Goal: Task Accomplishment & Management: Use online tool/utility

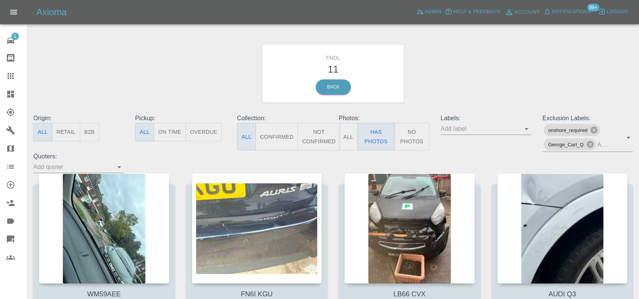
scroll to position [331, 0]
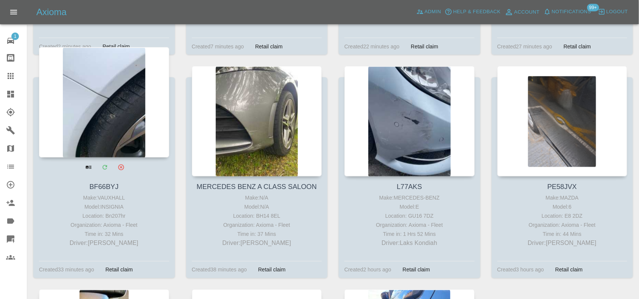
drag, startPoint x: 12, startPoint y: 92, endPoint x: 97, endPoint y: 139, distance: 97.1
click at [12, 92] on icon at bounding box center [10, 94] width 7 height 7
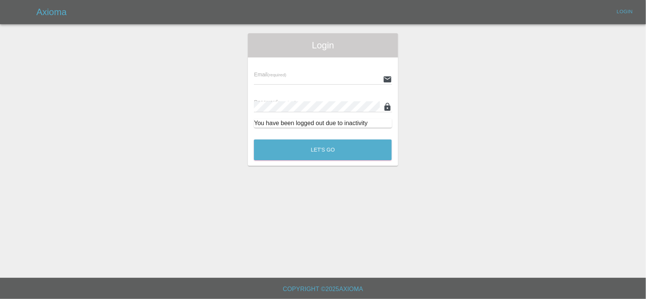
type input "ankur.mehta@axioma.co.uk"
drag, startPoint x: 316, startPoint y: 146, endPoint x: 313, endPoint y: 158, distance: 12.7
click at [316, 147] on button "Let's Go" at bounding box center [323, 150] width 138 height 21
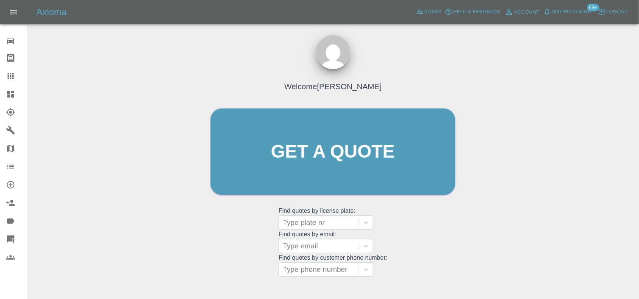
drag, startPoint x: 5, startPoint y: 95, endPoint x: 87, endPoint y: 146, distance: 96.7
click at [5, 95] on link "Dashboard" at bounding box center [13, 94] width 27 height 18
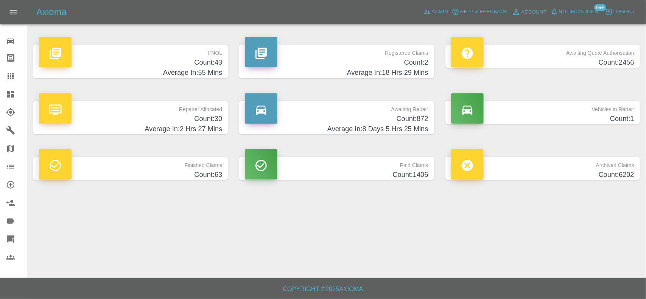
click at [197, 66] on h4 "Count: 43" at bounding box center [130, 63] width 183 height 10
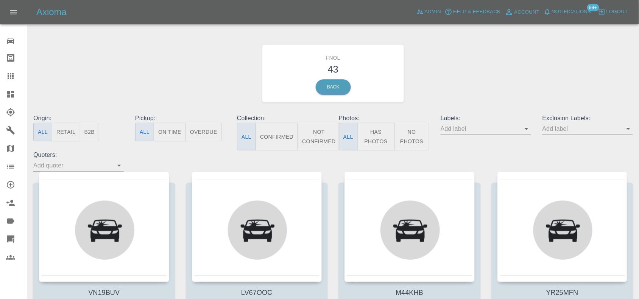
click at [372, 133] on button "Has Photos" at bounding box center [375, 137] width 37 height 28
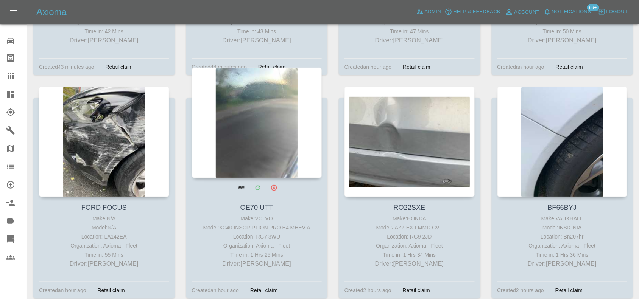
scroll to position [994, 0]
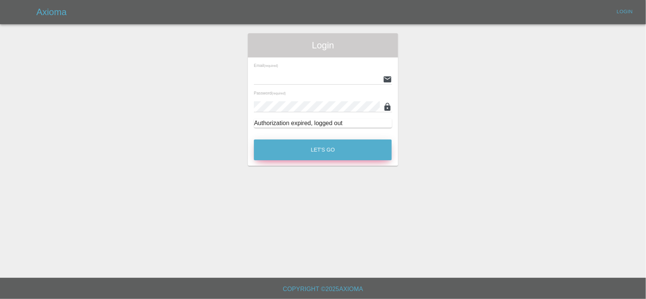
type input "[EMAIL_ADDRESS][DOMAIN_NAME]"
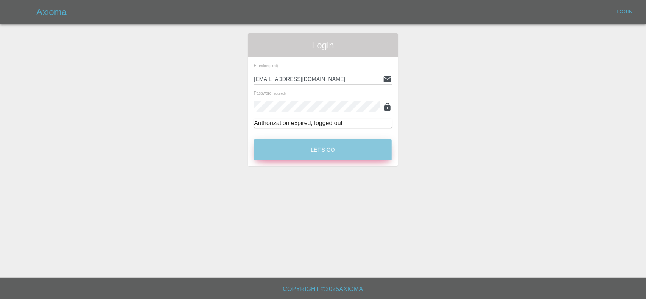
click at [331, 148] on button "Let's Go" at bounding box center [323, 150] width 138 height 21
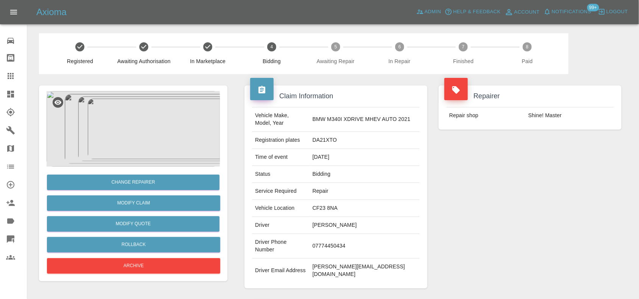
click at [128, 124] on img at bounding box center [133, 129] width 173 height 76
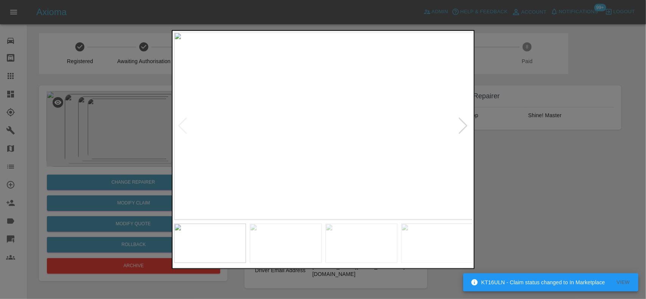
click at [316, 143] on img at bounding box center [323, 126] width 299 height 188
click at [371, 145] on img at bounding box center [323, 126] width 299 height 188
click at [364, 147] on img at bounding box center [180, 69] width 897 height 564
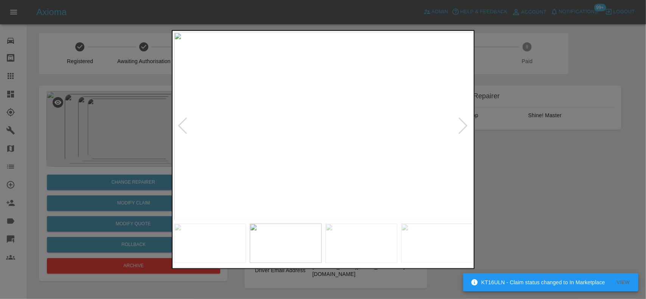
click at [346, 152] on img at bounding box center [323, 126] width 299 height 188
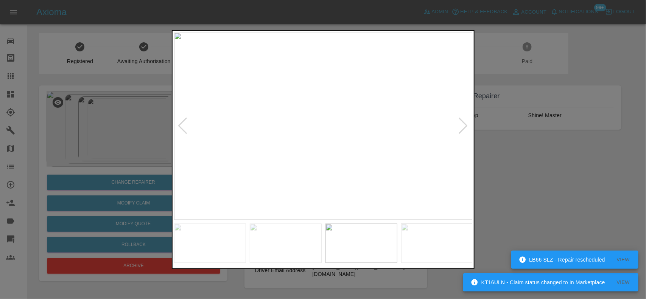
click at [348, 144] on img at bounding box center [323, 126] width 299 height 188
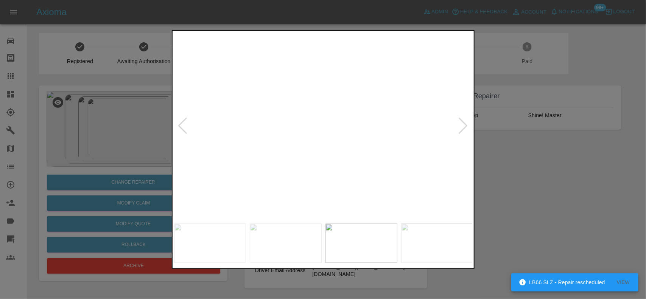
click at [341, 137] on img at bounding box center [248, 73] width 897 height 564
click at [340, 136] on img at bounding box center [248, 73] width 897 height 564
click at [316, 143] on img at bounding box center [323, 126] width 299 height 188
click at [338, 135] on img at bounding box center [323, 126] width 299 height 188
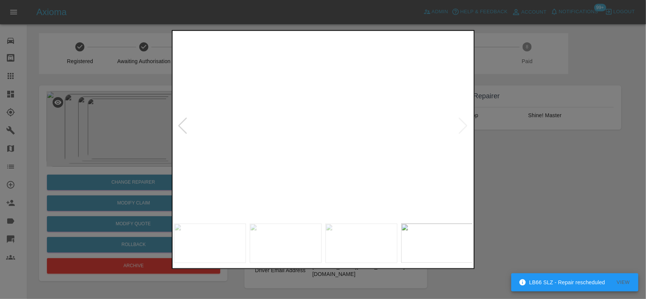
click at [141, 108] on div at bounding box center [323, 149] width 646 height 299
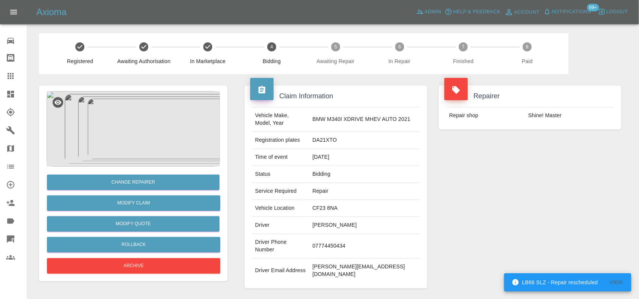
click at [147, 118] on img at bounding box center [133, 129] width 173 height 76
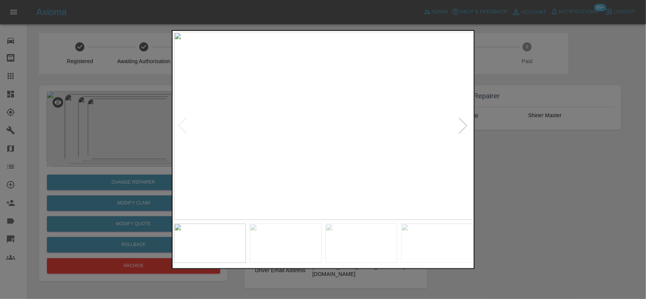
click at [342, 143] on img at bounding box center [323, 126] width 299 height 188
click at [281, 144] on img at bounding box center [323, 126] width 299 height 188
click at [283, 173] on img at bounding box center [257, 126] width 299 height 188
drag, startPoint x: 118, startPoint y: 115, endPoint x: 327, endPoint y: 127, distance: 209.3
click at [119, 115] on div at bounding box center [323, 149] width 646 height 299
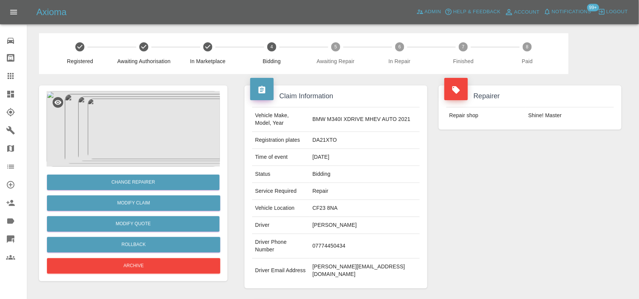
click at [330, 137] on td "DA21XTO" at bounding box center [365, 140] width 110 height 17
copy td "DA21XTO"
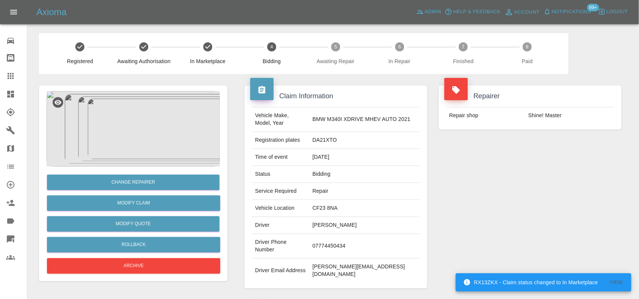
drag, startPoint x: 299, startPoint y: 130, endPoint x: 282, endPoint y: 123, distance: 17.9
click at [288, 125] on td "Vehicle Make, Model, Year" at bounding box center [281, 120] width 58 height 25
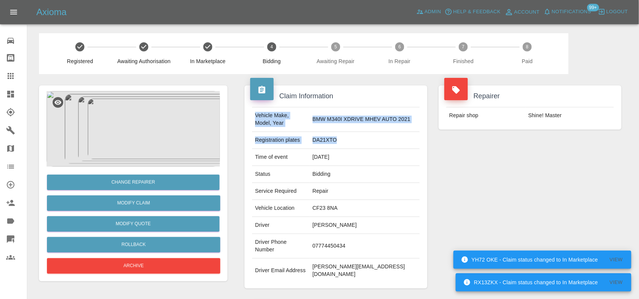
drag, startPoint x: 254, startPoint y: 114, endPoint x: 357, endPoint y: 134, distance: 104.4
click at [357, 134] on tbody "Vehicle Make, Model, Year BMW M340I XDRIVE MHEV AUTO 2021 Registration plates D…" at bounding box center [336, 196] width 168 height 176
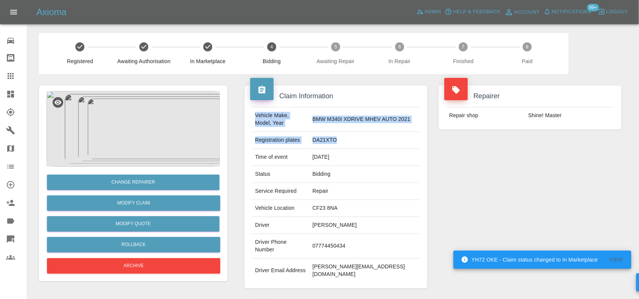
copy tbody "Vehicle Make, Model, Year BMW M340I XDRIVE MHEV AUTO 2021 Registration plates D…"
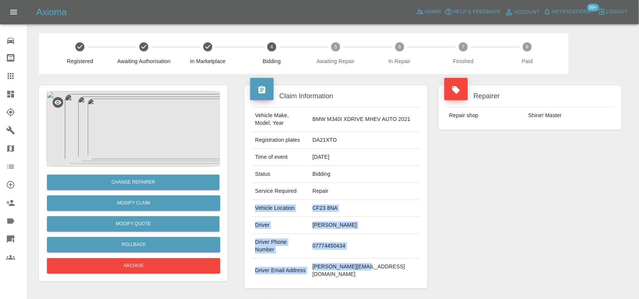
drag, startPoint x: 256, startPoint y: 209, endPoint x: 377, endPoint y: 257, distance: 131.0
click at [377, 258] on tbody "Vehicle Make, Model, Year BMW M340I XDRIVE MHEV AUTO 2021 Registration plates D…" at bounding box center [336, 196] width 168 height 176
copy tbody "Vehicle Location CF23 8NA Driver Esa Badr Driver Phone Number 07774450434 Drive…"
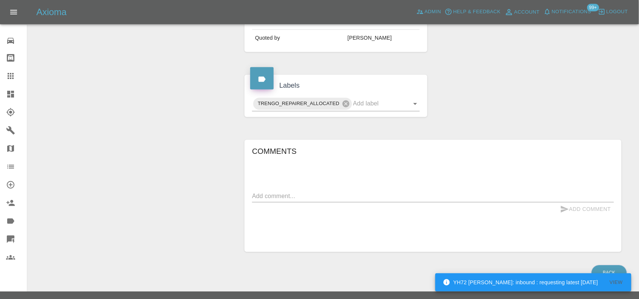
click at [466, 205] on div "Comments x Add Comment" at bounding box center [433, 196] width 362 height 101
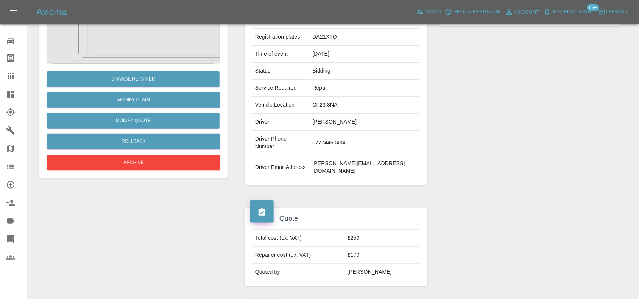
scroll to position [189, 0]
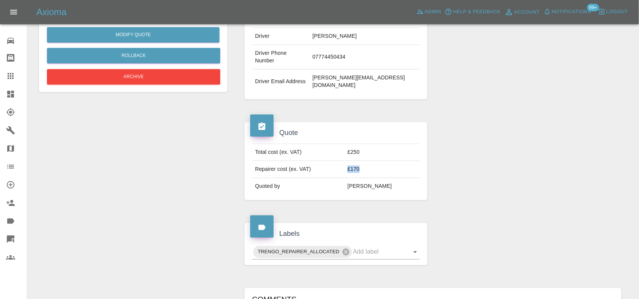
drag, startPoint x: 376, startPoint y: 154, endPoint x: 356, endPoint y: 152, distance: 19.9
click at [356, 161] on tr "Repairer cost (ex. VAT) £170" at bounding box center [336, 169] width 168 height 17
copy tr "£170"
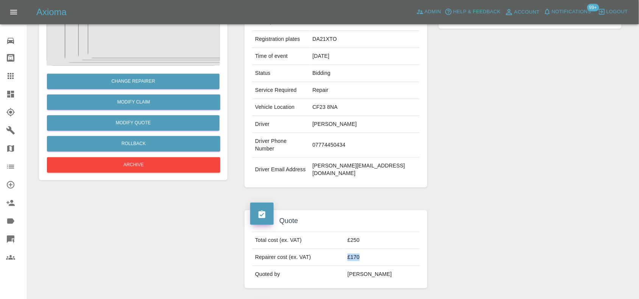
scroll to position [0, 0]
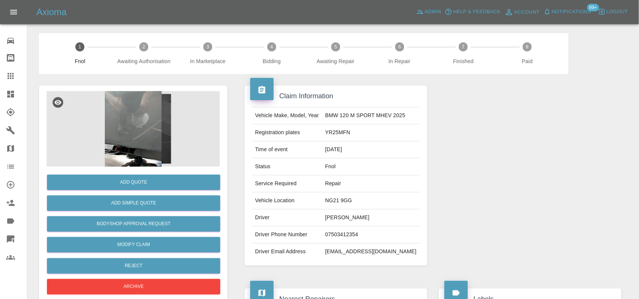
click at [126, 135] on img at bounding box center [133, 129] width 173 height 76
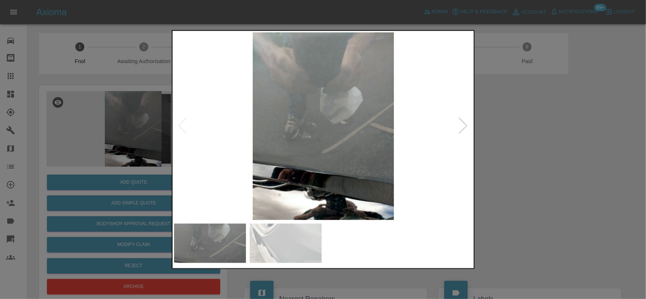
click at [244, 141] on img at bounding box center [323, 126] width 299 height 188
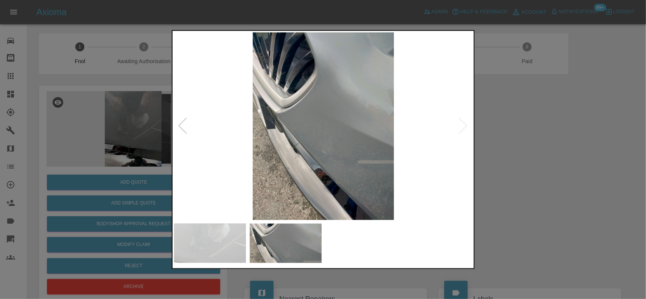
click at [276, 150] on img at bounding box center [323, 126] width 299 height 188
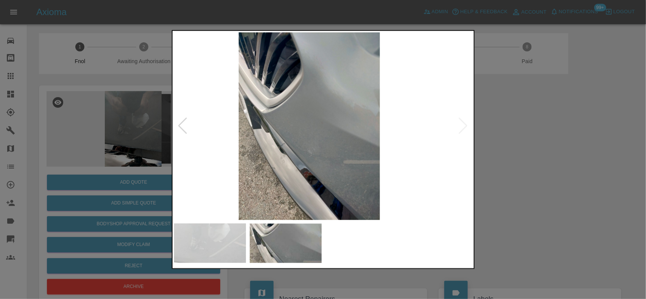
click at [287, 149] on img at bounding box center [309, 126] width 299 height 188
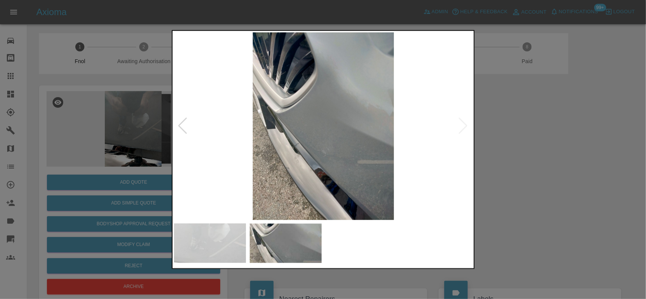
click at [315, 145] on img at bounding box center [323, 126] width 299 height 188
click at [315, 144] on img at bounding box center [323, 126] width 299 height 188
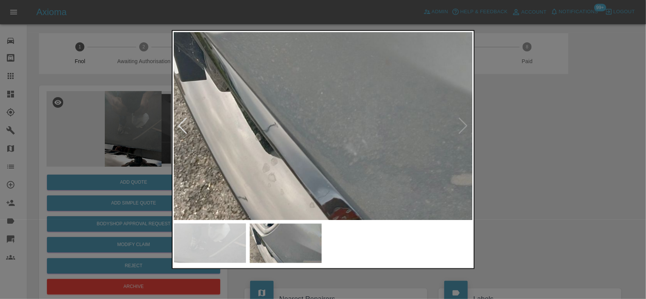
click at [309, 144] on img at bounding box center [349, 72] width 897 height 564
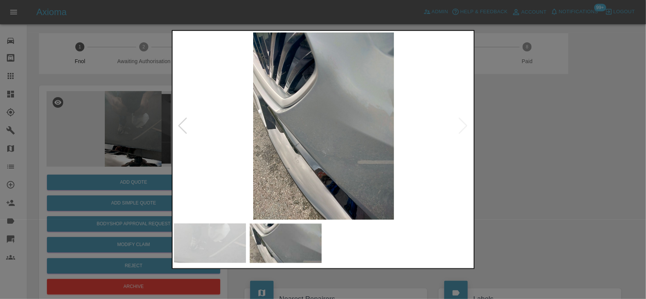
click at [341, 154] on img at bounding box center [323, 126] width 299 height 188
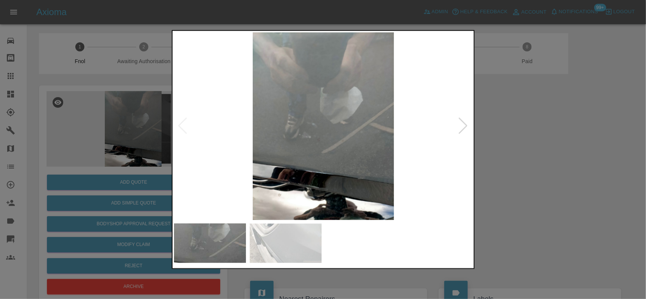
click at [123, 124] on div at bounding box center [323, 149] width 646 height 299
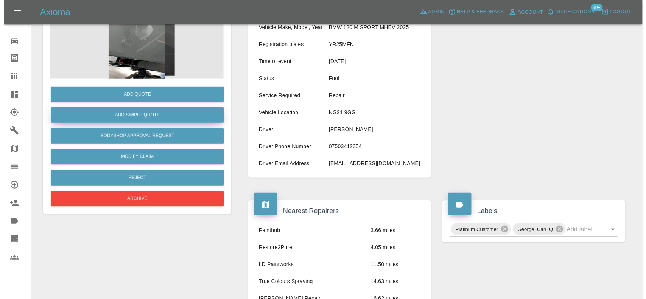
scroll to position [28, 0]
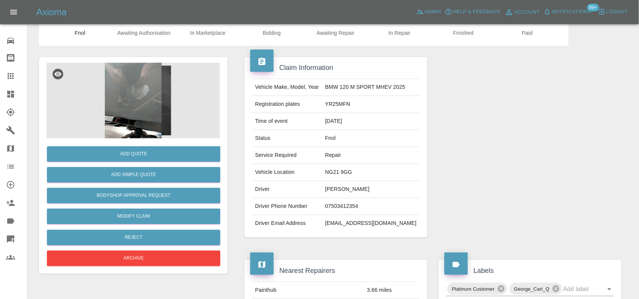
click at [150, 130] on img at bounding box center [133, 101] width 173 height 76
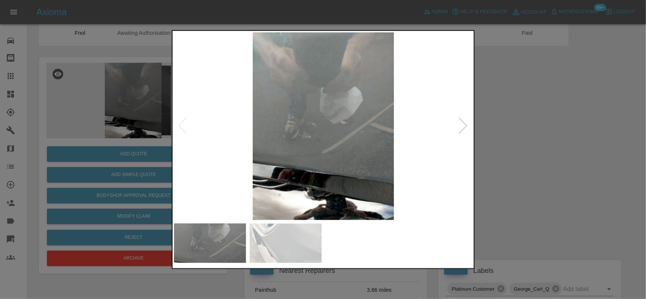
click at [277, 124] on img at bounding box center [323, 126] width 299 height 188
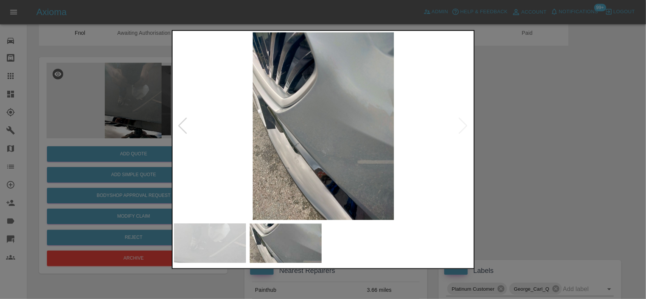
click at [327, 133] on img at bounding box center [323, 126] width 299 height 188
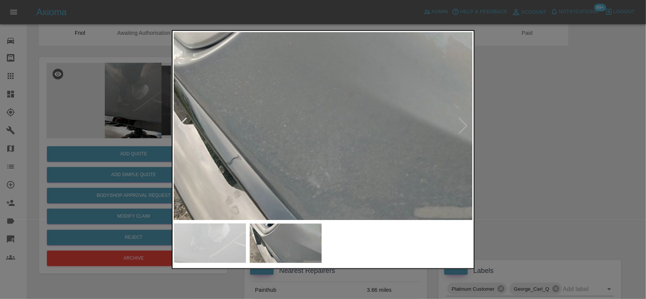
click at [346, 144] on img at bounding box center [312, 104] width 897 height 564
click at [287, 146] on img at bounding box center [311, 104] width 897 height 564
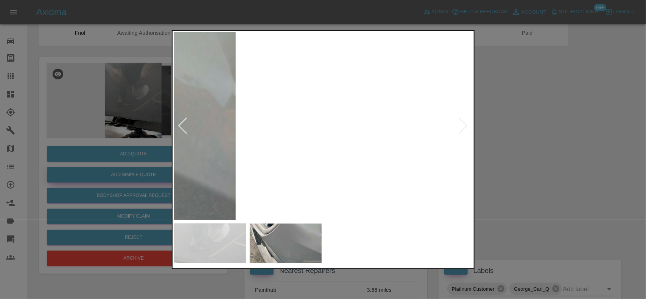
click at [105, 173] on div at bounding box center [323, 149] width 646 height 299
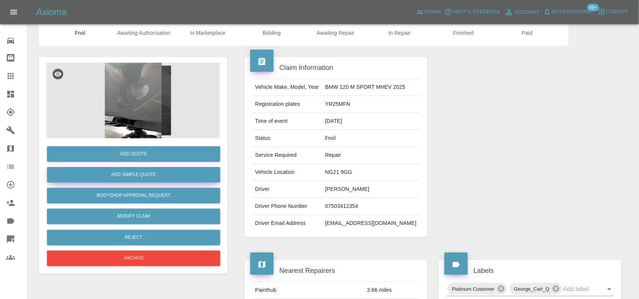
click at [128, 175] on button "Add Simple Quote" at bounding box center [133, 175] width 173 height 16
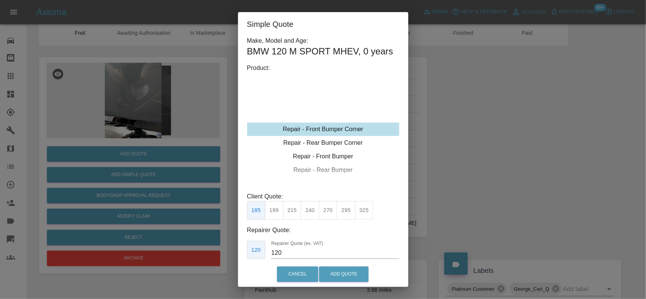
click at [330, 136] on div "Repair - Front Bumper Corner" at bounding box center [323, 130] width 152 height 14
drag, startPoint x: 309, startPoint y: 221, endPoint x: 320, endPoint y: 259, distance: 38.8
click at [309, 220] on button "240" at bounding box center [310, 210] width 19 height 19
type input "150"
click at [339, 276] on button "Add Quote" at bounding box center [344, 275] width 50 height 16
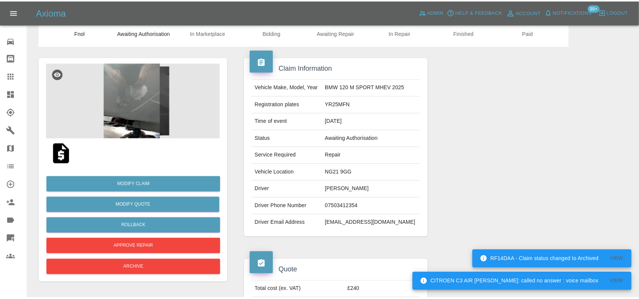
scroll to position [0, 0]
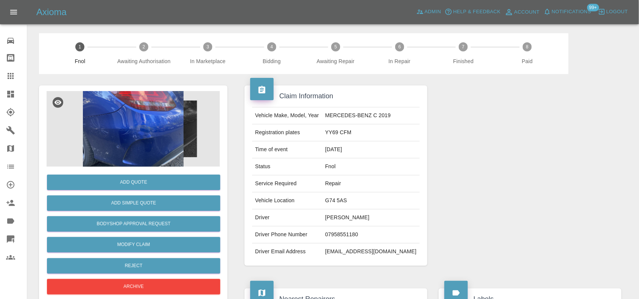
click at [168, 152] on img at bounding box center [133, 129] width 173 height 76
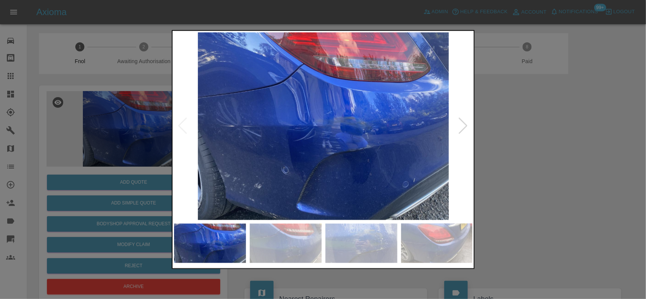
click at [222, 125] on img at bounding box center [323, 126] width 299 height 188
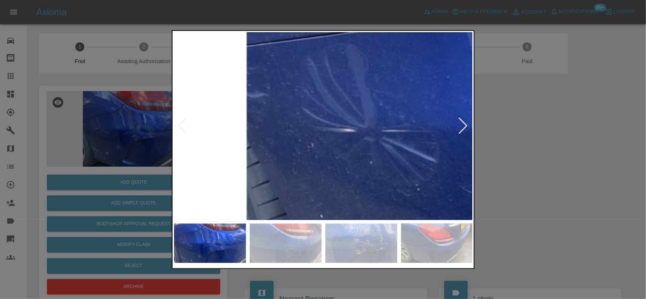
click at [318, 152] on img at bounding box center [622, 130] width 897 height 564
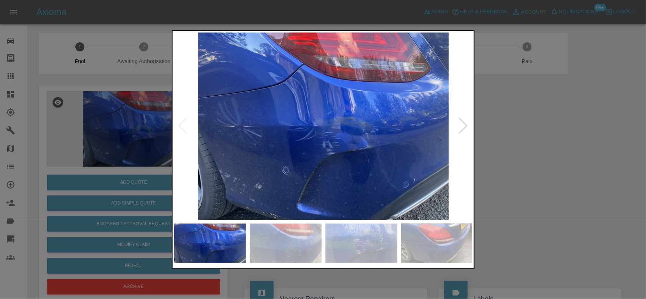
click at [299, 159] on img at bounding box center [323, 126] width 299 height 188
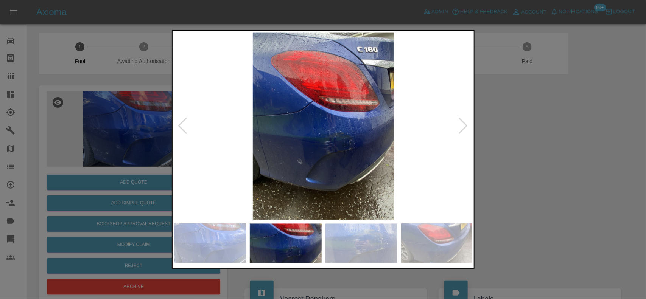
click at [307, 125] on img at bounding box center [323, 126] width 299 height 188
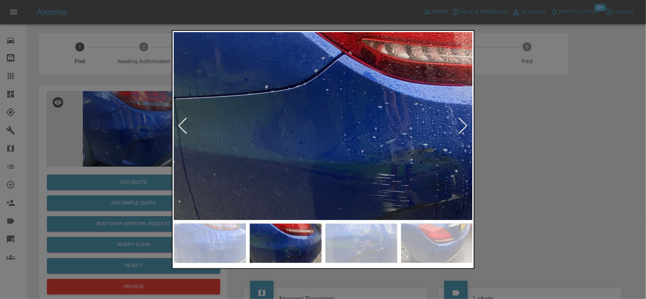
click at [307, 125] on img at bounding box center [373, 129] width 897 height 564
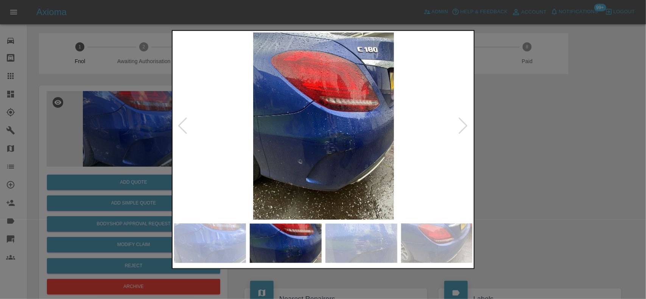
click at [266, 128] on img at bounding box center [323, 126] width 299 height 188
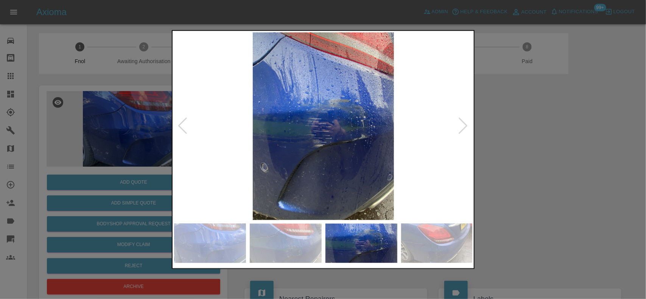
click at [261, 117] on img at bounding box center [323, 126] width 299 height 188
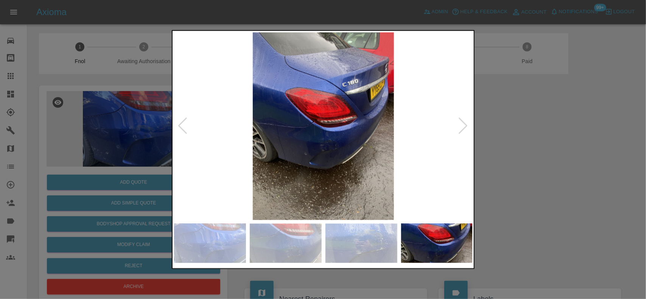
click at [229, 125] on img at bounding box center [323, 126] width 299 height 188
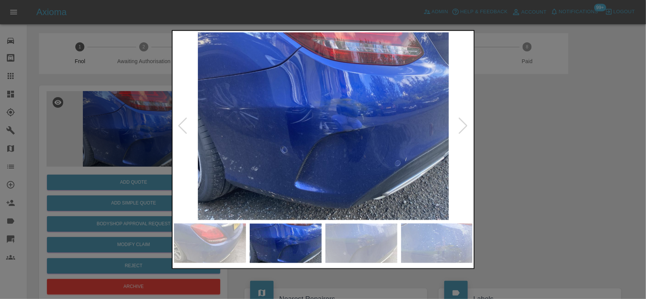
click at [264, 144] on img at bounding box center [323, 126] width 299 height 188
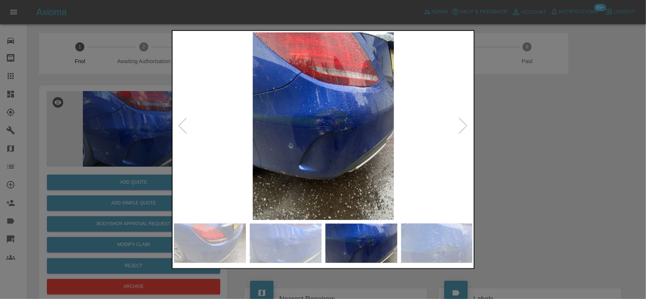
click at [234, 133] on img at bounding box center [323, 126] width 299 height 188
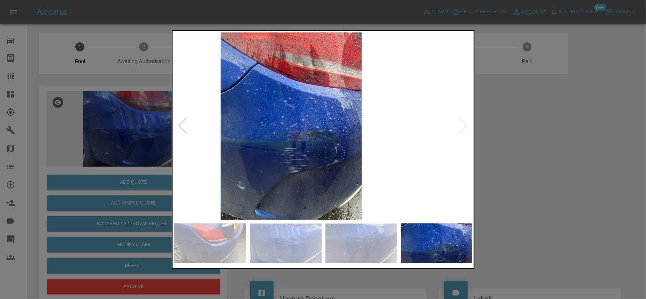
click at [252, 153] on img at bounding box center [291, 126] width 299 height 188
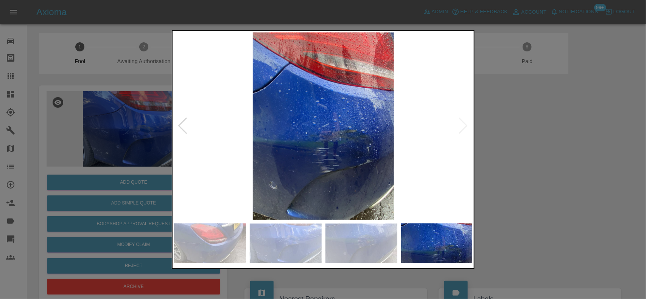
click at [115, 137] on div at bounding box center [323, 149] width 646 height 299
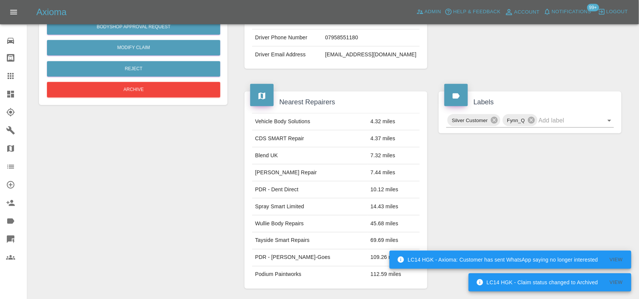
scroll to position [84, 0]
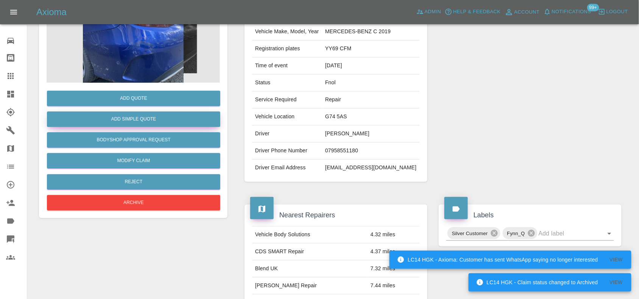
click at [142, 121] on button "Add Simple Quote" at bounding box center [133, 120] width 173 height 16
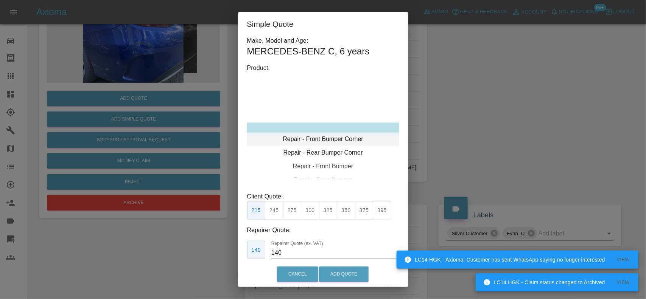
type input "120"
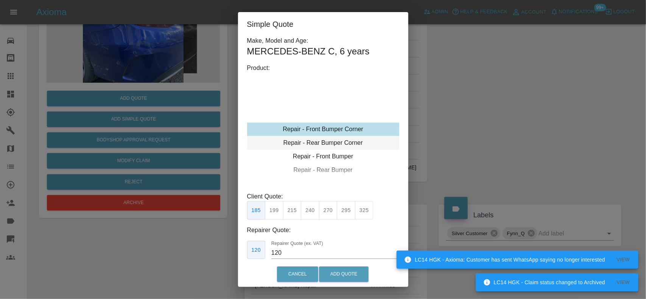
click at [308, 146] on div "Repair - Rear Bumper Corner" at bounding box center [323, 143] width 152 height 14
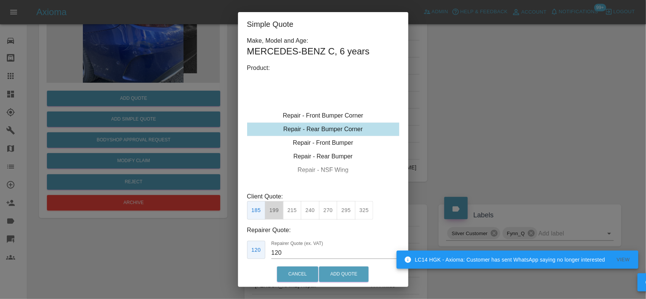
click at [277, 210] on button "199" at bounding box center [274, 210] width 19 height 19
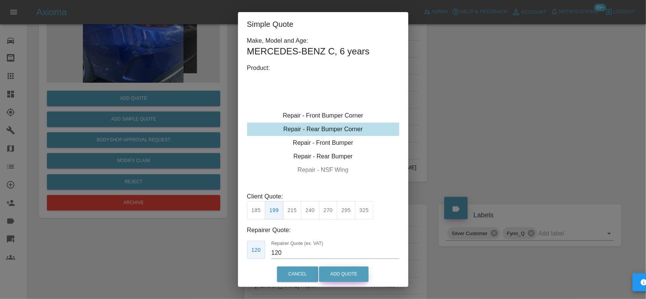
click at [330, 271] on button "Add Quote" at bounding box center [344, 275] width 50 height 16
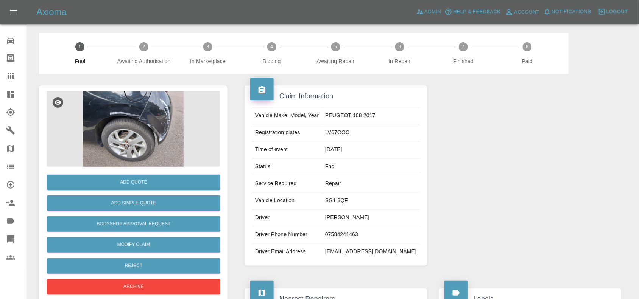
click at [157, 117] on img at bounding box center [133, 129] width 173 height 76
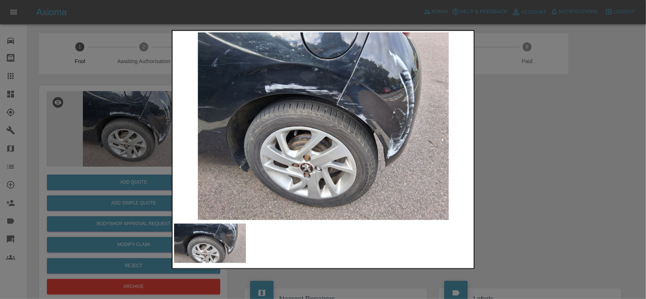
click at [348, 109] on img at bounding box center [323, 126] width 299 height 188
click at [347, 109] on img at bounding box center [323, 126] width 299 height 188
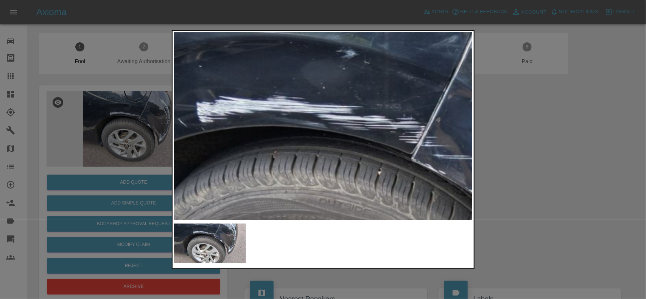
click at [413, 146] on img at bounding box center [371, 224] width 897 height 564
click at [338, 146] on img at bounding box center [369, 224] width 897 height 564
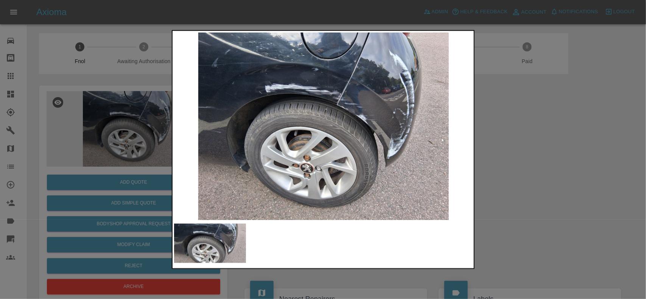
click at [307, 158] on img at bounding box center [323, 126] width 299 height 188
click at [176, 156] on img at bounding box center [323, 126] width 299 height 188
drag, startPoint x: 145, startPoint y: 211, endPoint x: 145, endPoint y: 205, distance: 5.7
click at [145, 210] on div at bounding box center [323, 149] width 646 height 299
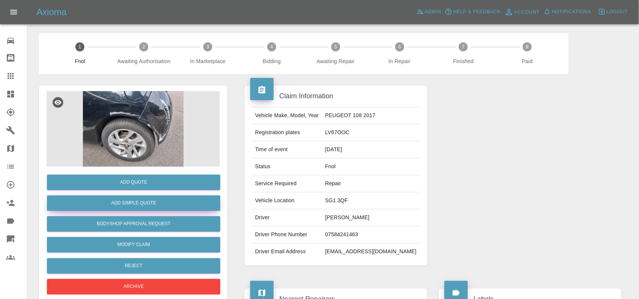
click at [145, 205] on button "Add Simple Quote" at bounding box center [133, 204] width 173 height 16
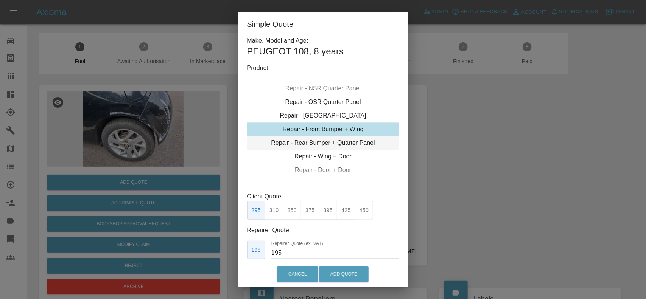
click at [320, 142] on div "Repair - Rear Bumper + Quarter Panel" at bounding box center [323, 143] width 152 height 14
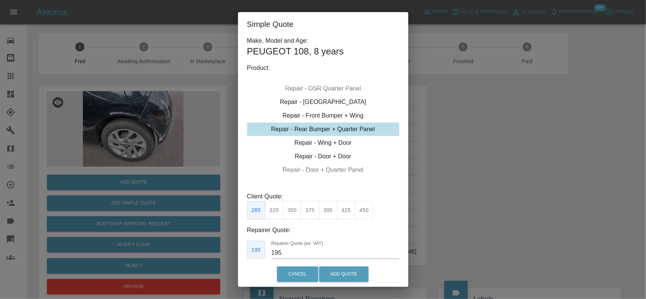
click at [291, 208] on button "350" at bounding box center [292, 210] width 19 height 19
drag, startPoint x: 292, startPoint y: 251, endPoint x: 253, endPoint y: 252, distance: 39.0
click at [253, 252] on div "210 Repairer Quote (ex. VAT) 210" at bounding box center [323, 250] width 152 height 19
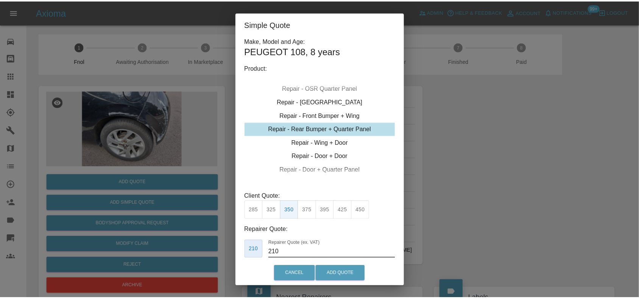
scroll to position [4, 0]
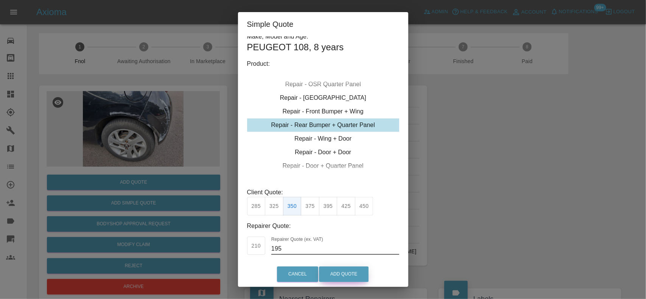
type input "195"
click at [341, 280] on button "Add Quote" at bounding box center [344, 275] width 50 height 16
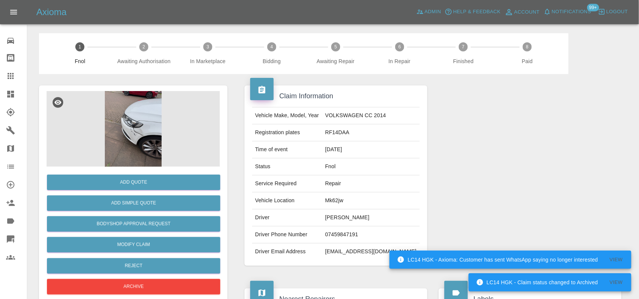
click at [148, 139] on img at bounding box center [133, 129] width 173 height 76
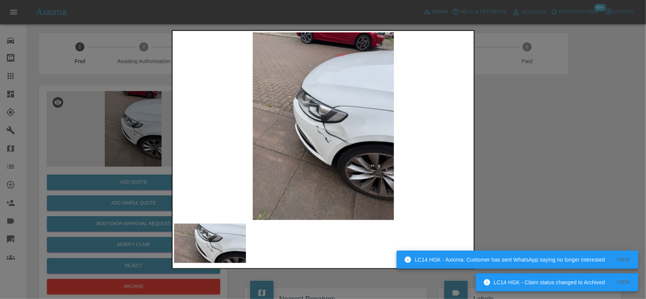
click at [334, 132] on img at bounding box center [323, 126] width 299 height 188
click at [332, 133] on img at bounding box center [323, 126] width 299 height 188
click at [337, 123] on img at bounding box center [323, 126] width 299 height 188
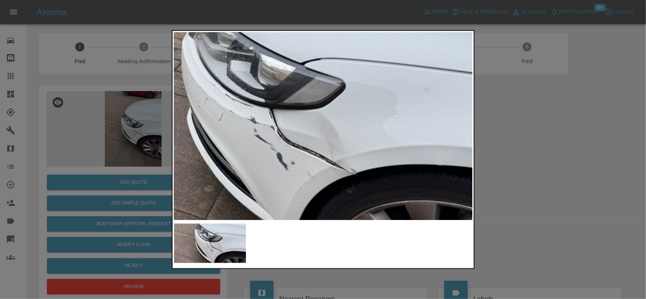
click at [269, 144] on img at bounding box center [270, 119] width 897 height 564
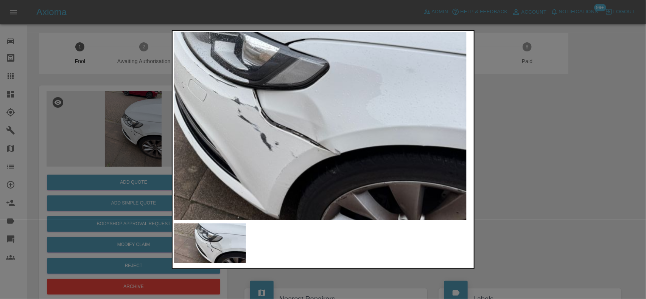
click at [118, 132] on div at bounding box center [323, 149] width 646 height 299
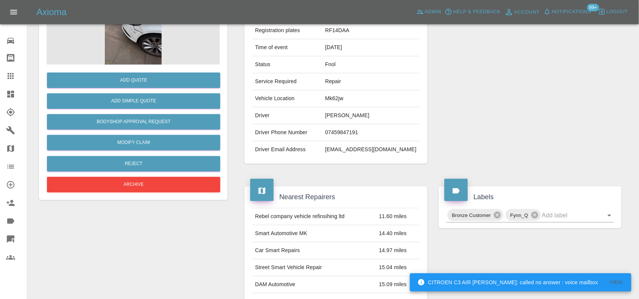
scroll to position [95, 0]
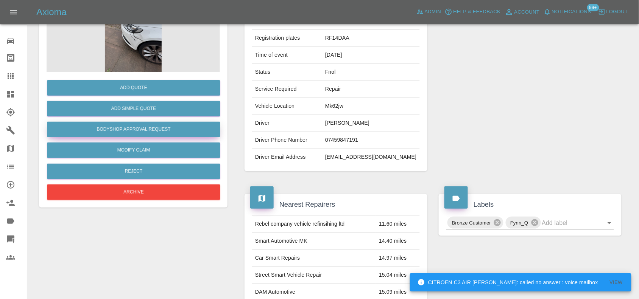
click at [160, 130] on button "Bodyshop Approval Request" at bounding box center [133, 130] width 173 height 16
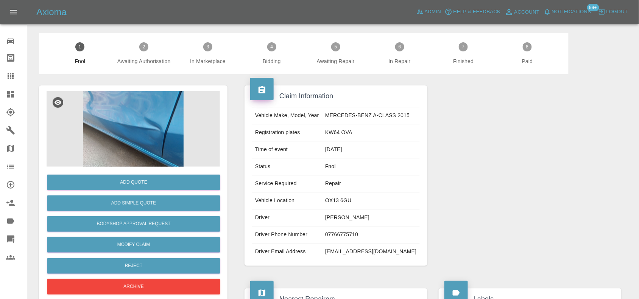
click at [126, 100] on img at bounding box center [133, 129] width 173 height 76
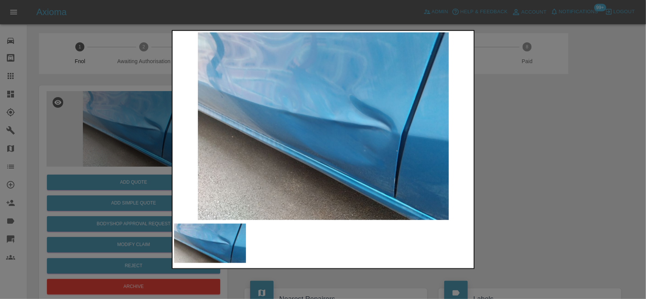
click at [254, 120] on img at bounding box center [323, 126] width 299 height 188
click at [253, 120] on img at bounding box center [323, 126] width 299 height 188
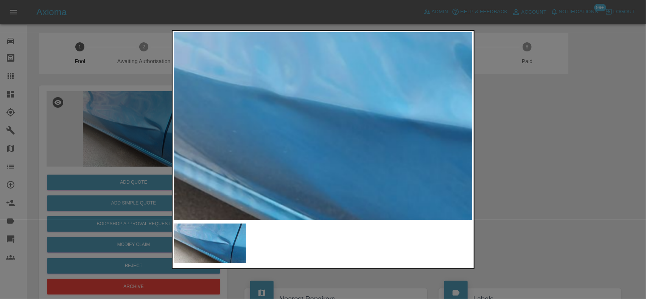
click at [256, 132] on img at bounding box center [375, 136] width 897 height 564
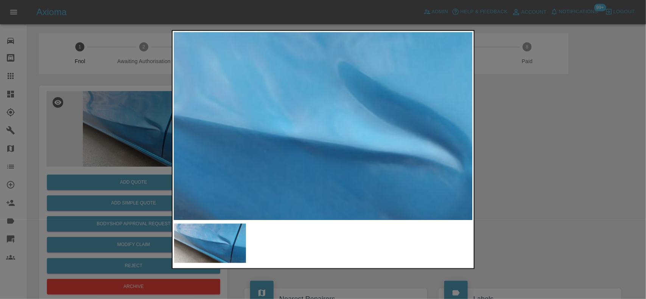
click at [216, 139] on img at bounding box center [259, 154] width 897 height 564
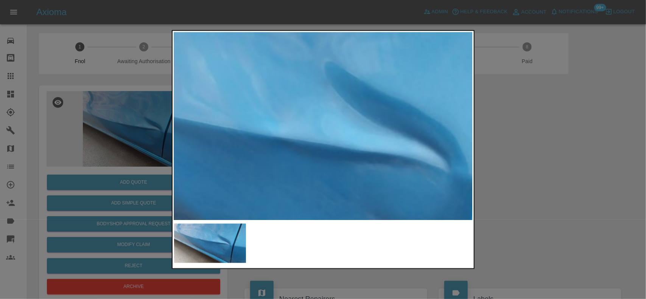
click at [296, 148] on img at bounding box center [245, 154] width 897 height 564
click at [294, 147] on img at bounding box center [245, 154] width 897 height 564
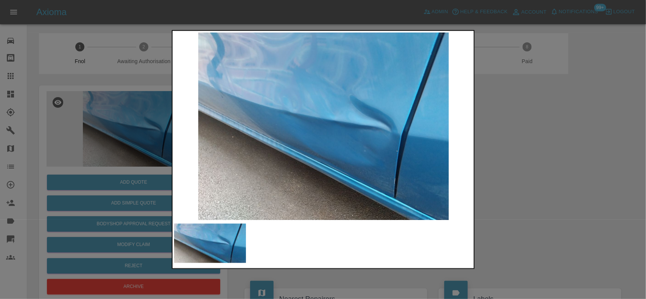
click at [252, 142] on img at bounding box center [323, 126] width 299 height 188
click at [237, 140] on img at bounding box center [323, 126] width 299 height 188
click at [347, 131] on img at bounding box center [323, 126] width 299 height 188
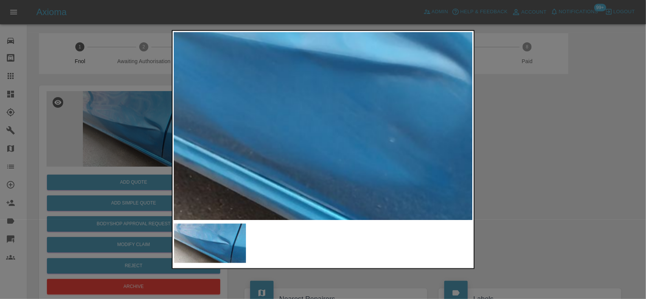
click at [374, 61] on img at bounding box center [267, 66] width 897 height 564
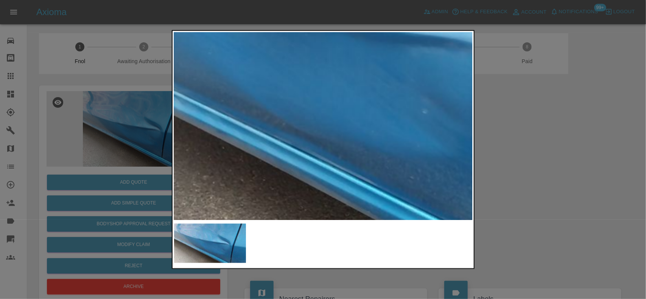
click at [374, 123] on img at bounding box center [300, 37] width 897 height 564
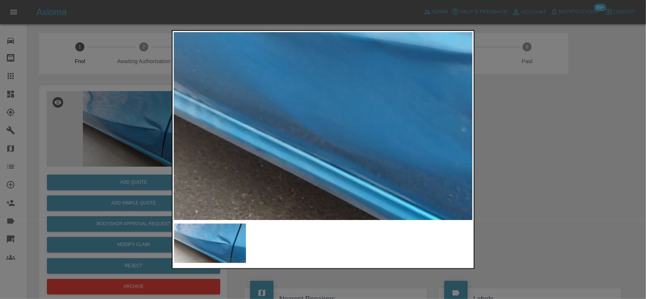
click at [87, 125] on div at bounding box center [323, 149] width 646 height 299
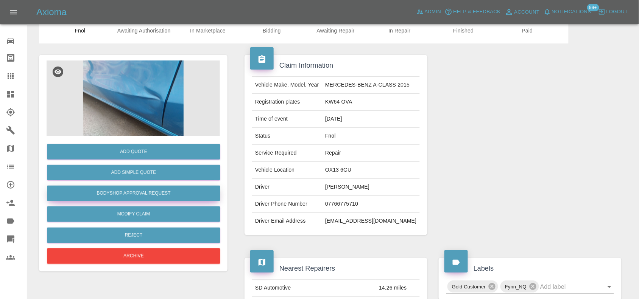
scroll to position [47, 0]
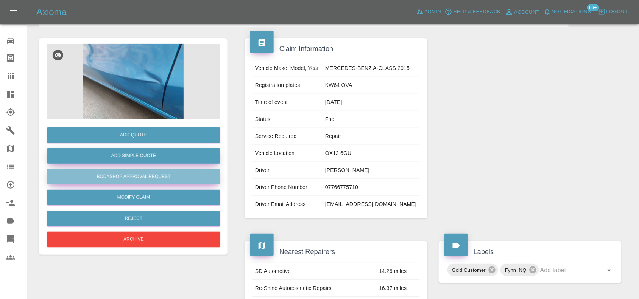
drag, startPoint x: 123, startPoint y: 175, endPoint x: 148, endPoint y: 162, distance: 27.6
click at [123, 173] on button "Bodyshop Approval Request" at bounding box center [133, 177] width 173 height 16
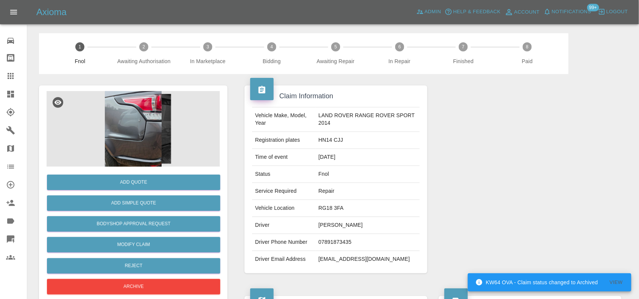
click at [131, 134] on img at bounding box center [133, 129] width 173 height 76
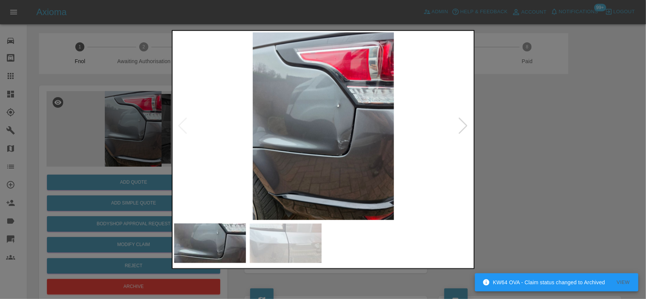
click at [334, 146] on img at bounding box center [323, 126] width 299 height 188
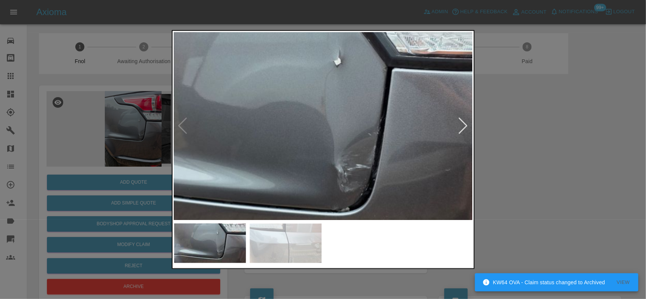
click at [289, 191] on img at bounding box center [292, 122] width 897 height 564
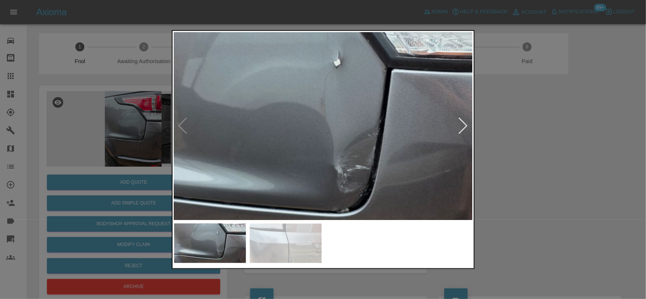
click at [290, 178] on img at bounding box center [292, 123] width 897 height 564
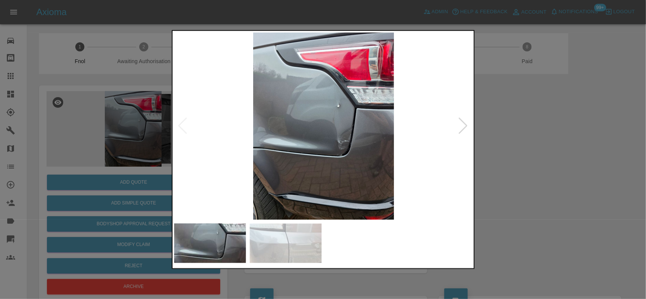
click at [277, 179] on img at bounding box center [323, 126] width 299 height 188
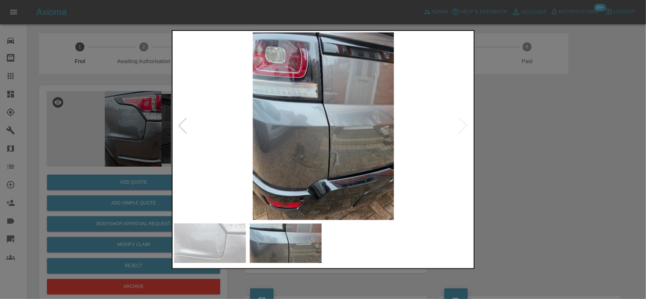
click at [257, 152] on img at bounding box center [323, 126] width 299 height 188
click at [339, 163] on img at bounding box center [323, 126] width 299 height 188
click at [340, 165] on img at bounding box center [323, 126] width 299 height 188
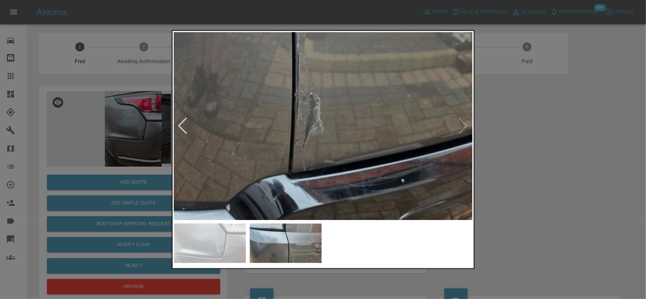
click at [148, 115] on div at bounding box center [323, 149] width 646 height 299
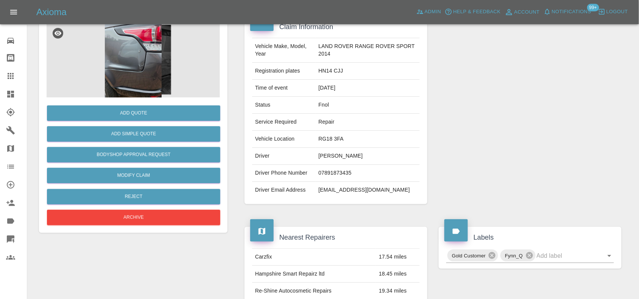
scroll to position [142, 0]
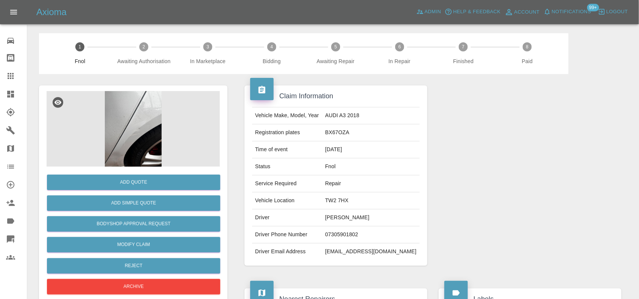
click at [143, 134] on img at bounding box center [133, 129] width 173 height 76
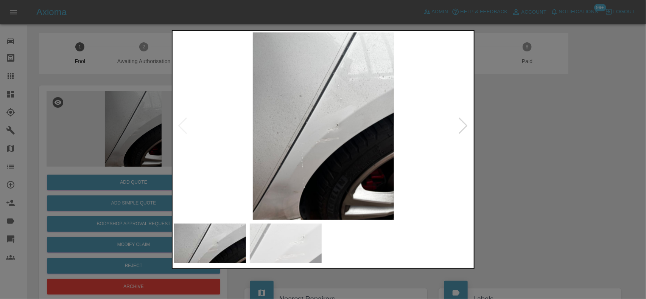
click at [329, 140] on img at bounding box center [323, 126] width 299 height 188
click at [328, 140] on img at bounding box center [323, 126] width 299 height 188
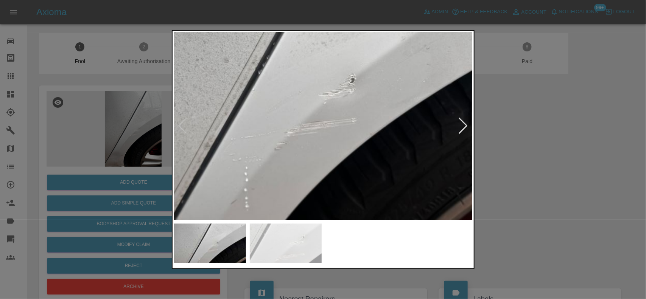
click at [381, 145] on img at bounding box center [309, 84] width 897 height 564
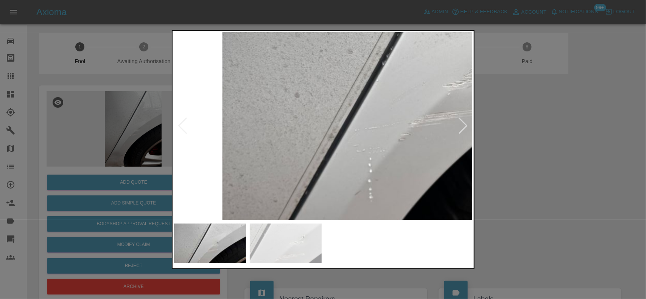
click at [398, 133] on img at bounding box center [433, 75] width 897 height 564
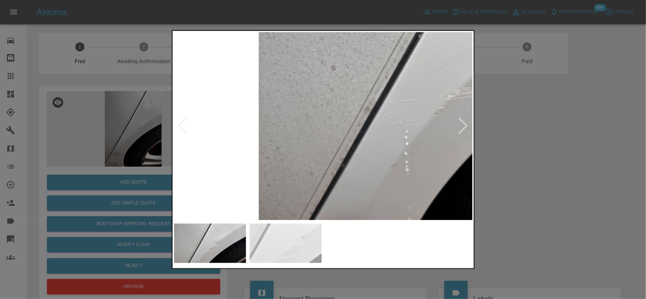
click at [347, 68] on img at bounding box center [469, 47] width 897 height 564
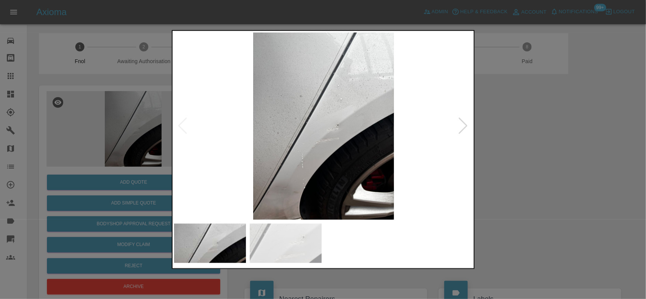
click at [334, 150] on img at bounding box center [323, 126] width 299 height 188
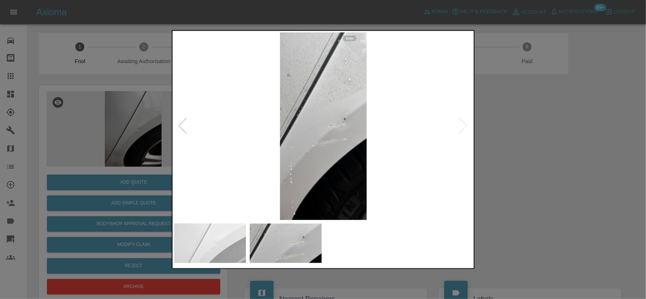
click at [337, 139] on img at bounding box center [323, 126] width 299 height 188
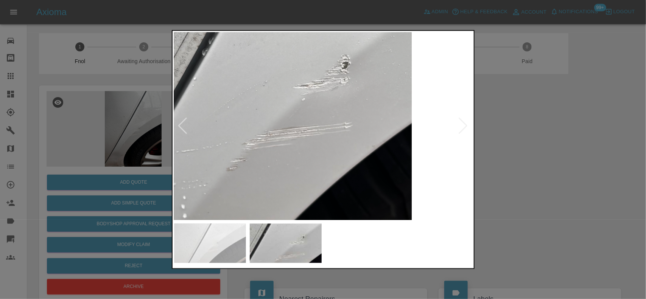
click at [336, 140] on img at bounding box center [281, 86] width 897 height 564
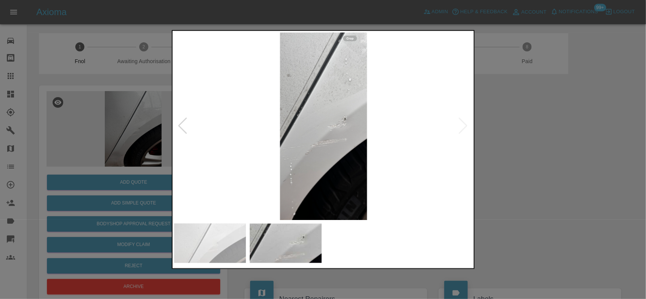
click at [325, 144] on img at bounding box center [323, 126] width 299 height 188
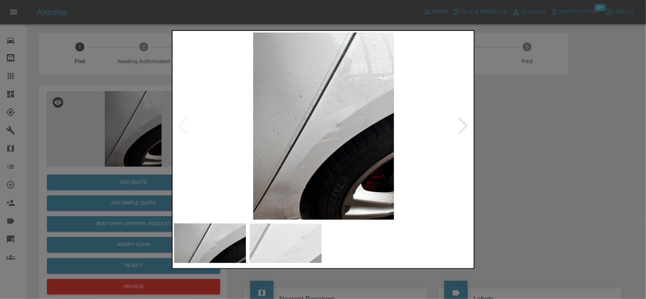
click at [320, 122] on img at bounding box center [323, 126] width 299 height 188
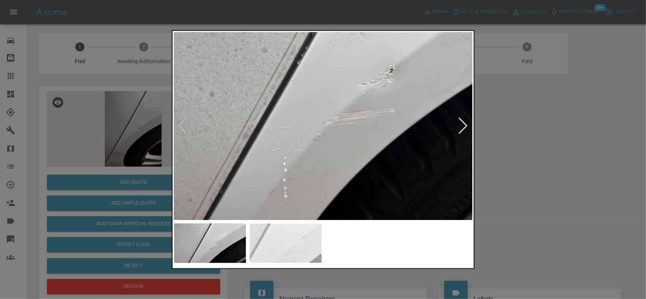
click at [332, 71] on img at bounding box center [348, 74] width 897 height 564
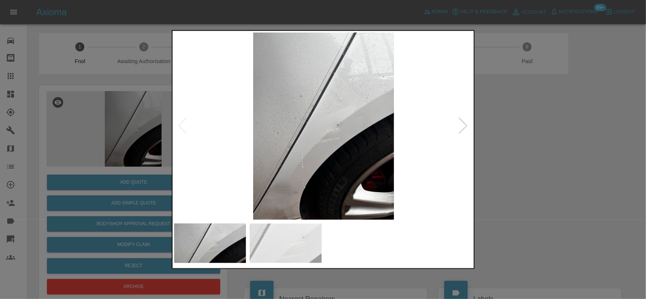
click at [291, 162] on img at bounding box center [323, 126] width 299 height 188
click at [290, 162] on img at bounding box center [323, 126] width 299 height 188
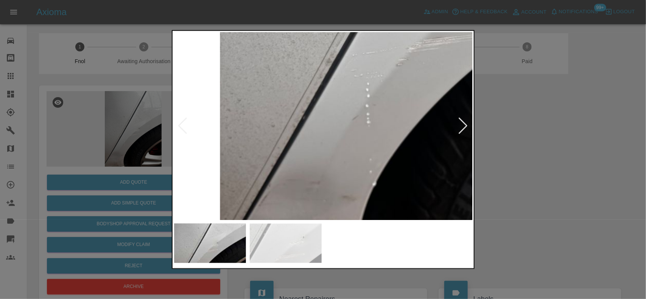
click at [326, 53] on img at bounding box center [431, 0] width 897 height 564
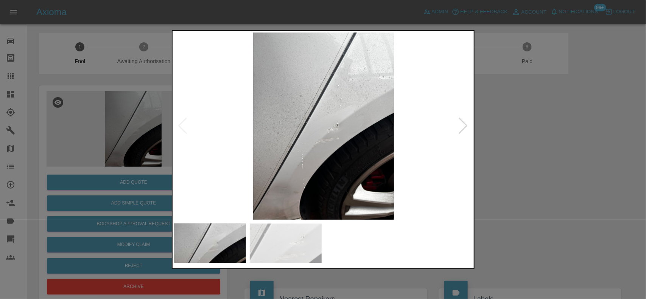
click at [299, 195] on img at bounding box center [323, 126] width 299 height 188
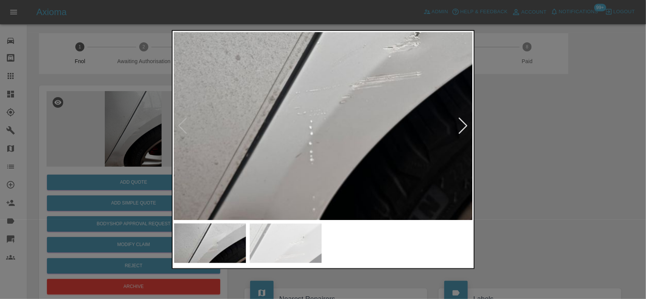
click at [323, 186] on img at bounding box center [374, 37] width 897 height 564
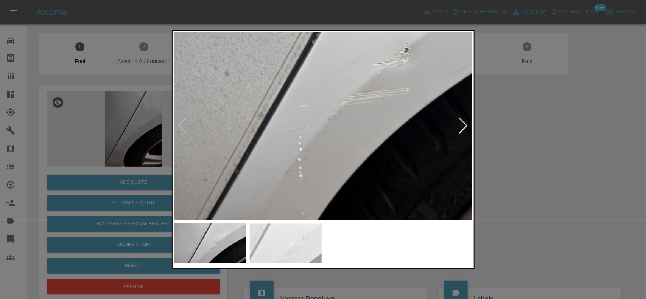
click at [320, 171] on img at bounding box center [363, 53] width 897 height 564
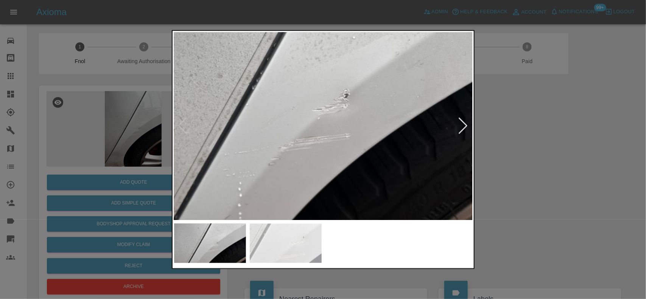
click at [329, 165] on img at bounding box center [303, 99] width 897 height 564
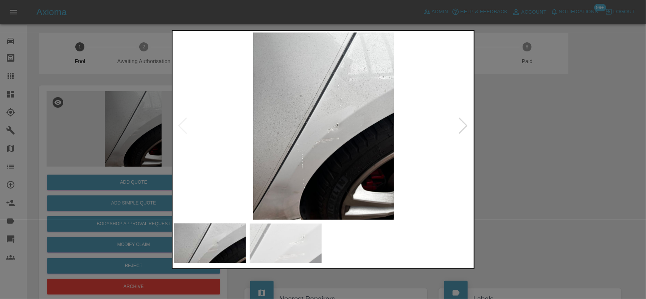
click at [145, 163] on div at bounding box center [323, 149] width 646 height 299
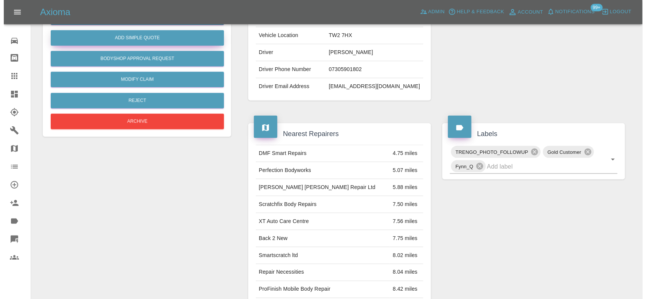
scroll to position [76, 0]
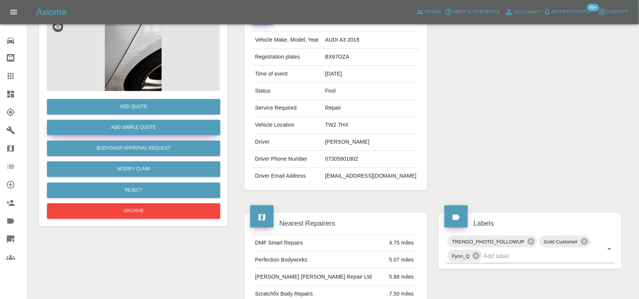
click at [153, 128] on button "Add Simple Quote" at bounding box center [133, 128] width 173 height 16
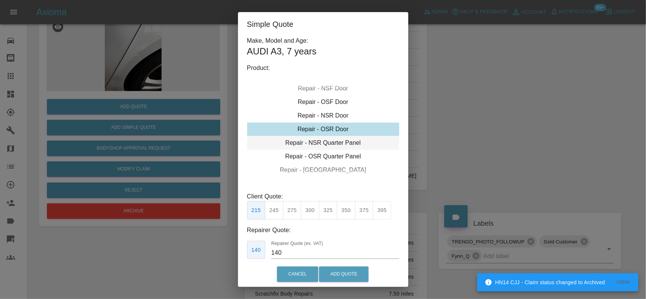
click at [323, 145] on div "Repair - NSR Quarter Panel" at bounding box center [323, 143] width 152 height 14
click at [328, 211] on button "325" at bounding box center [328, 210] width 19 height 19
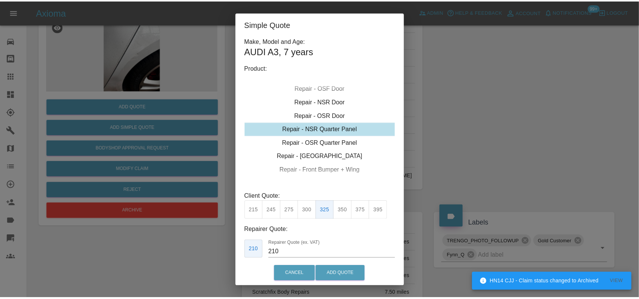
scroll to position [39, 0]
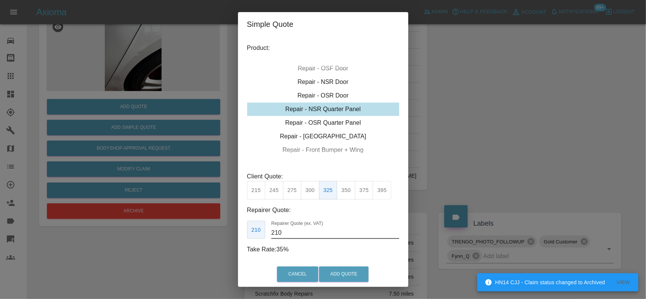
drag, startPoint x: 280, startPoint y: 234, endPoint x: 233, endPoint y: 229, distance: 47.5
click at [235, 230] on div "Simple Quote Make, Model and Age: AUDI A3 , 7 years Product: Repair - Front Bum…" at bounding box center [323, 149] width 646 height 299
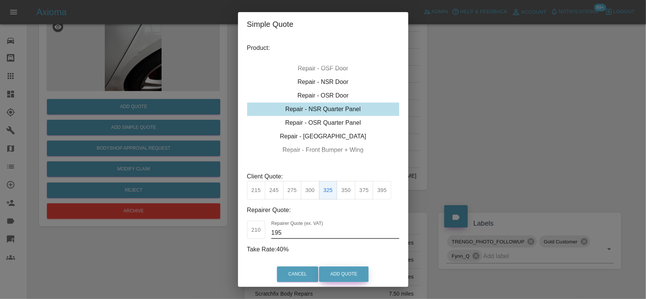
type input "195"
click at [346, 269] on button "Add Quote" at bounding box center [344, 275] width 50 height 16
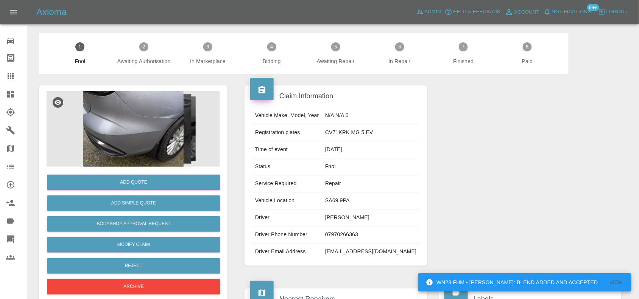
click at [149, 120] on img at bounding box center [133, 129] width 173 height 76
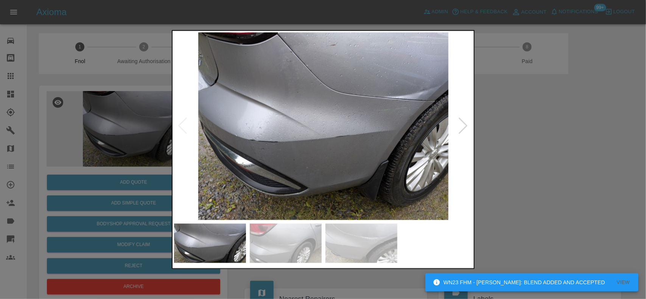
click at [387, 101] on img at bounding box center [323, 126] width 299 height 188
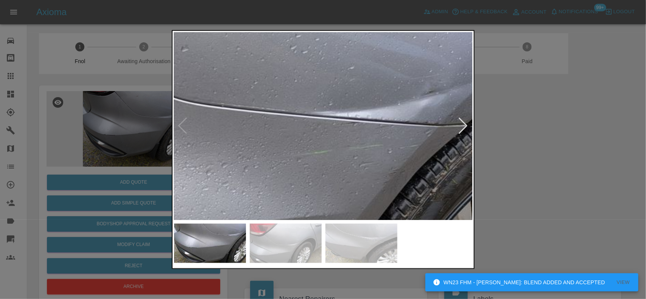
click at [392, 109] on img at bounding box center [130, 201] width 897 height 564
click at [392, 110] on img at bounding box center [130, 201] width 897 height 564
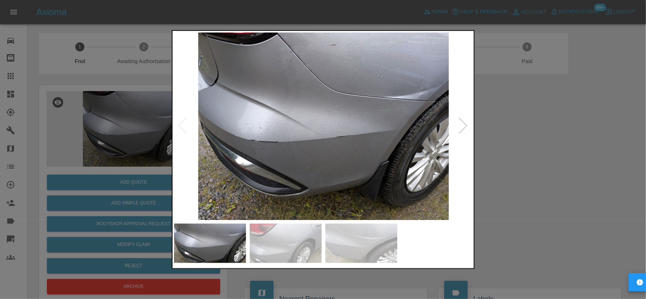
click at [330, 156] on img at bounding box center [323, 126] width 299 height 188
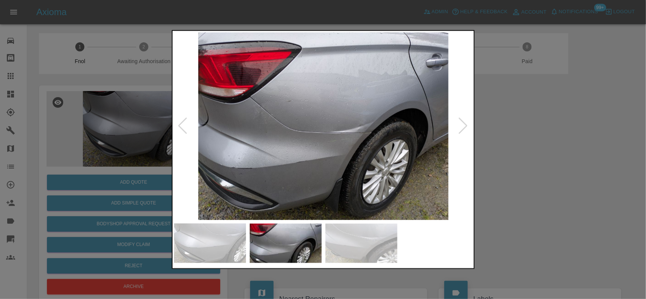
click at [279, 128] on img at bounding box center [323, 126] width 299 height 188
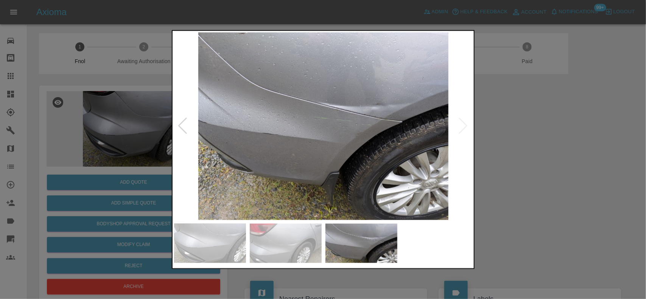
click at [296, 122] on img at bounding box center [323, 126] width 299 height 188
click at [204, 122] on img at bounding box center [323, 126] width 299 height 188
click at [75, 133] on div at bounding box center [323, 149] width 646 height 299
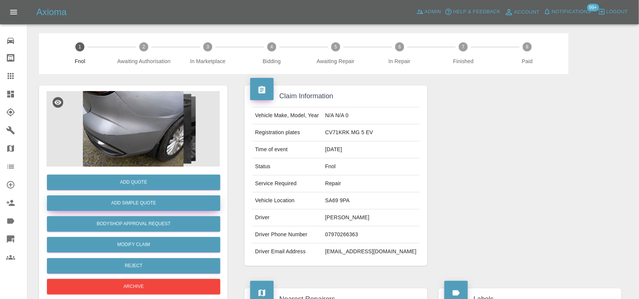
click at [100, 201] on button "Add Simple Quote" at bounding box center [133, 204] width 173 height 16
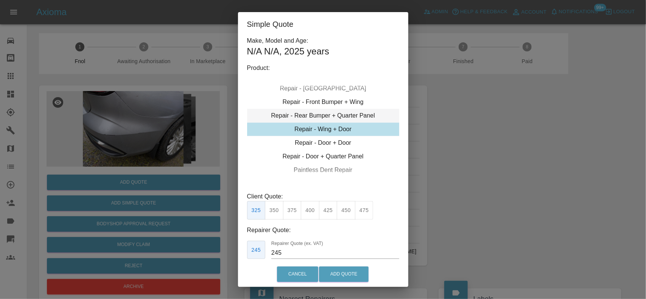
click at [333, 114] on div "Repair - Rear Bumper + Quarter Panel" at bounding box center [323, 116] width 152 height 14
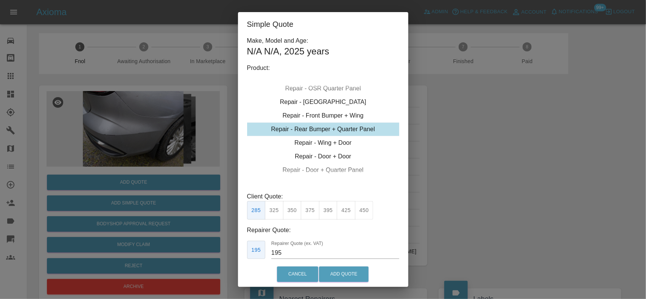
click at [310, 207] on button "375" at bounding box center [310, 210] width 19 height 19
drag, startPoint x: 313, startPoint y: 255, endPoint x: 170, endPoint y: 226, distance: 146.0
click at [180, 232] on div "Simple Quote Make, Model and Age: N/A N/A , 2025 years Product: Repair - Front …" at bounding box center [323, 149] width 646 height 299
type input "225"
click at [336, 272] on button "Add Quote" at bounding box center [344, 275] width 50 height 16
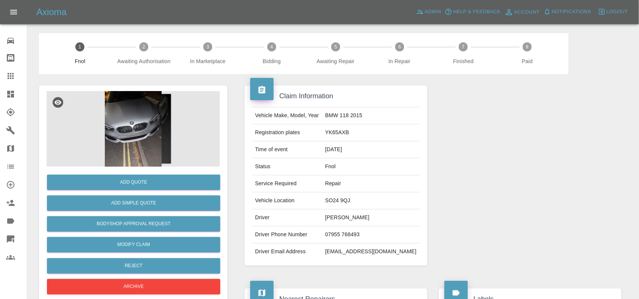
click at [157, 119] on img at bounding box center [133, 129] width 173 height 76
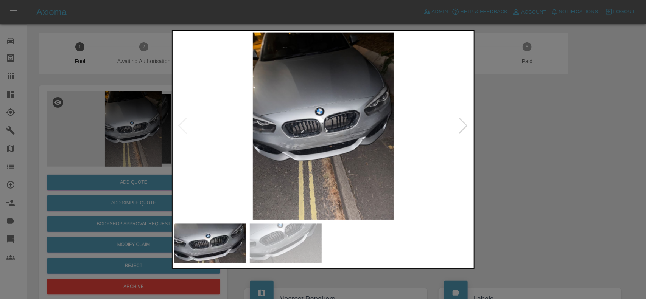
click at [290, 140] on img at bounding box center [323, 126] width 299 height 188
click at [293, 139] on img at bounding box center [323, 126] width 299 height 188
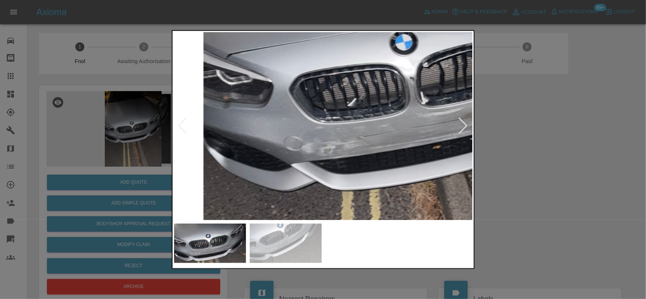
click at [353, 146] on img at bounding box center [414, 86] width 897 height 564
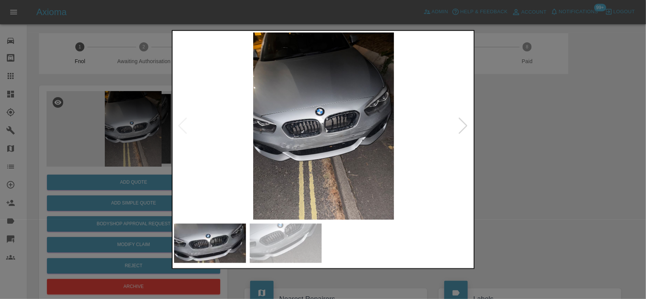
click at [351, 146] on img at bounding box center [323, 126] width 299 height 188
click at [349, 146] on img at bounding box center [323, 126] width 299 height 188
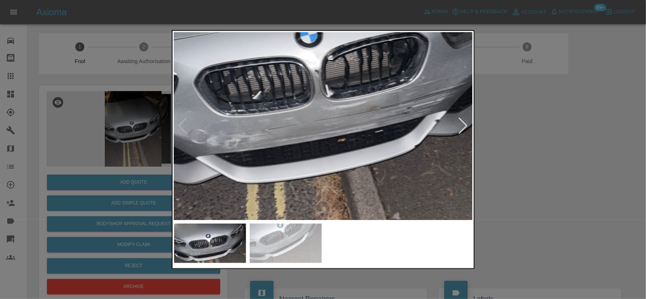
click at [375, 132] on img at bounding box center [319, 79] width 897 height 564
drag, startPoint x: 35, startPoint y: 132, endPoint x: 31, endPoint y: 167, distance: 35.8
click at [34, 132] on div at bounding box center [323, 149] width 646 height 299
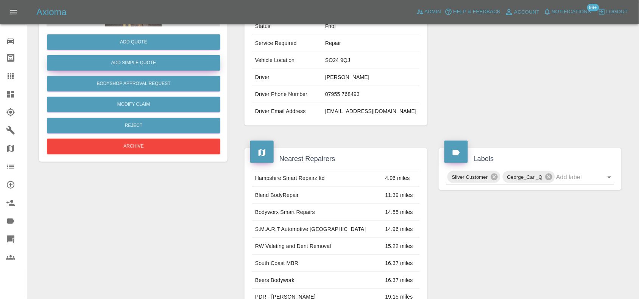
scroll to position [95, 0]
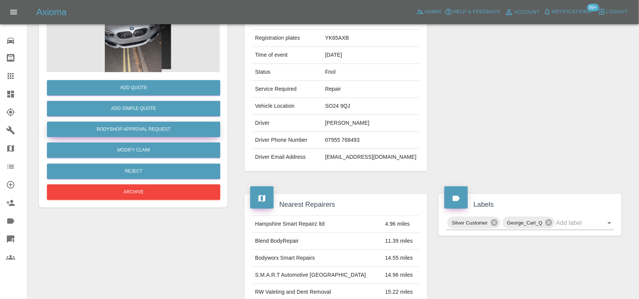
click at [146, 127] on button "Bodyshop Approval Request" at bounding box center [133, 130] width 173 height 16
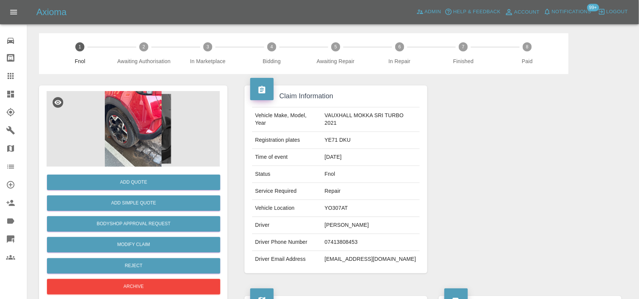
click at [146, 120] on img at bounding box center [133, 129] width 173 height 76
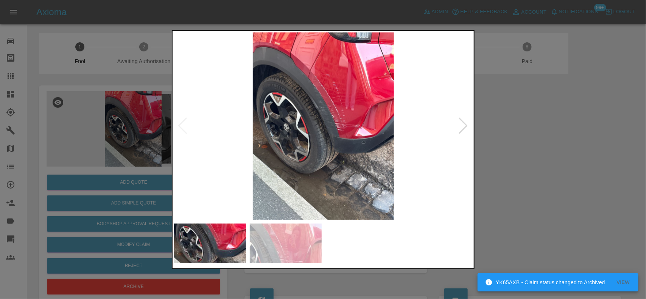
click at [343, 91] on img at bounding box center [323, 126] width 299 height 188
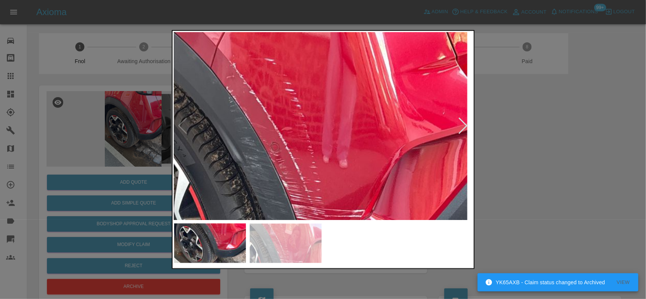
click at [296, 122] on img at bounding box center [255, 214] width 897 height 564
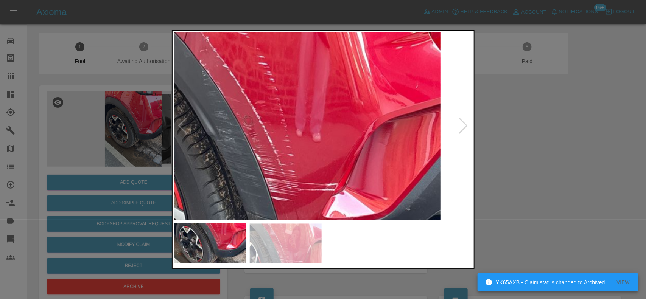
click at [331, 122] on img at bounding box center [229, 187] width 897 height 564
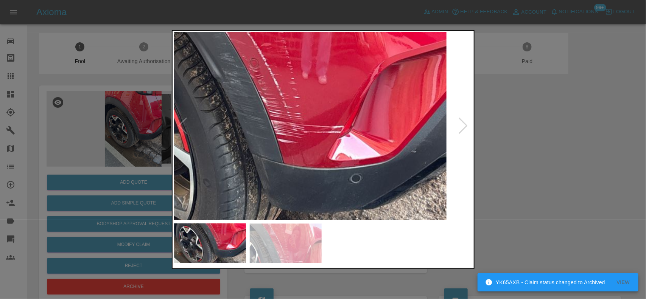
click at [347, 241] on div at bounding box center [323, 243] width 298 height 39
click at [163, 186] on div at bounding box center [323, 149] width 646 height 299
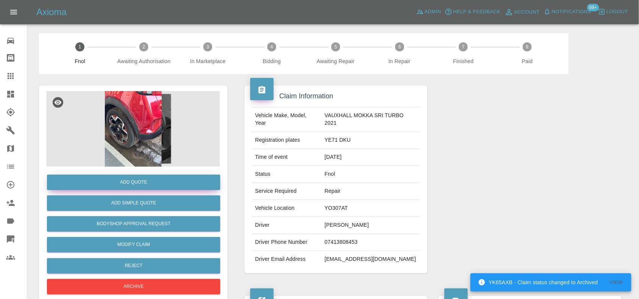
click at [152, 185] on button "Add Quote" at bounding box center [133, 183] width 173 height 16
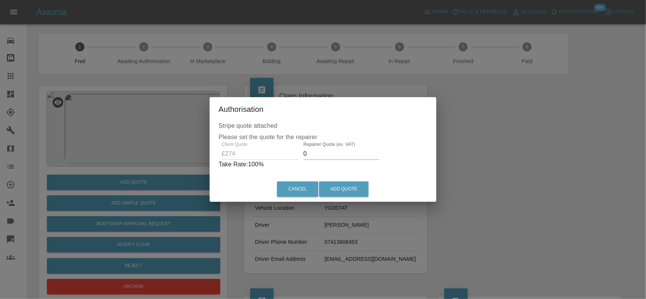
click at [242, 154] on div "Client Quote £274 Repairer Quote (ex. VAT) 0 Take Rate: 100 %" at bounding box center [323, 155] width 209 height 27
type input "150"
click at [357, 189] on button "Add Quote" at bounding box center [344, 190] width 50 height 16
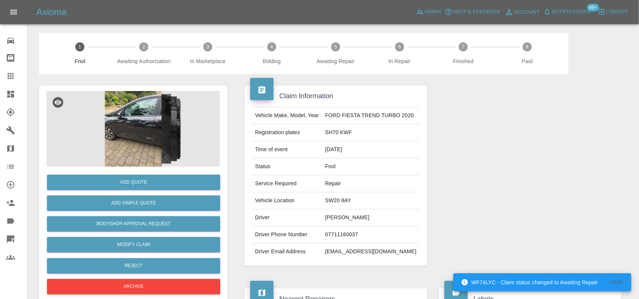
click at [137, 121] on img at bounding box center [133, 129] width 173 height 76
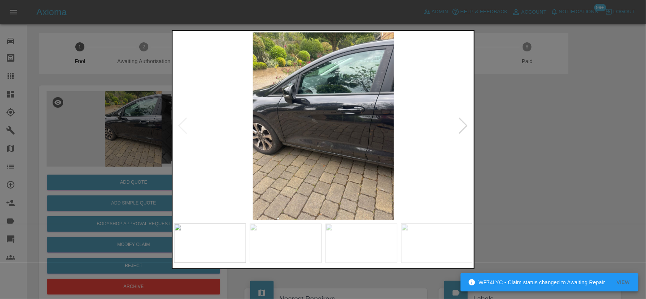
click at [346, 133] on img at bounding box center [323, 126] width 299 height 188
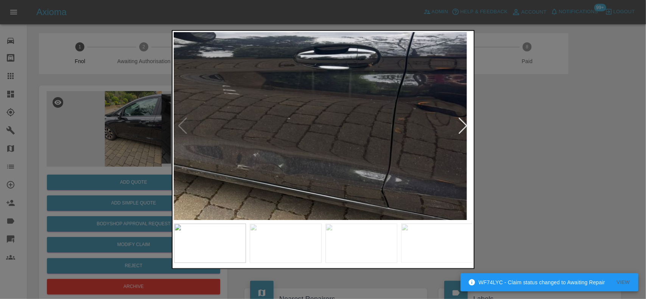
click at [356, 151] on img at bounding box center [255, 106] width 897 height 564
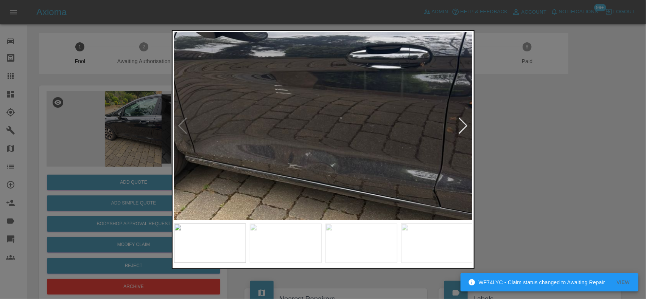
click at [78, 129] on div at bounding box center [323, 149] width 646 height 299
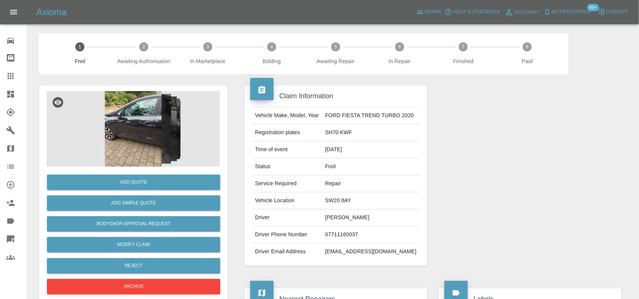
click at [98, 115] on img at bounding box center [133, 129] width 173 height 76
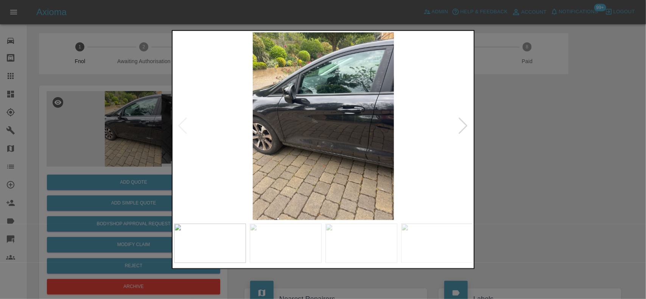
click at [289, 131] on img at bounding box center [323, 126] width 299 height 188
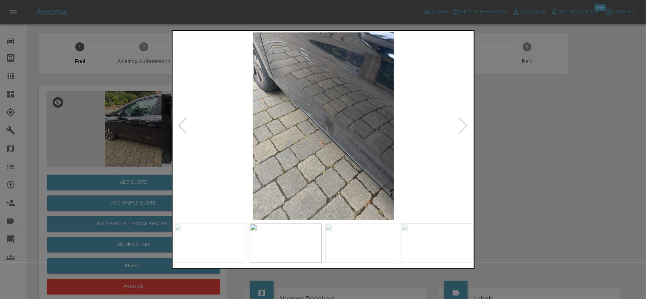
click at [321, 117] on img at bounding box center [323, 126] width 299 height 188
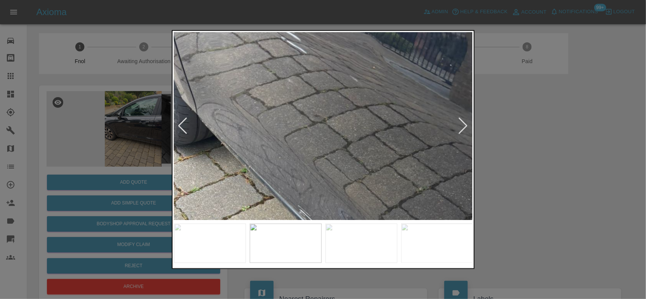
click at [348, 178] on img at bounding box center [344, 250] width 897 height 564
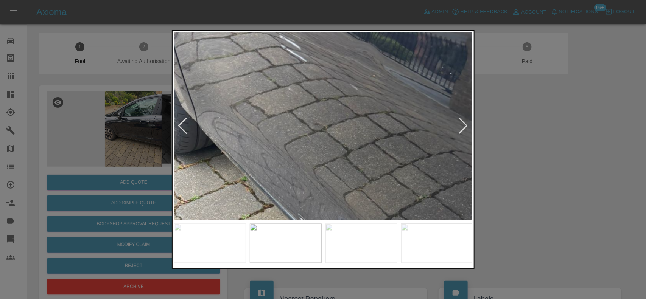
click at [348, 180] on img at bounding box center [344, 258] width 897 height 564
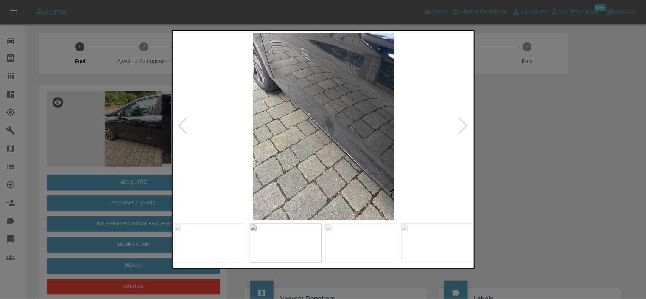
click at [330, 173] on img at bounding box center [323, 126] width 299 height 188
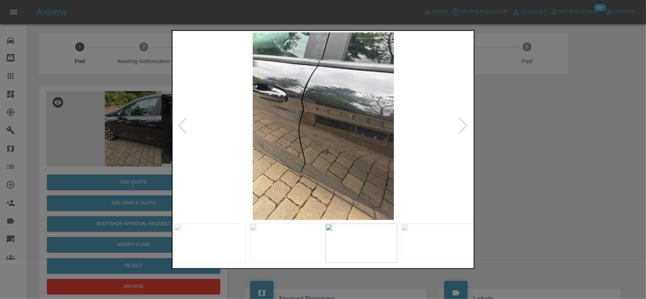
click at [331, 130] on img at bounding box center [323, 126] width 299 height 188
click at [330, 131] on img at bounding box center [323, 126] width 299 height 188
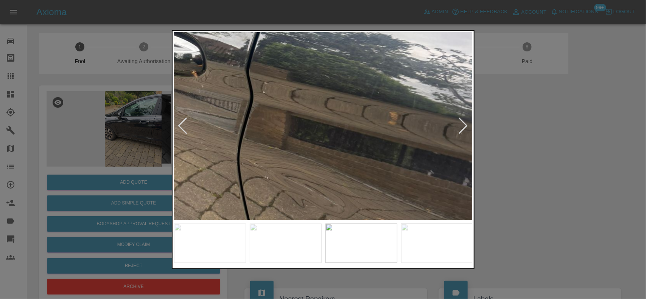
click at [332, 185] on img at bounding box center [311, 147] width 897 height 564
click at [332, 186] on img at bounding box center [311, 147] width 897 height 564
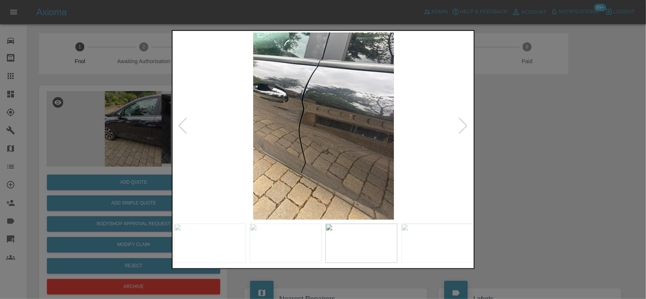
click at [310, 171] on img at bounding box center [323, 126] width 299 height 188
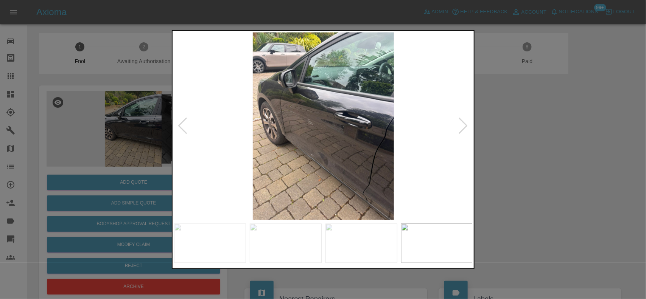
click at [362, 158] on img at bounding box center [323, 126] width 299 height 188
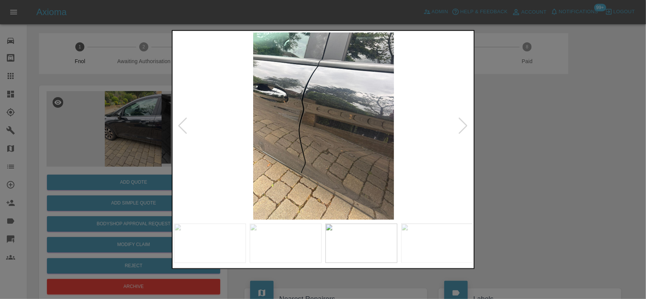
click at [317, 145] on img at bounding box center [323, 126] width 299 height 188
click at [316, 145] on img at bounding box center [323, 126] width 299 height 188
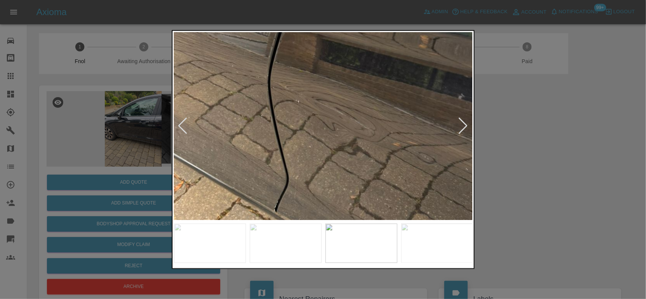
click at [315, 143] on img at bounding box center [342, 70] width 897 height 564
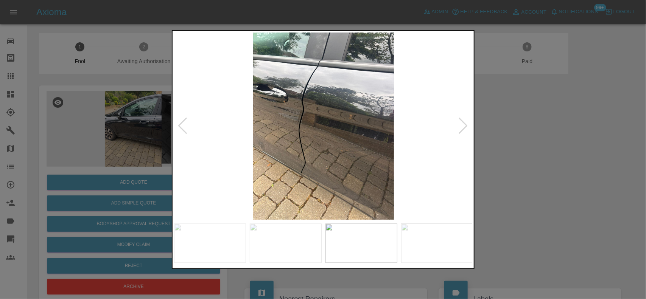
click at [307, 159] on img at bounding box center [323, 126] width 299 height 188
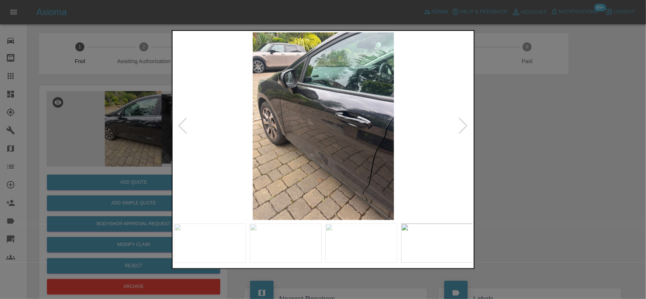
click at [349, 149] on img at bounding box center [323, 126] width 299 height 188
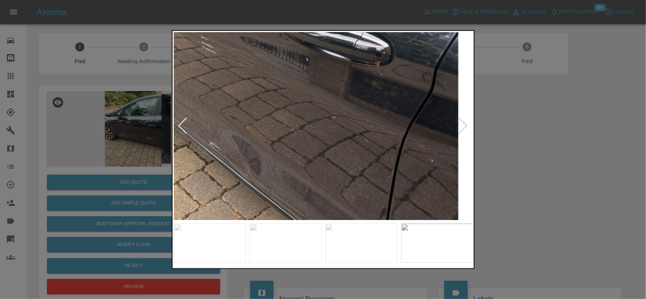
click at [383, 149] on img at bounding box center [247, 58] width 897 height 564
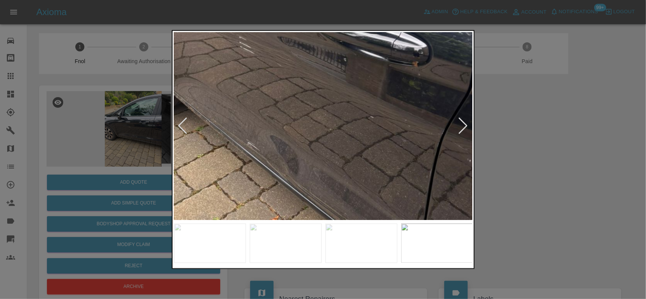
click at [378, 150] on img at bounding box center [284, 58] width 897 height 564
click at [304, 163] on img at bounding box center [284, 58] width 897 height 564
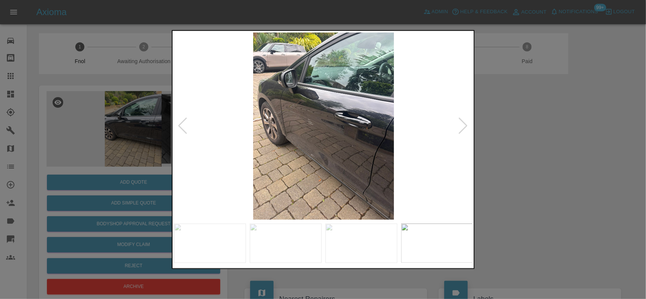
click at [287, 158] on img at bounding box center [323, 126] width 299 height 188
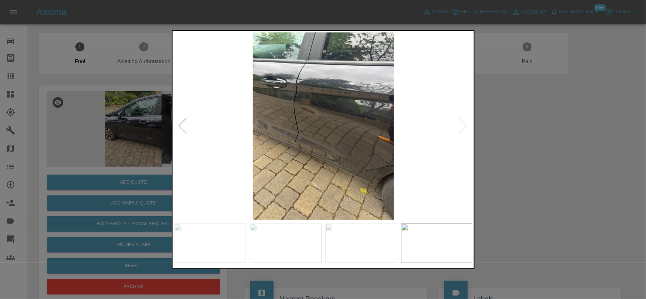
click at [254, 161] on img at bounding box center [323, 126] width 299 height 188
click at [321, 130] on img at bounding box center [323, 126] width 299 height 188
drag, startPoint x: 165, startPoint y: 157, endPoint x: 166, endPoint y: 193, distance: 36.3
click at [165, 160] on div at bounding box center [323, 149] width 646 height 299
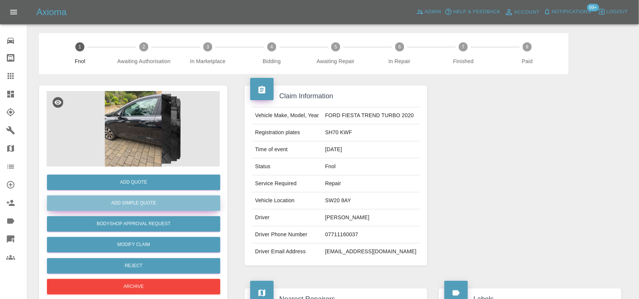
click at [158, 198] on button "Add Simple Quote" at bounding box center [133, 204] width 173 height 16
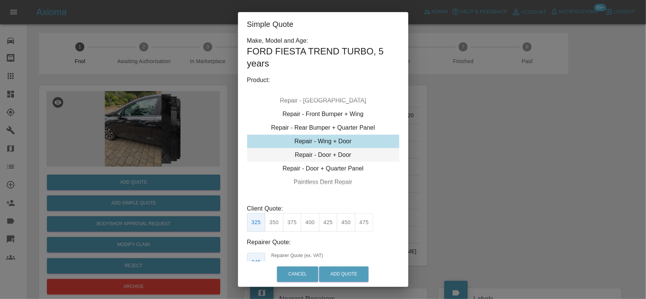
click at [298, 157] on div "Repair - Door + Door" at bounding box center [323, 155] width 152 height 14
click at [302, 149] on div "Repair - Door + Door" at bounding box center [323, 155] width 152 height 14
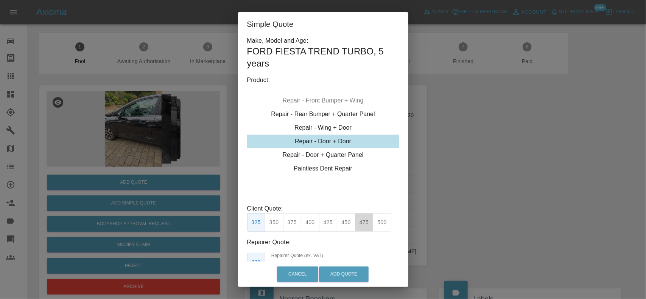
click at [369, 226] on button "475" at bounding box center [364, 222] width 19 height 19
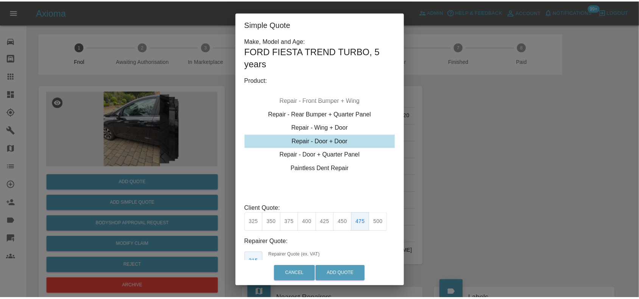
scroll to position [50, 0]
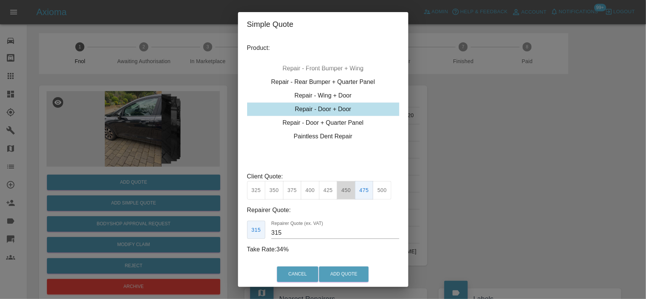
click at [347, 181] on button "450" at bounding box center [346, 190] width 19 height 19
click at [363, 181] on button "475" at bounding box center [364, 190] width 19 height 19
drag, startPoint x: 293, startPoint y: 224, endPoint x: 220, endPoint y: 228, distance: 72.8
click at [221, 228] on div "Simple Quote Make, Model and Age: FORD FIESTA TREND TURBO , 5 years Product: Re…" at bounding box center [323, 149] width 646 height 299
drag, startPoint x: 300, startPoint y: 226, endPoint x: 297, endPoint y: 231, distance: 5.8
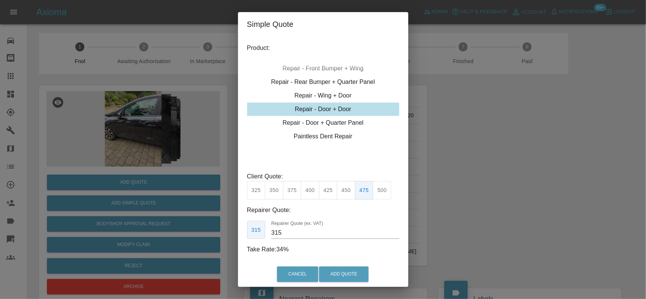
click at [300, 226] on label "Repairer Quote (ex. VAT)" at bounding box center [297, 223] width 52 height 6
drag, startPoint x: 252, startPoint y: 233, endPoint x: 224, endPoint y: 234, distance: 28.8
click at [224, 233] on div "Simple Quote Make, Model and Age: FORD FIESTA TREND TURBO , 5 years Product: Re…" at bounding box center [323, 149] width 646 height 299
type input "300"
click at [351, 276] on button "Add Quote" at bounding box center [344, 275] width 50 height 16
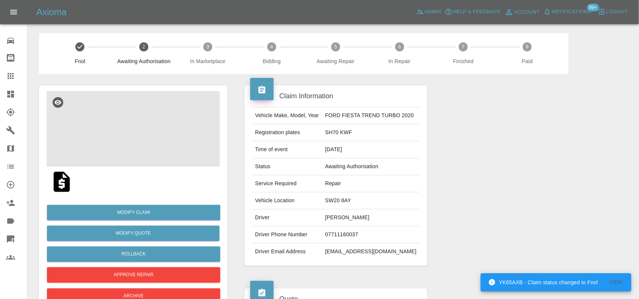
click at [133, 132] on img at bounding box center [133, 129] width 173 height 76
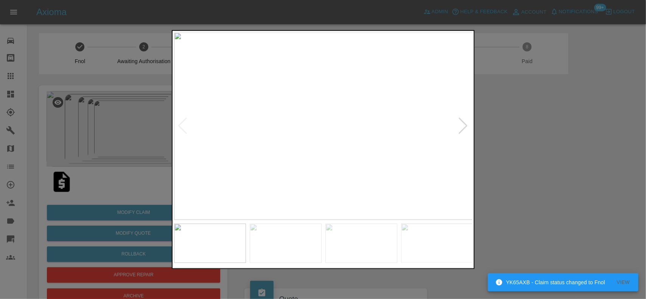
click at [289, 136] on img at bounding box center [323, 126] width 299 height 188
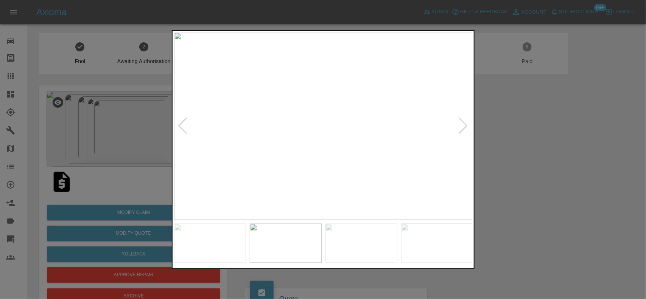
click at [177, 129] on div at bounding box center [323, 126] width 298 height 188
drag, startPoint x: 74, startPoint y: 122, endPoint x: 75, endPoint y: 115, distance: 7.7
click at [74, 121] on div at bounding box center [323, 149] width 646 height 299
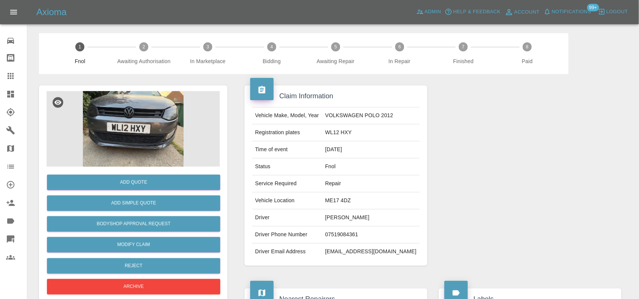
click at [146, 118] on img at bounding box center [133, 129] width 173 height 76
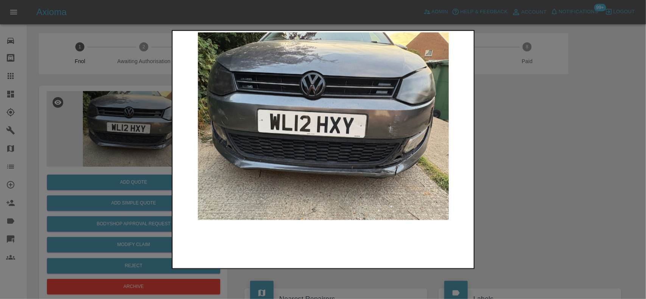
click at [321, 120] on img at bounding box center [323, 126] width 299 height 188
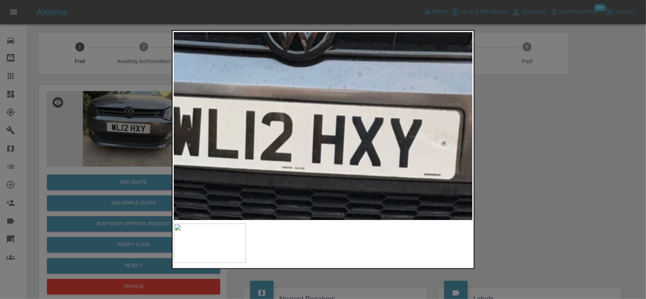
click at [345, 64] on img at bounding box center [330, 144] width 897 height 564
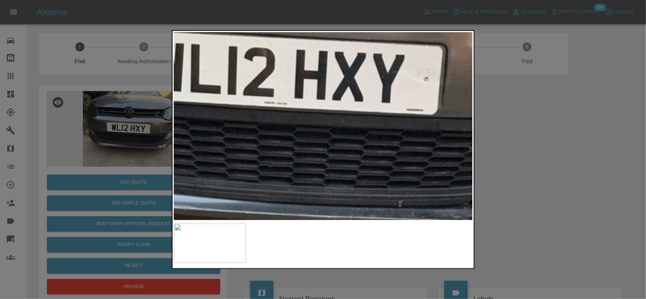
click at [234, 127] on img at bounding box center [313, 79] width 897 height 564
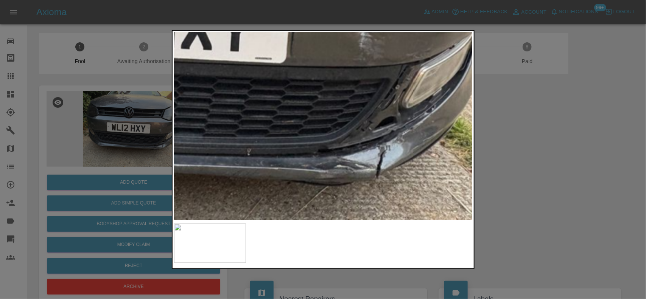
click at [366, 50] on img at bounding box center [161, 28] width 897 height 564
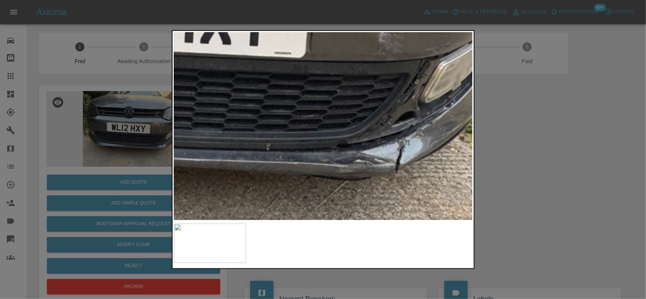
click at [109, 120] on div at bounding box center [323, 149] width 646 height 299
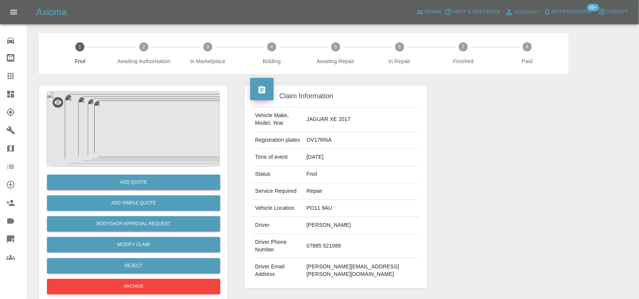
click at [169, 125] on img at bounding box center [133, 129] width 173 height 76
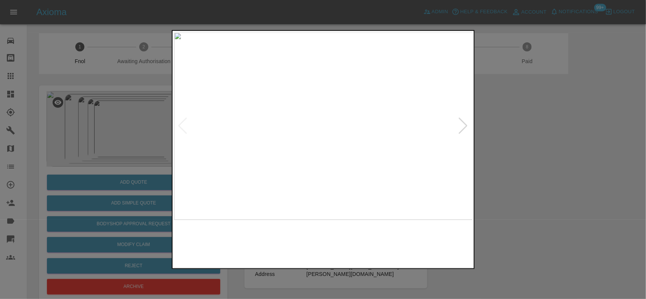
click at [330, 116] on img at bounding box center [323, 126] width 299 height 188
click at [312, 106] on img at bounding box center [302, 156] width 897 height 564
click at [313, 148] on img at bounding box center [323, 126] width 299 height 188
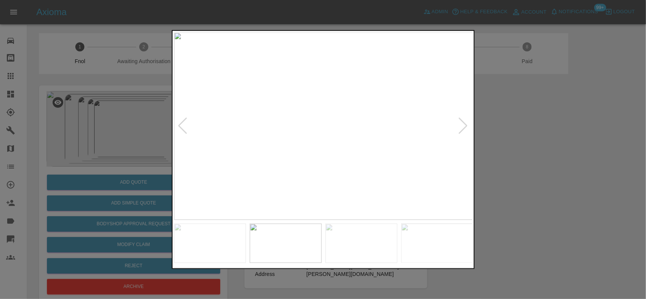
click at [243, 136] on img at bounding box center [323, 126] width 299 height 188
click at [300, 145] on img at bounding box center [323, 126] width 299 height 188
click at [379, 175] on img at bounding box center [323, 126] width 299 height 188
click at [299, 168] on img at bounding box center [323, 126] width 299 height 188
click at [298, 168] on img at bounding box center [323, 126] width 299 height 188
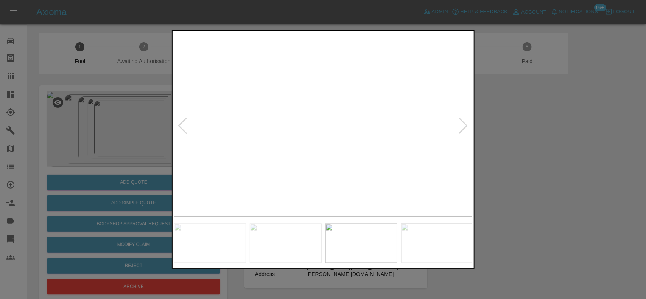
click at [279, 116] on img at bounding box center [323, 126] width 299 height 188
click at [302, 129] on img at bounding box center [323, 126] width 299 height 188
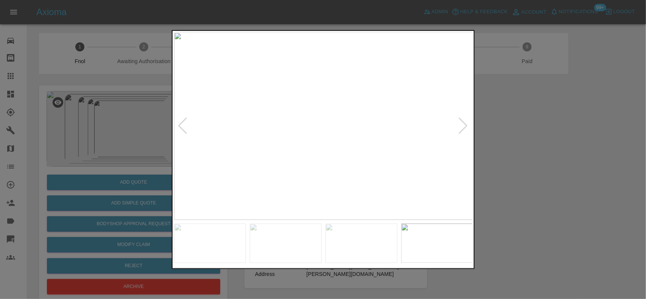
click at [439, 134] on img at bounding box center [323, 126] width 299 height 188
click at [376, 135] on img at bounding box center [323, 126] width 299 height 188
click at [379, 139] on img at bounding box center [166, 99] width 897 height 564
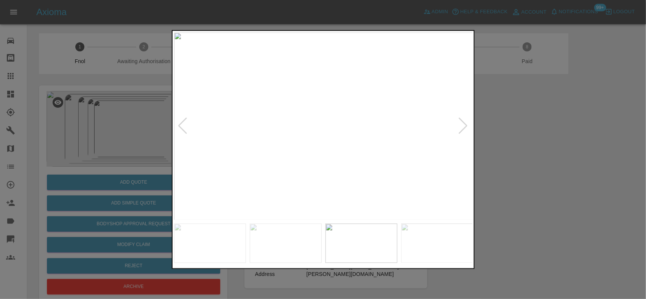
click at [318, 135] on img at bounding box center [323, 126] width 299 height 188
click at [373, 125] on img at bounding box center [323, 126] width 299 height 188
click at [368, 142] on img at bounding box center [174, 130] width 897 height 564
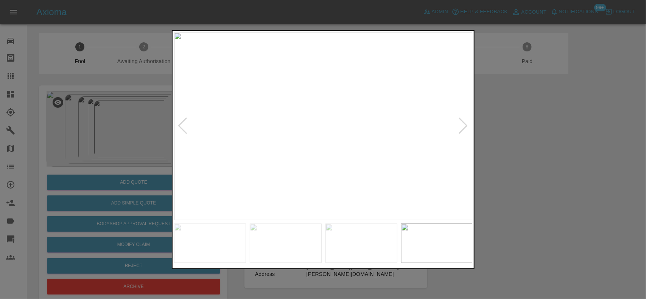
click at [287, 140] on img at bounding box center [323, 126] width 299 height 188
click at [344, 129] on img at bounding box center [323, 126] width 299 height 188
click at [375, 155] on img at bounding box center [261, 116] width 897 height 564
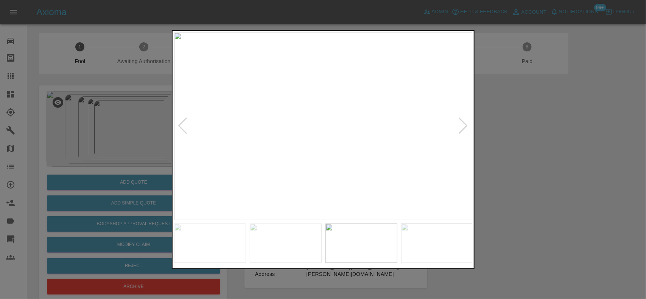
click at [354, 152] on img at bounding box center [323, 126] width 299 height 188
click at [373, 150] on img at bounding box center [323, 126] width 299 height 188
click at [372, 150] on img at bounding box center [323, 126] width 299 height 188
click at [369, 151] on img at bounding box center [177, 55] width 897 height 564
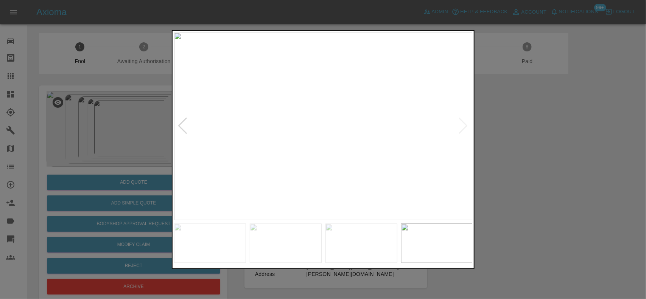
click at [280, 131] on img at bounding box center [323, 126] width 299 height 188
click at [288, 132] on img at bounding box center [323, 126] width 299 height 188
click at [336, 138] on img at bounding box center [323, 126] width 299 height 188
click at [326, 138] on img at bounding box center [285, 90] width 897 height 564
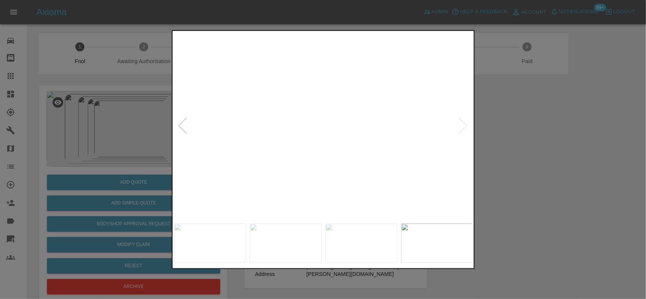
click at [124, 103] on div at bounding box center [323, 149] width 646 height 299
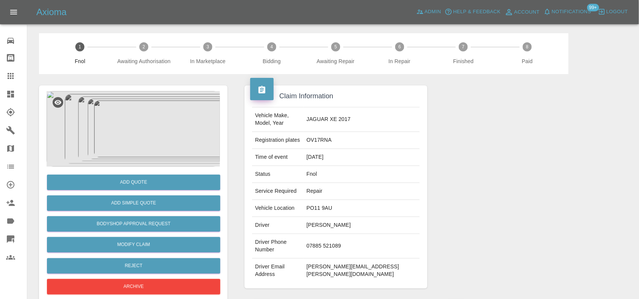
click at [126, 131] on img at bounding box center [133, 129] width 173 height 76
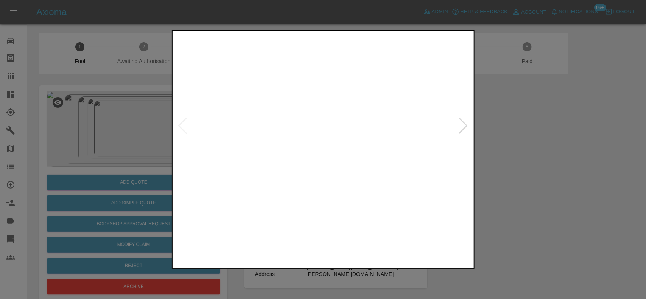
click at [372, 140] on img at bounding box center [323, 126] width 299 height 188
click at [385, 190] on img at bounding box center [231, 169] width 897 height 564
click at [404, 150] on img at bounding box center [333, 171] width 897 height 564
click at [334, 142] on img at bounding box center [333, 171] width 897 height 564
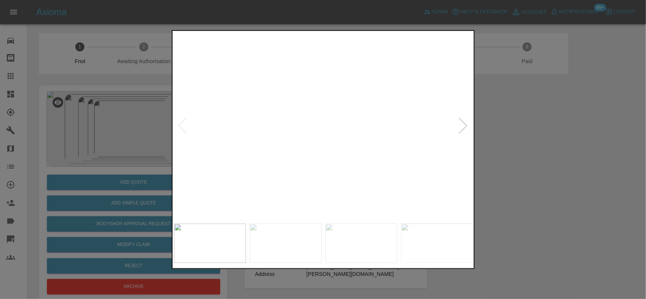
drag, startPoint x: 123, startPoint y: 144, endPoint x: 241, endPoint y: 164, distance: 119.7
click at [131, 144] on div at bounding box center [323, 149] width 646 height 299
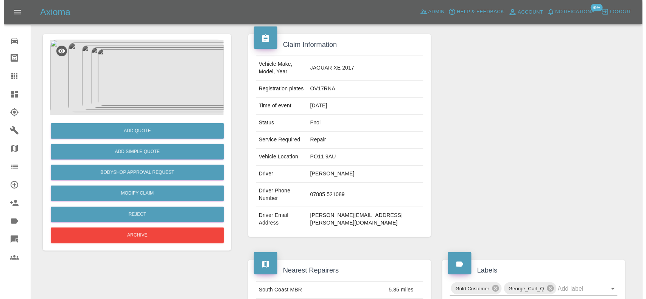
scroll to position [28, 0]
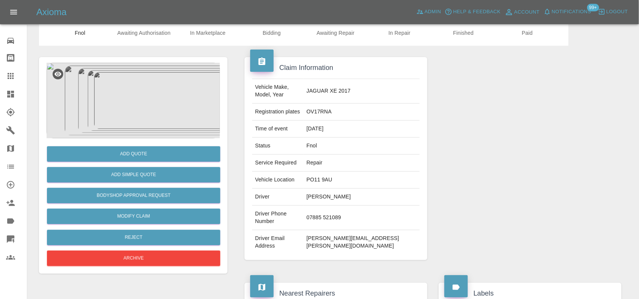
click at [123, 65] on img at bounding box center [133, 101] width 173 height 76
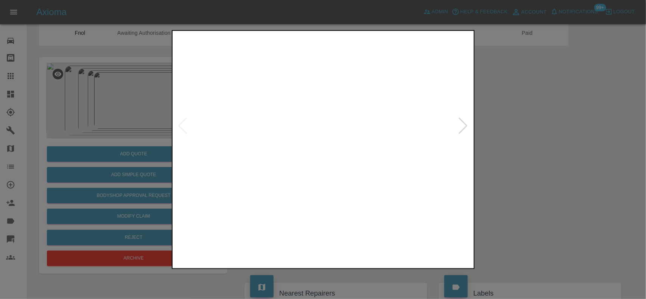
click at [354, 242] on img at bounding box center [362, 243] width 72 height 39
click at [290, 181] on img at bounding box center [323, 126] width 299 height 188
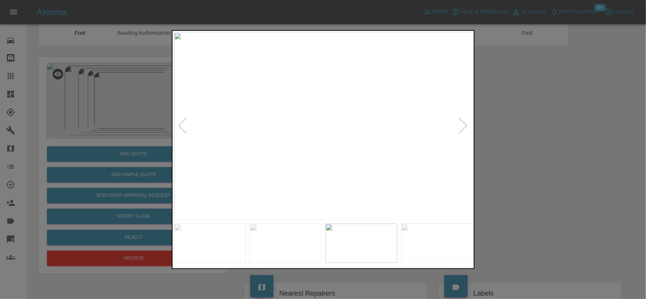
click at [148, 158] on div at bounding box center [323, 149] width 646 height 299
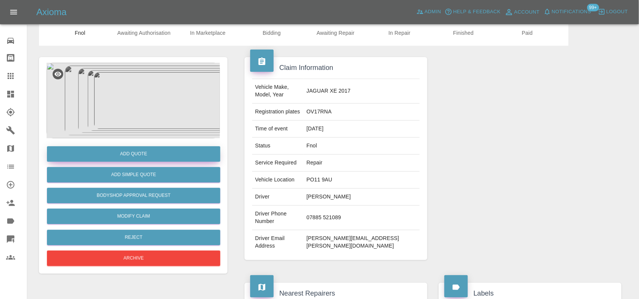
click at [139, 160] on button "Add Quote" at bounding box center [133, 154] width 173 height 16
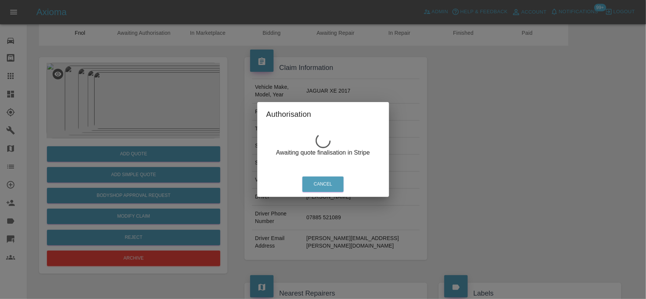
click at [136, 168] on div "Authorisation Awaiting quote finalisation in Stripe Cancel" at bounding box center [323, 149] width 646 height 299
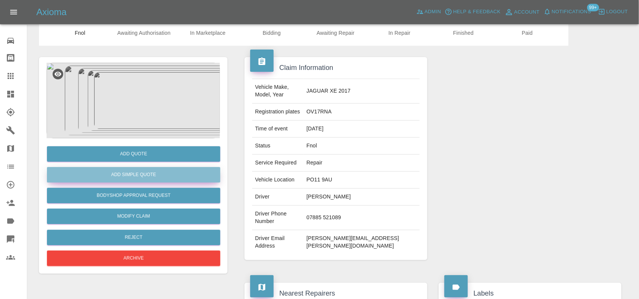
click at [136, 171] on button "Add Simple Quote" at bounding box center [133, 175] width 173 height 16
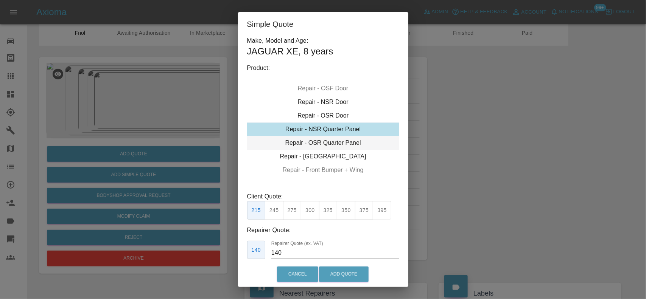
click at [332, 140] on div "Repair - OSR Quarter Panel" at bounding box center [323, 143] width 152 height 14
drag, startPoint x: 287, startPoint y: 214, endPoint x: 293, endPoint y: 221, distance: 10.2
click at [287, 216] on button "275" at bounding box center [292, 210] width 19 height 19
type input "180"
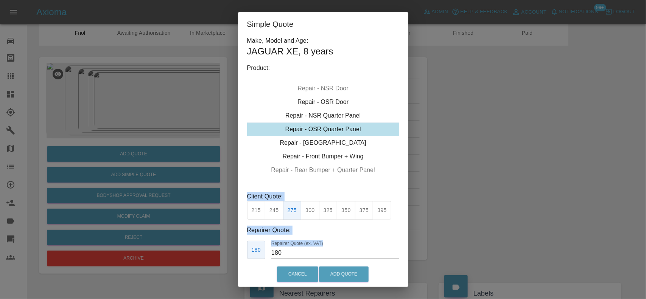
drag, startPoint x: 408, startPoint y: 186, endPoint x: 409, endPoint y: 257, distance: 70.4
click at [409, 257] on div "Simple Quote Make, Model and Age: JAGUAR XE , 8 years Product: Repair - Front B…" at bounding box center [323, 149] width 646 height 299
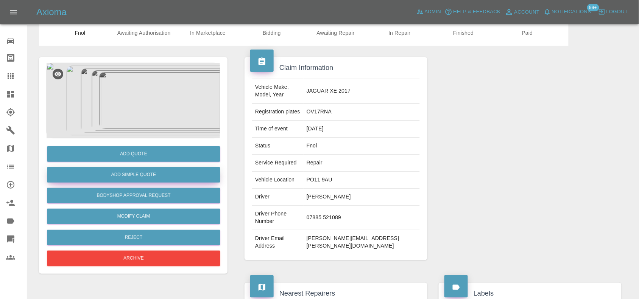
click at [112, 182] on button "Add Simple Quote" at bounding box center [133, 175] width 173 height 16
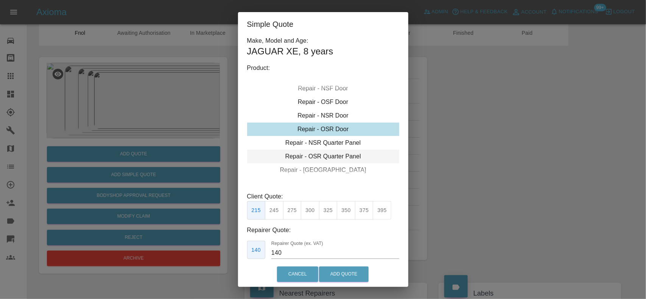
click at [318, 158] on div "Repair - OSR Quarter Panel" at bounding box center [323, 157] width 152 height 14
drag, startPoint x: 292, startPoint y: 208, endPoint x: 296, endPoint y: 211, distance: 4.6
click at [293, 208] on button "275" at bounding box center [292, 210] width 19 height 19
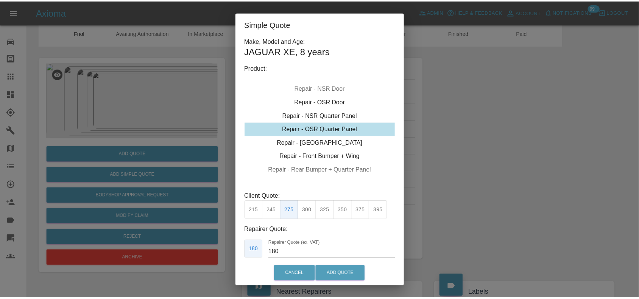
scroll to position [39, 0]
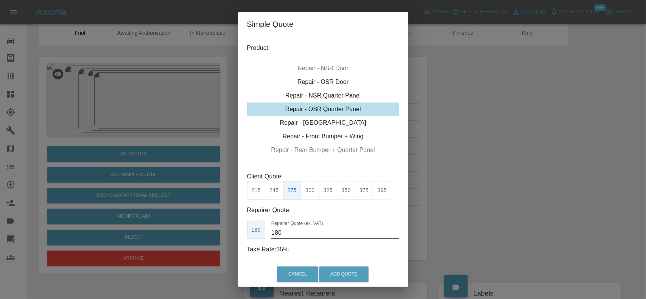
drag, startPoint x: 291, startPoint y: 230, endPoint x: 292, endPoint y: 200, distance: 29.9
click at [287, 232] on input "180" at bounding box center [335, 233] width 128 height 12
type input "165"
click at [334, 277] on button "Add Quote" at bounding box center [344, 275] width 50 height 16
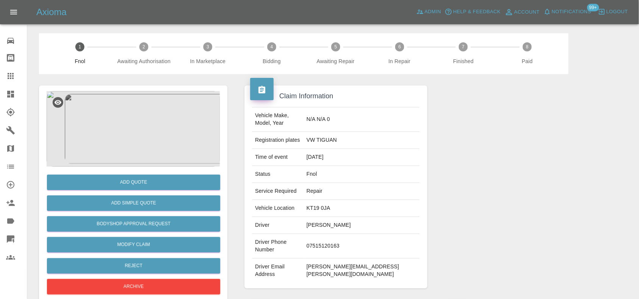
click at [124, 131] on img at bounding box center [133, 129] width 173 height 76
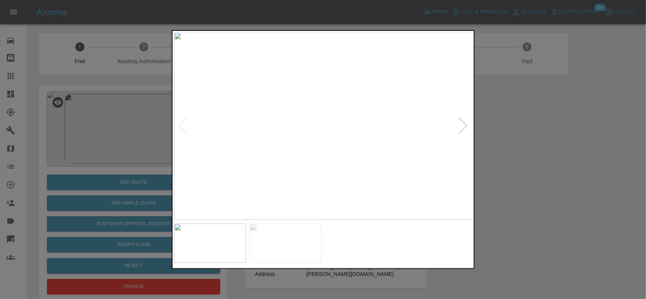
click at [296, 139] on img at bounding box center [323, 126] width 299 height 188
click at [262, 140] on img at bounding box center [323, 126] width 299 height 188
click at [290, 140] on img at bounding box center [323, 126] width 299 height 188
click at [331, 142] on img at bounding box center [323, 126] width 299 height 188
click at [323, 145] on img at bounding box center [323, 126] width 299 height 188
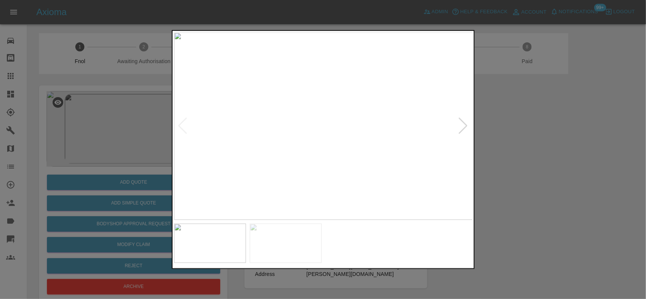
click at [323, 145] on img at bounding box center [323, 126] width 299 height 188
click at [313, 167] on img at bounding box center [323, 70] width 897 height 564
click at [313, 166] on img at bounding box center [317, 136] width 897 height 564
click at [270, 175] on img at bounding box center [323, 126] width 299 height 188
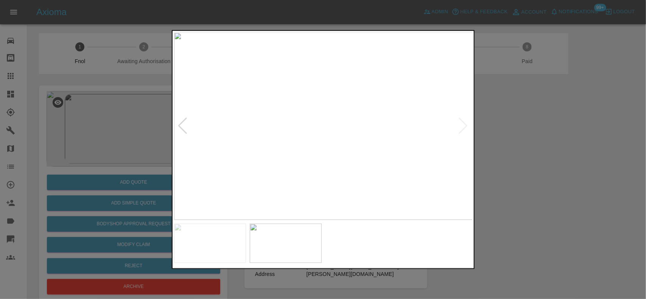
click at [366, 139] on img at bounding box center [323, 126] width 299 height 188
click at [346, 136] on img at bounding box center [323, 126] width 299 height 188
click at [328, 144] on img at bounding box center [255, 96] width 897 height 564
click at [324, 145] on img at bounding box center [255, 96] width 897 height 564
click at [358, 160] on img at bounding box center [255, 96] width 897 height 564
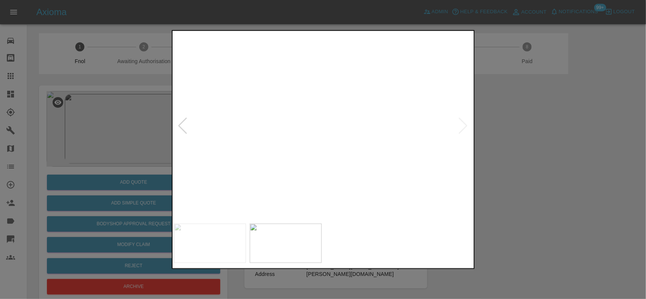
click at [330, 156] on img at bounding box center [460, 98] width 897 height 564
click at [376, 157] on img at bounding box center [323, 126] width 299 height 188
click at [311, 122] on img at bounding box center [323, 126] width 299 height 188
click at [307, 122] on img at bounding box center [323, 126] width 299 height 188
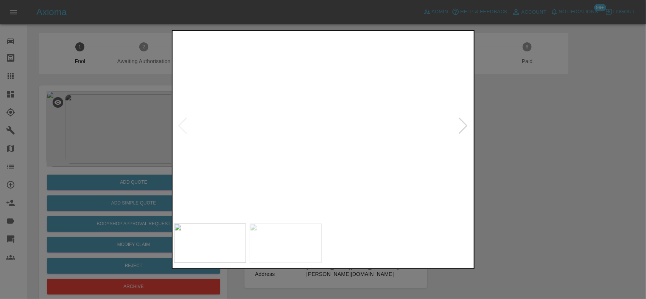
click at [286, 122] on img at bounding box center [351, 148] width 897 height 564
click at [315, 148] on img at bounding box center [351, 147] width 897 height 564
click at [423, 214] on img at bounding box center [379, 184] width 897 height 564
click at [249, 103] on img at bounding box center [381, 303] width 897 height 564
click at [337, 151] on img at bounding box center [351, 167] width 897 height 564
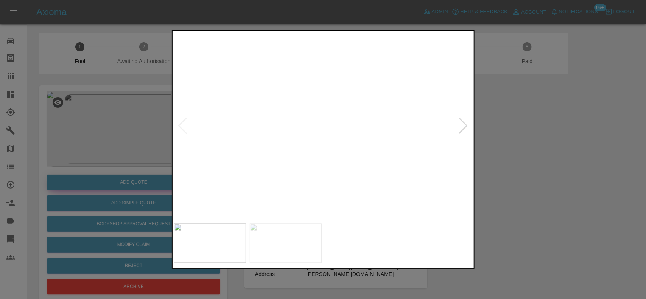
drag, startPoint x: 98, startPoint y: 139, endPoint x: 101, endPoint y: 182, distance: 43.6
click at [98, 145] on div at bounding box center [323, 149] width 646 height 299
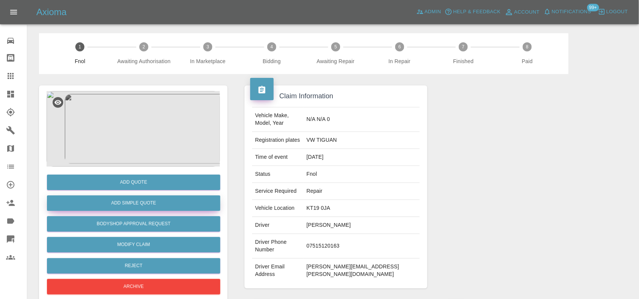
click at [109, 199] on button "Add Simple Quote" at bounding box center [133, 204] width 173 height 16
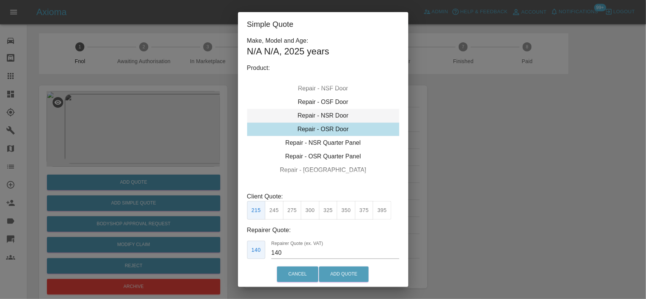
click at [330, 114] on div "Repair - NSR Door" at bounding box center [323, 116] width 152 height 14
click at [297, 211] on button "270" at bounding box center [292, 210] width 19 height 19
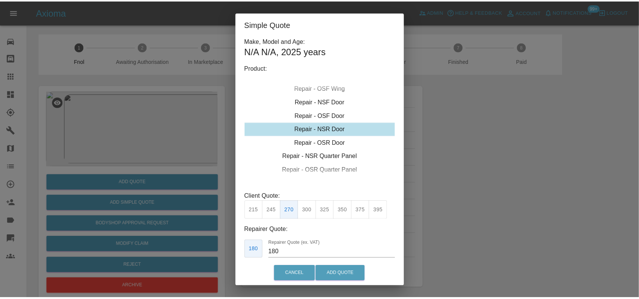
scroll to position [39, 0]
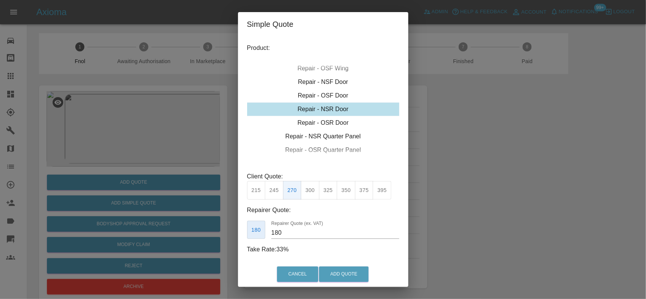
drag, startPoint x: 304, startPoint y: 236, endPoint x: 256, endPoint y: 227, distance: 48.4
click at [257, 228] on div "180 Repairer Quote (ex. VAT) 180" at bounding box center [323, 230] width 152 height 19
drag, startPoint x: 312, startPoint y: 232, endPoint x: 203, endPoint y: 217, distance: 109.3
click at [204, 218] on div "Simple Quote Make, Model and Age: N/A N/A , 2025 years Product: Repair - Front …" at bounding box center [323, 149] width 646 height 299
type input "170"
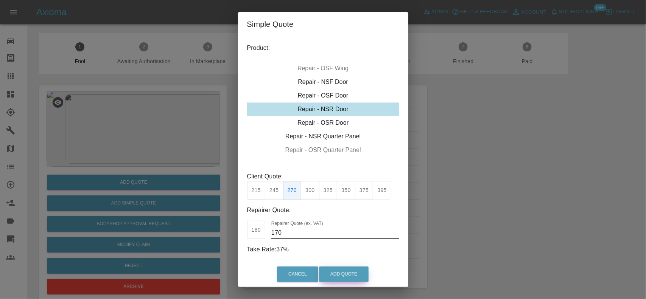
click at [356, 273] on button "Add Quote" at bounding box center [344, 275] width 50 height 16
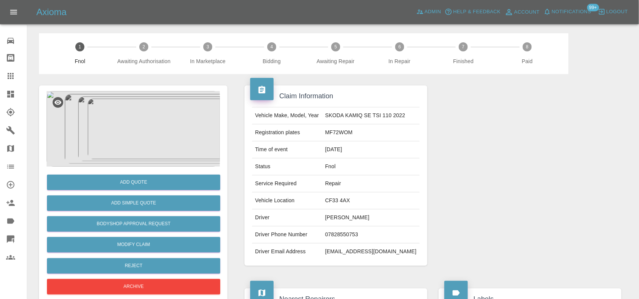
click at [127, 122] on img at bounding box center [133, 129] width 173 height 76
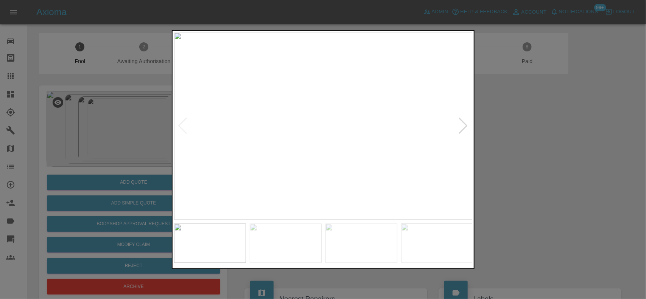
click at [385, 163] on img at bounding box center [323, 126] width 299 height 188
click at [354, 151] on img at bounding box center [323, 126] width 299 height 188
click at [334, 135] on img at bounding box center [231, 51] width 897 height 564
click at [335, 164] on img at bounding box center [323, 126] width 299 height 188
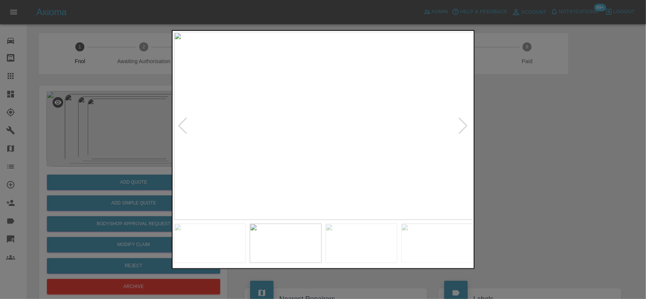
click at [273, 150] on img at bounding box center [323, 126] width 299 height 188
click at [282, 150] on img at bounding box center [323, 126] width 299 height 188
click at [349, 164] on img at bounding box center [323, 126] width 299 height 188
click at [264, 146] on img at bounding box center [323, 126] width 299 height 188
click at [174, 139] on img at bounding box center [323, 126] width 299 height 188
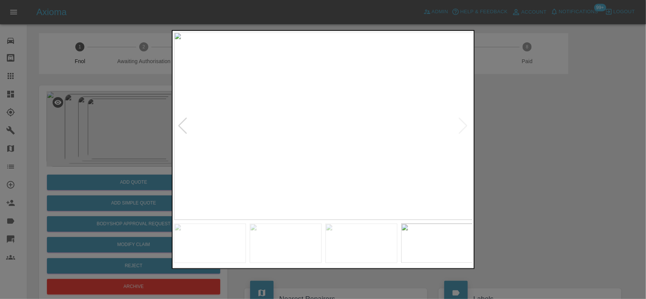
click at [252, 145] on img at bounding box center [323, 126] width 299 height 188
drag, startPoint x: 150, startPoint y: 127, endPoint x: 135, endPoint y: 137, distance: 17.5
click at [148, 127] on div at bounding box center [323, 149] width 646 height 299
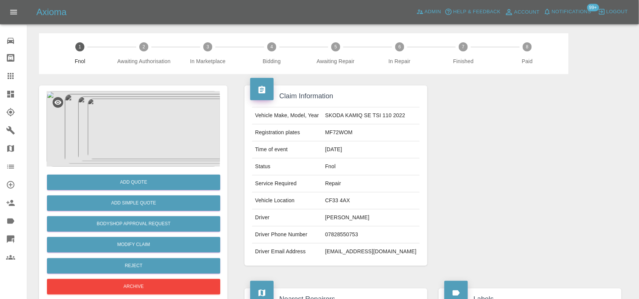
click at [134, 136] on img at bounding box center [133, 129] width 173 height 76
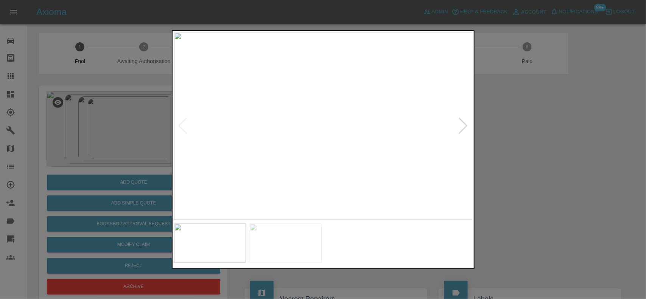
click at [288, 124] on img at bounding box center [323, 126] width 299 height 188
click at [287, 124] on img at bounding box center [323, 126] width 299 height 188
click at [319, 122] on img at bounding box center [458, 73] width 897 height 564
click at [318, 126] on img at bounding box center [452, 72] width 897 height 564
click at [318, 126] on img at bounding box center [323, 126] width 299 height 188
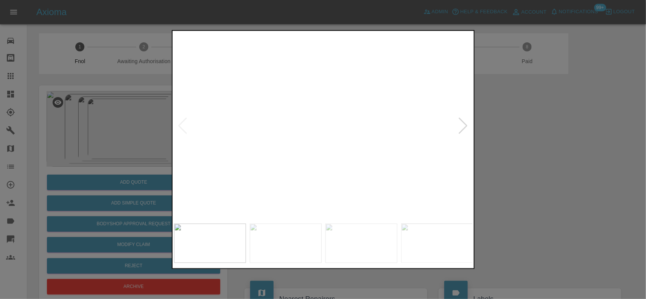
click at [329, 142] on img at bounding box center [339, 127] width 897 height 564
click at [216, 131] on img at bounding box center [323, 126] width 299 height 188
click at [243, 97] on img at bounding box center [323, 126] width 299 height 188
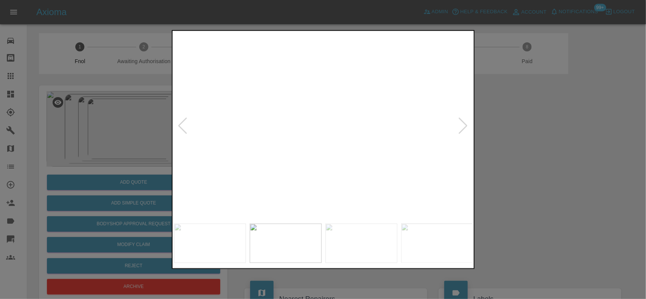
click at [94, 110] on div at bounding box center [323, 149] width 646 height 299
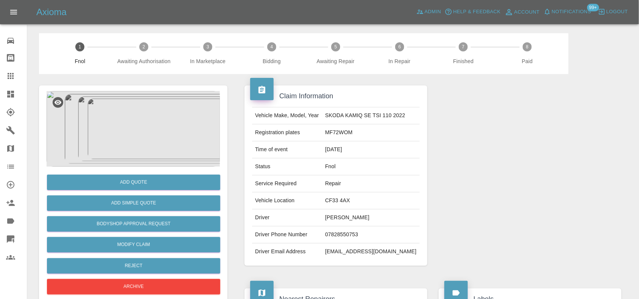
click at [133, 117] on img at bounding box center [133, 129] width 173 height 76
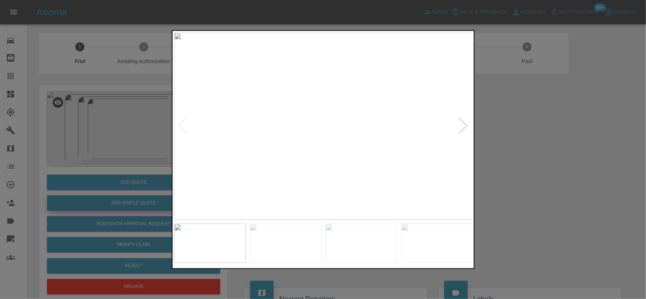
drag, startPoint x: 72, startPoint y: 163, endPoint x: 114, endPoint y: 197, distance: 54.6
click at [87, 170] on div at bounding box center [323, 149] width 646 height 299
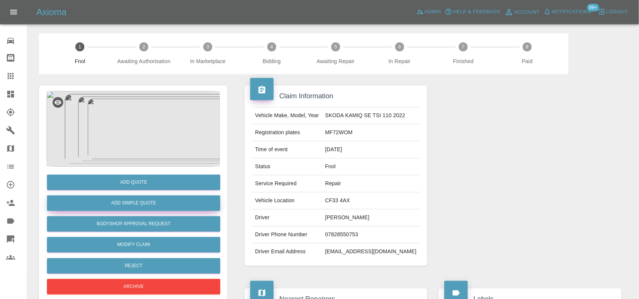
click at [126, 203] on button "Add Simple Quote" at bounding box center [133, 204] width 173 height 16
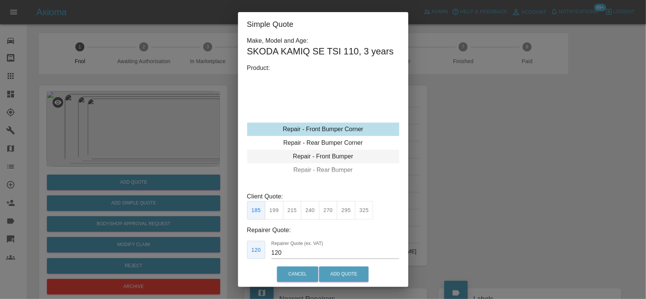
click at [320, 162] on div "Repair - Front Bumper" at bounding box center [323, 157] width 152 height 14
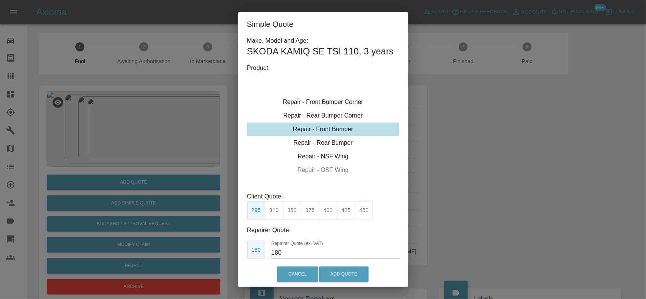
click at [296, 220] on button "350" at bounding box center [292, 210] width 19 height 19
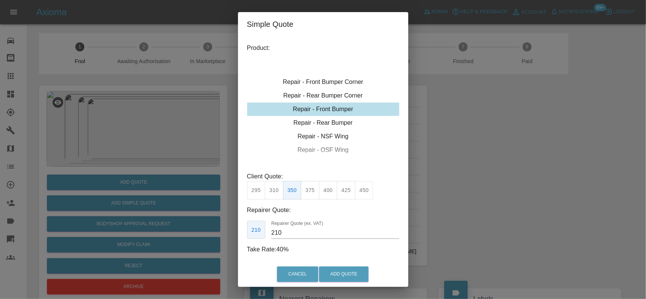
drag, startPoint x: 298, startPoint y: 236, endPoint x: 179, endPoint y: 211, distance: 122.2
click at [197, 220] on div "Simple Quote Make, Model and Age: SKODA KAMIQ SE TSI 110 , 3 years Product: Rep…" at bounding box center [323, 149] width 646 height 299
type input "195"
click at [324, 275] on button "Add Quote" at bounding box center [344, 275] width 50 height 16
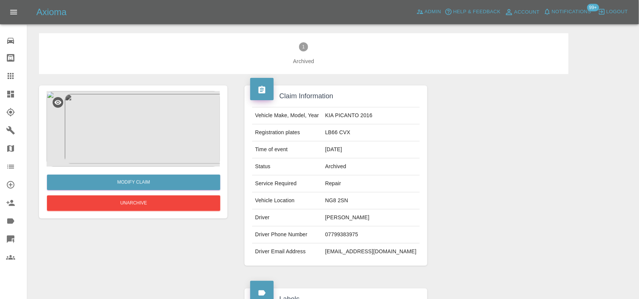
click at [173, 146] on img at bounding box center [133, 129] width 173 height 76
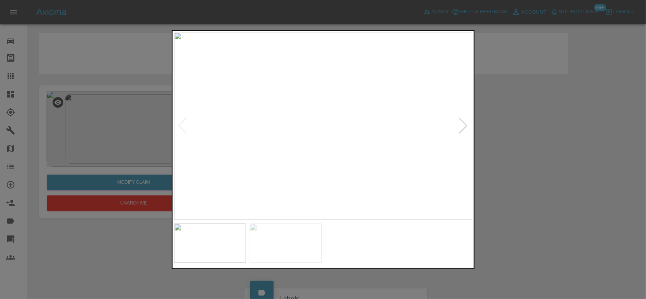
drag, startPoint x: 143, startPoint y: 111, endPoint x: 222, endPoint y: 76, distance: 85.8
click at [157, 101] on div at bounding box center [323, 149] width 646 height 299
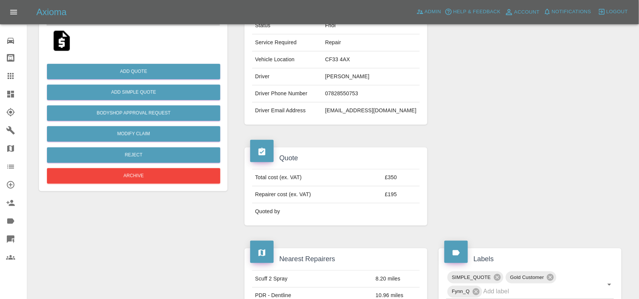
scroll to position [142, 0]
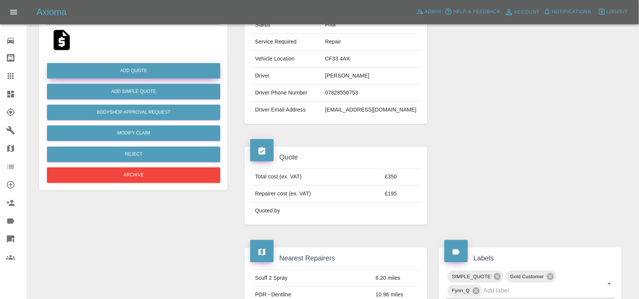
click at [103, 65] on button "Add Quote" at bounding box center [133, 71] width 173 height 16
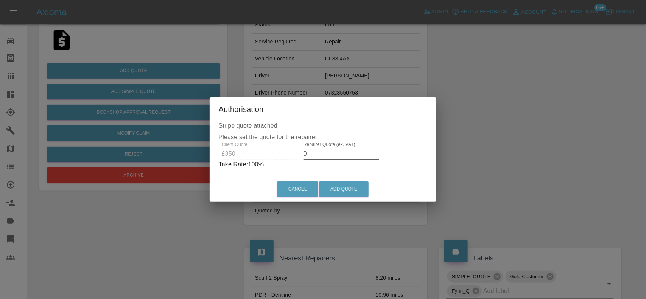
drag, startPoint x: 313, startPoint y: 156, endPoint x: 245, endPoint y: 146, distance: 69.2
click at [246, 146] on div "Client Quote £350 Repairer Quote (ex. VAT) 0 Take Rate: 100 %" at bounding box center [323, 155] width 209 height 27
type input "195"
click at [342, 190] on button "Add Quote" at bounding box center [344, 190] width 50 height 16
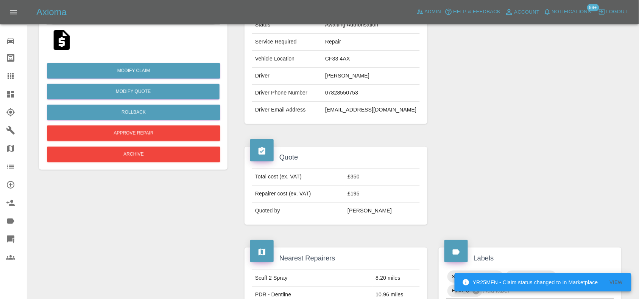
scroll to position [0, 0]
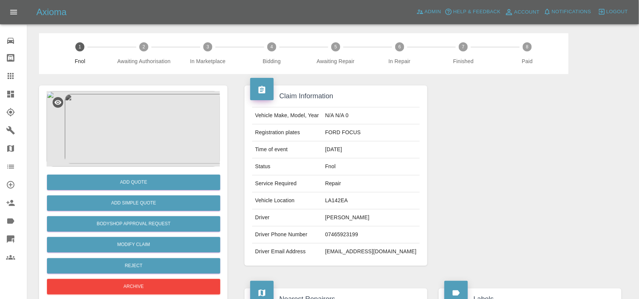
click at [140, 115] on img at bounding box center [133, 129] width 173 height 76
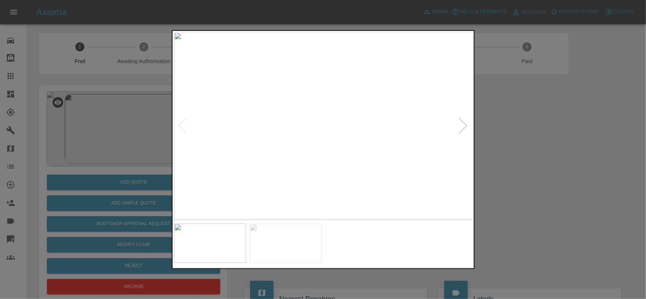
click at [373, 115] on img at bounding box center [323, 126] width 299 height 188
click at [354, 127] on img at bounding box center [174, 159] width 897 height 564
click at [266, 128] on img at bounding box center [313, 126] width 299 height 188
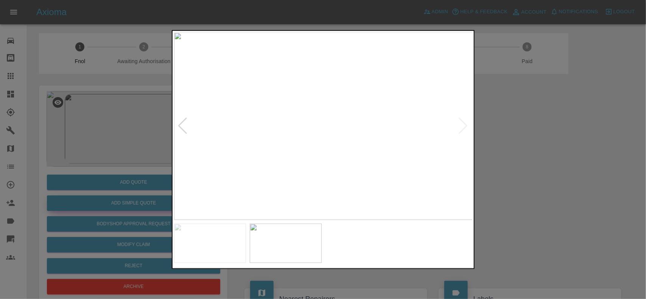
drag, startPoint x: 71, startPoint y: 162, endPoint x: 129, endPoint y: 208, distance: 73.8
click at [73, 162] on div at bounding box center [323, 149] width 646 height 299
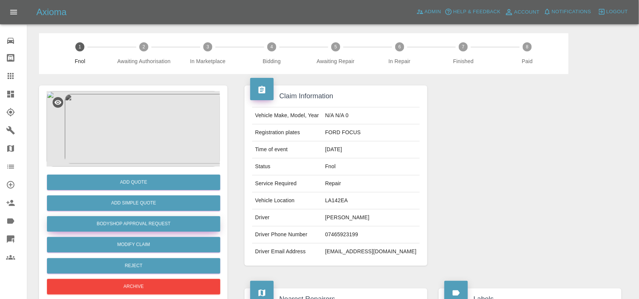
click at [162, 224] on button "Bodyshop Approval Request" at bounding box center [133, 225] width 173 height 16
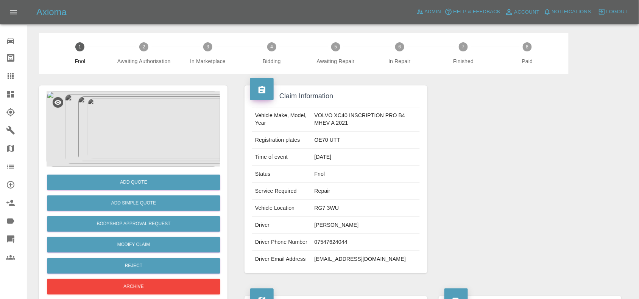
click at [153, 134] on img at bounding box center [133, 129] width 173 height 76
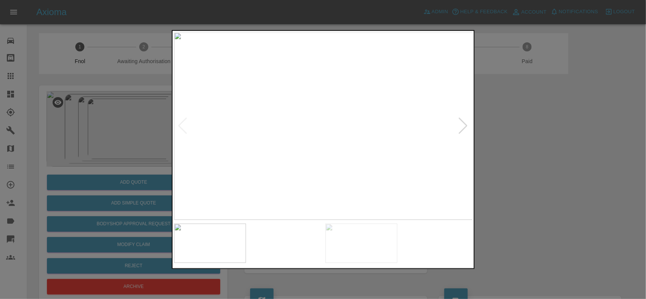
click at [298, 151] on img at bounding box center [323, 126] width 299 height 188
click at [260, 161] on img at bounding box center [323, 126] width 299 height 188
click at [229, 158] on img at bounding box center [323, 126] width 299 height 188
click at [168, 159] on div at bounding box center [323, 149] width 646 height 299
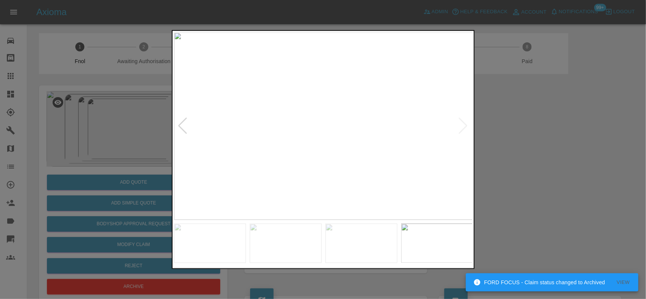
drag, startPoint x: 133, startPoint y: 152, endPoint x: 139, endPoint y: 151, distance: 6.1
click at [136, 151] on div at bounding box center [323, 149] width 646 height 299
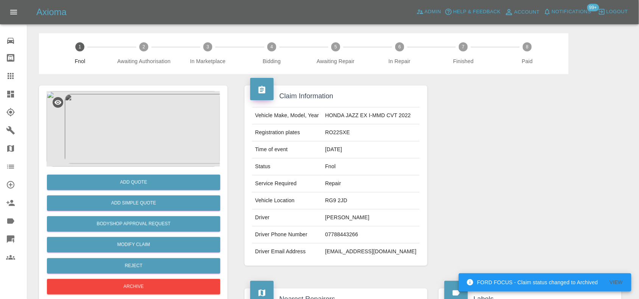
click at [143, 127] on img at bounding box center [133, 129] width 173 height 76
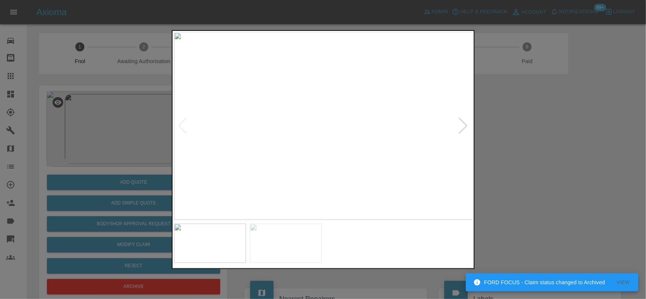
click at [314, 149] on img at bounding box center [323, 126] width 299 height 188
click at [313, 149] on img at bounding box center [323, 126] width 299 height 188
click at [311, 157] on img at bounding box center [398, 104] width 897 height 564
click at [309, 76] on img at bounding box center [398, 79] width 897 height 564
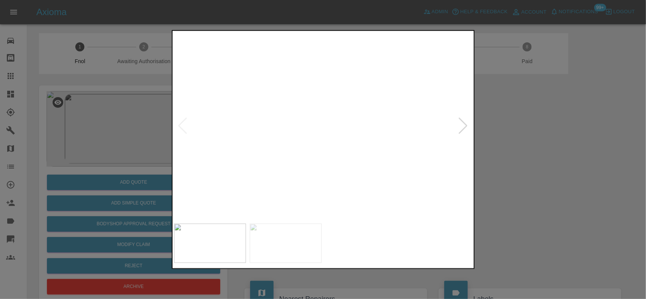
click at [267, 117] on img at bounding box center [323, 126] width 299 height 188
click at [310, 125] on img at bounding box center [323, 126] width 299 height 188
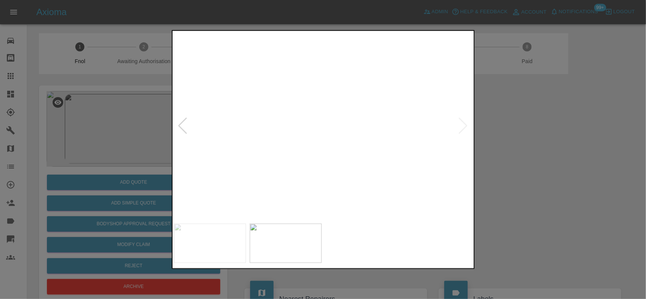
click at [298, 80] on img at bounding box center [354, 61] width 897 height 564
click at [290, 93] on img at bounding box center [354, 34] width 897 height 564
click at [284, 120] on img at bounding box center [353, 9] width 897 height 564
click at [338, 140] on img at bounding box center [323, 126] width 299 height 188
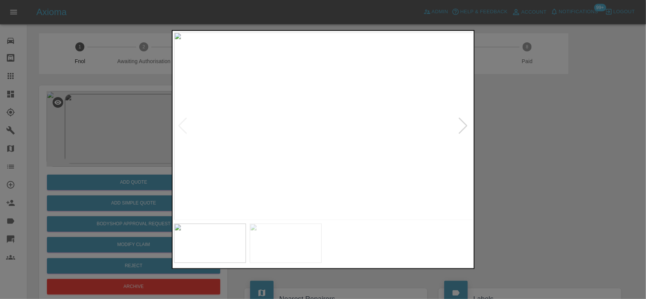
click at [274, 141] on img at bounding box center [323, 126] width 299 height 188
click at [120, 161] on div at bounding box center [323, 149] width 646 height 299
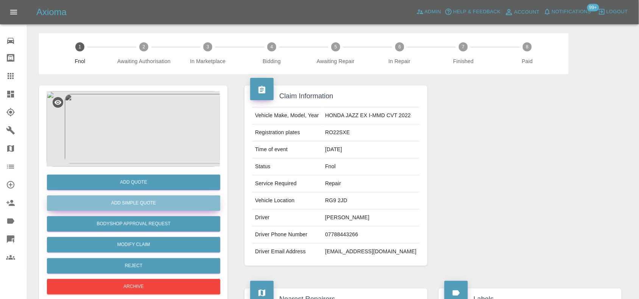
click at [131, 203] on button "Add Simple Quote" at bounding box center [133, 204] width 173 height 16
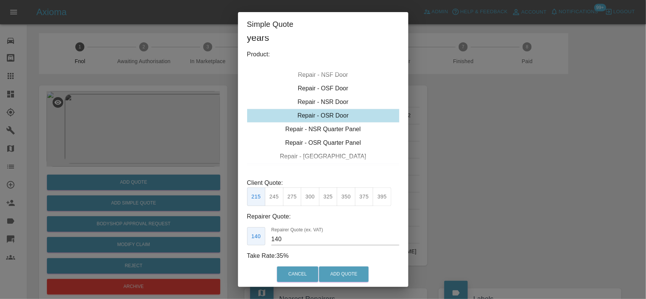
scroll to position [50, 0]
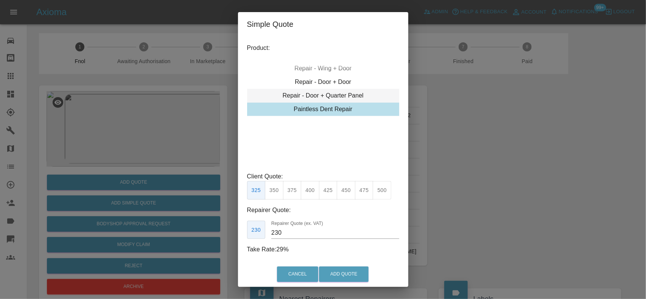
type input "75"
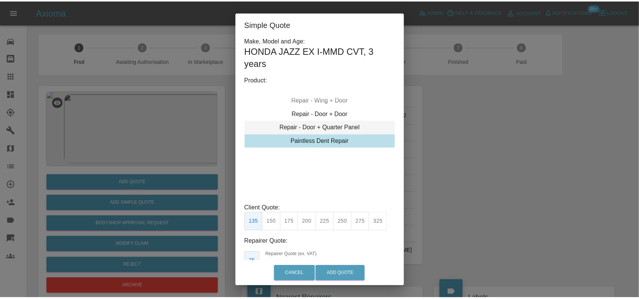
scroll to position [0, 0]
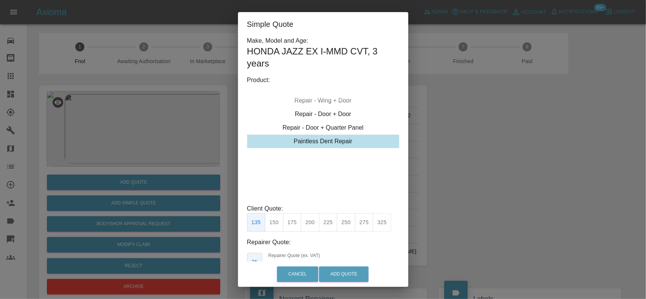
drag, startPoint x: 201, startPoint y: 163, endPoint x: 171, endPoint y: 181, distance: 34.8
click at [199, 164] on div "Simple Quote Make, Model and Age: HONDA JAZZ EX I-MMD CVT , 3 years Product: Re…" at bounding box center [323, 149] width 646 height 299
click at [171, 181] on div "Simple Quote Make, Model and Age: HONDA JAZZ EX I-MMD CVT , 3 years Product: Re…" at bounding box center [323, 149] width 646 height 299
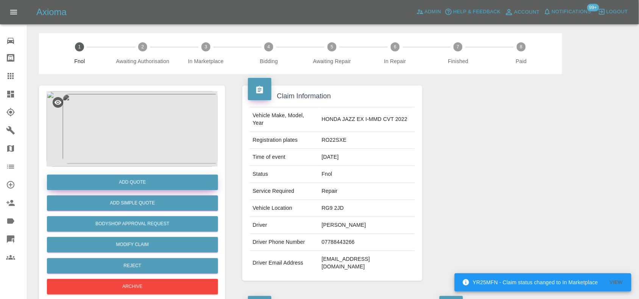
click at [171, 181] on button "Add Quote" at bounding box center [132, 183] width 171 height 16
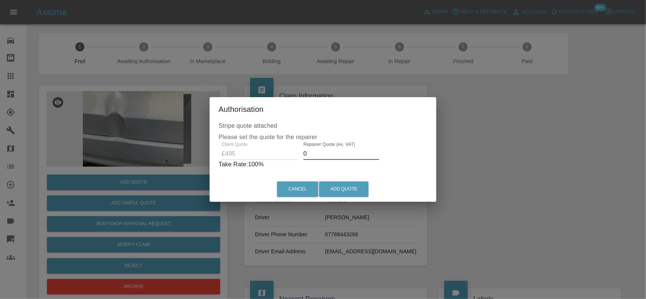
drag, startPoint x: 309, startPoint y: 151, endPoint x: 203, endPoint y: 143, distance: 106.7
click at [204, 148] on div "Authorisation Stripe quote attached Please set the quote for the repairer Clien…" at bounding box center [323, 149] width 646 height 299
type input "300"
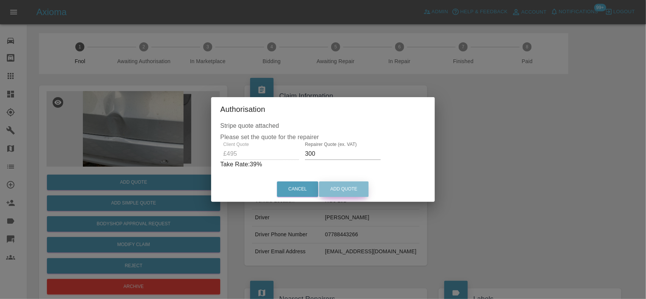
click at [337, 194] on button "Add Quote" at bounding box center [344, 190] width 50 height 16
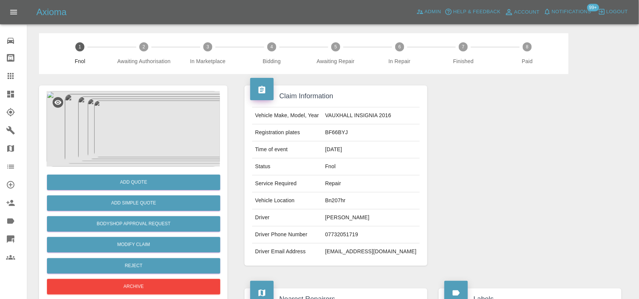
click at [143, 135] on img at bounding box center [133, 129] width 173 height 76
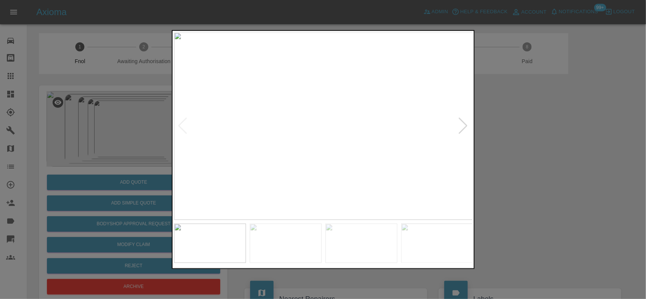
click at [288, 136] on img at bounding box center [323, 126] width 299 height 188
click at [241, 141] on img at bounding box center [323, 126] width 299 height 188
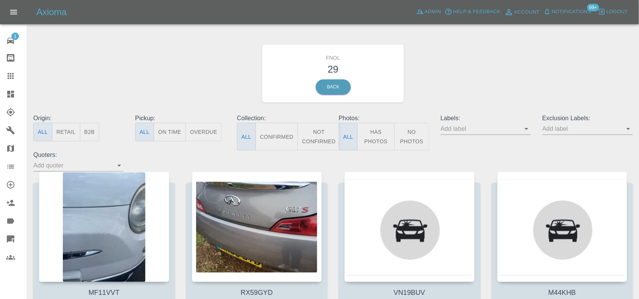
drag, startPoint x: 389, startPoint y: 150, endPoint x: 379, endPoint y: 144, distance: 12.0
click at [390, 150] on button "Has Photos" at bounding box center [375, 137] width 37 height 28
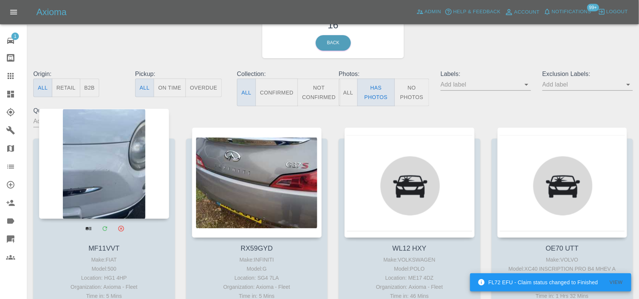
scroll to position [95, 0]
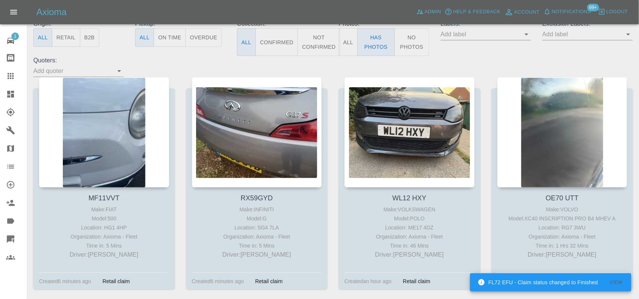
drag, startPoint x: 418, startPoint y: 114, endPoint x: 333, endPoint y: 114, distance: 84.8
click at [326, 112] on link at bounding box center [257, 138] width 142 height 99
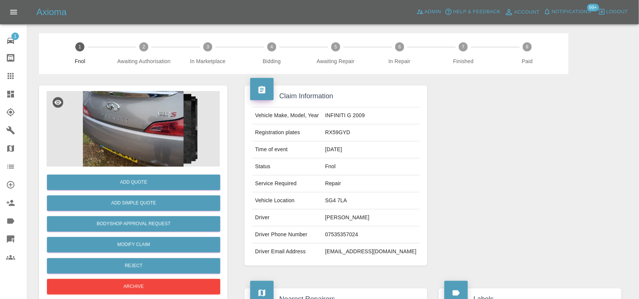
click at [98, 97] on img at bounding box center [133, 129] width 173 height 76
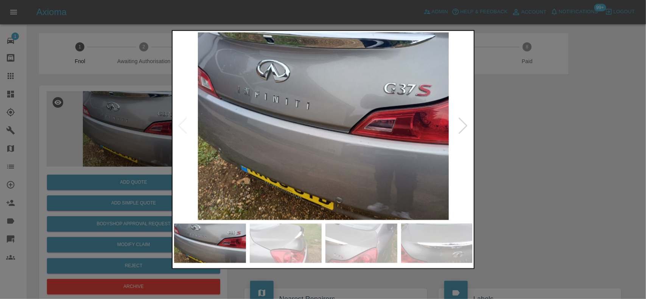
click at [280, 137] on img at bounding box center [323, 126] width 299 height 188
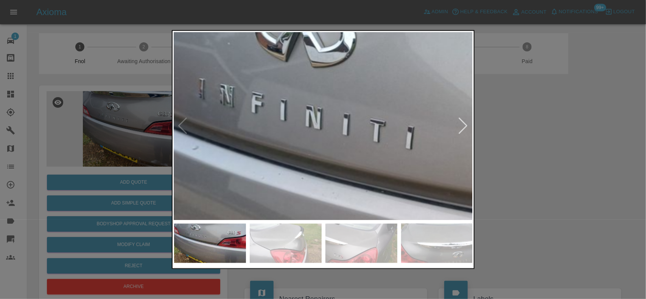
click at [263, 205] on img at bounding box center [455, 199] width 897 height 564
click at [263, 194] on img at bounding box center [455, 199] width 897 height 564
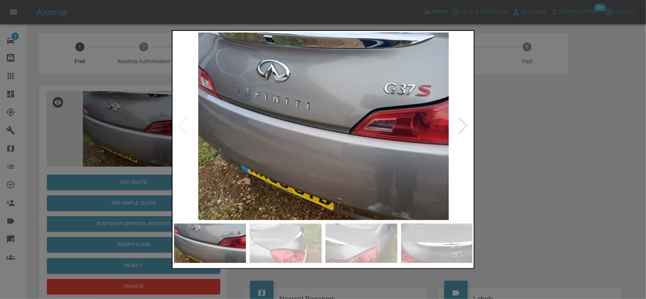
click at [260, 177] on img at bounding box center [323, 126] width 299 height 188
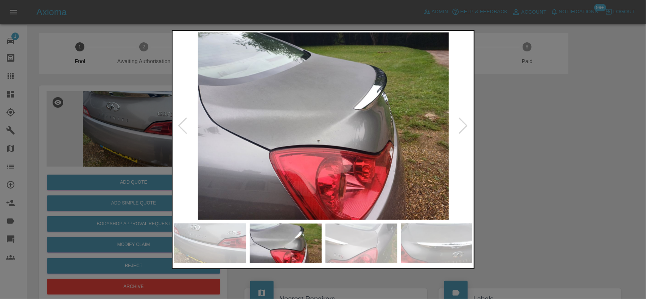
click at [279, 165] on img at bounding box center [323, 126] width 299 height 188
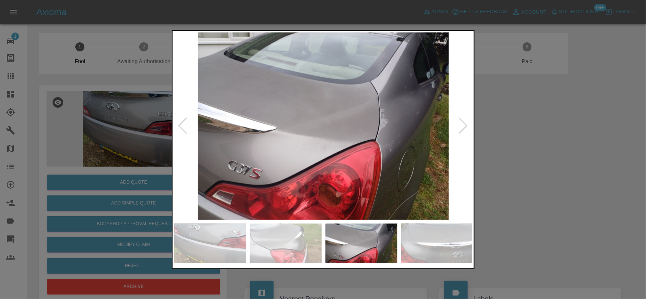
click at [205, 148] on img at bounding box center [323, 126] width 299 height 188
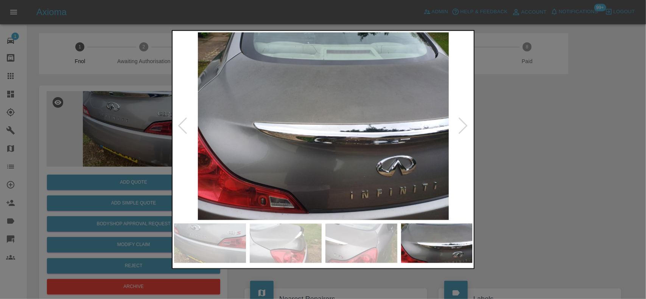
click at [234, 146] on img at bounding box center [323, 126] width 299 height 188
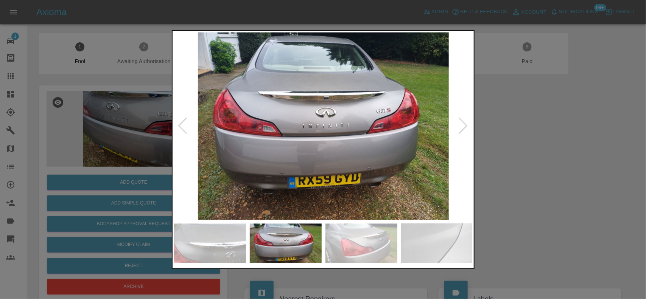
click at [123, 132] on div at bounding box center [323, 149] width 646 height 299
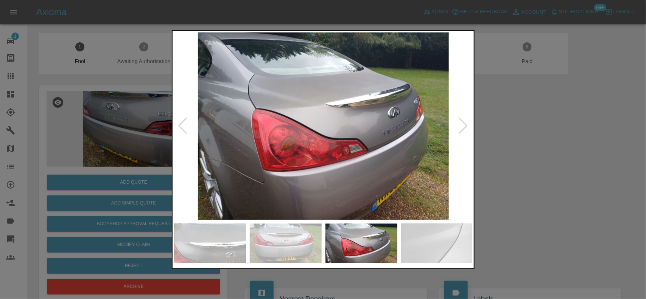
click at [165, 134] on div at bounding box center [323, 149] width 646 height 299
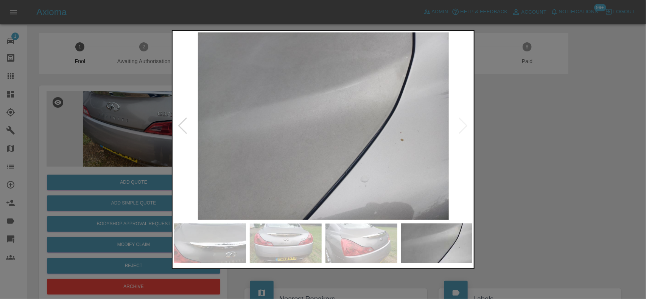
click at [110, 132] on div at bounding box center [323, 149] width 646 height 299
click at [115, 125] on div at bounding box center [323, 149] width 646 height 299
drag, startPoint x: 42, startPoint y: 108, endPoint x: 93, endPoint y: 124, distance: 53.2
click at [47, 110] on div at bounding box center [323, 149] width 646 height 299
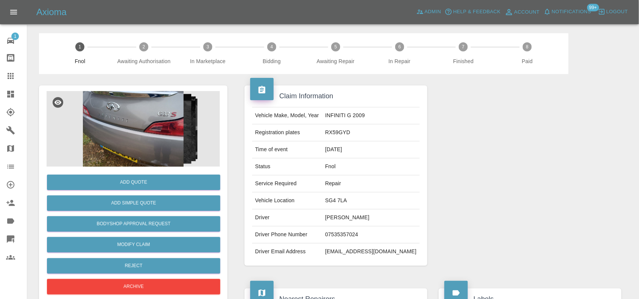
drag, startPoint x: 8, startPoint y: 96, endPoint x: 142, endPoint y: 154, distance: 146.3
click at [8, 96] on icon at bounding box center [10, 94] width 7 height 7
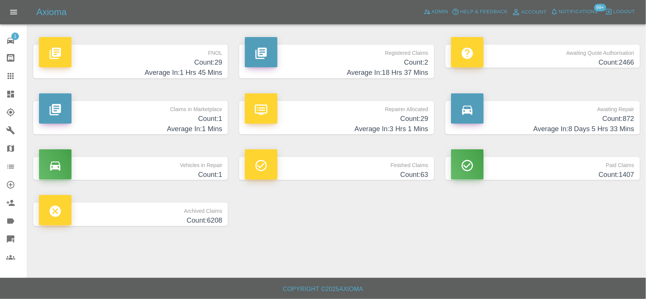
click at [178, 64] on h4 "Count: 29" at bounding box center [130, 63] width 183 height 10
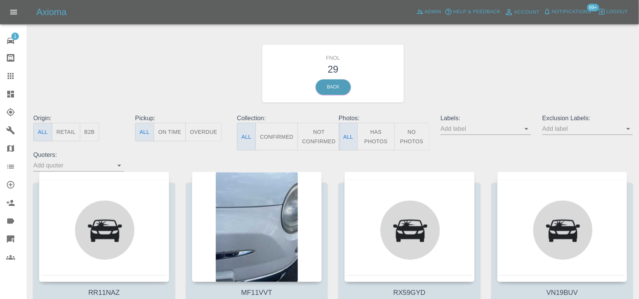
click at [376, 139] on button "Has Photos" at bounding box center [375, 137] width 37 height 28
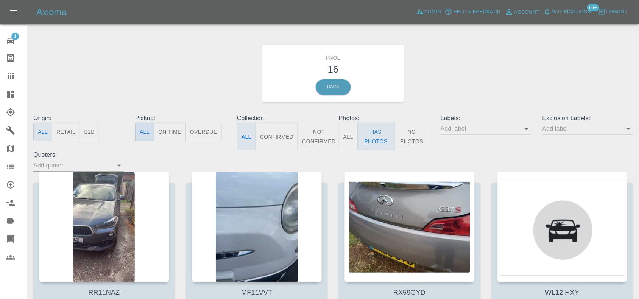
scroll to position [47, 0]
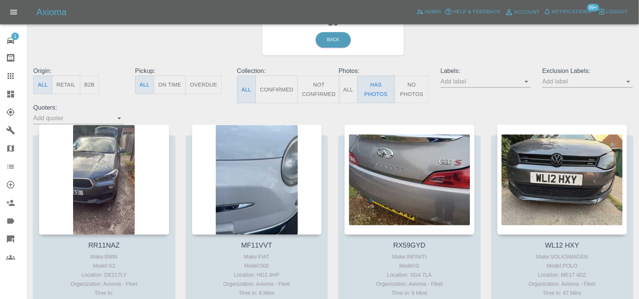
drag, startPoint x: 86, startPoint y: 168, endPoint x: 212, endPoint y: 8, distance: 203.0
click at [111, 173] on div at bounding box center [104, 180] width 130 height 111
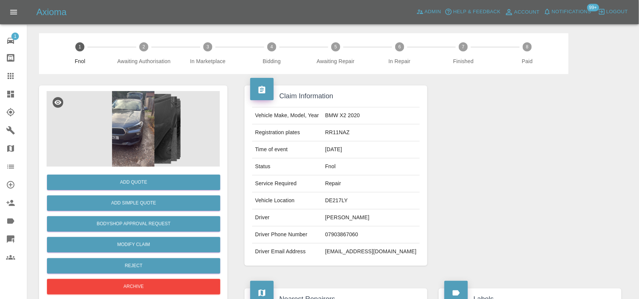
click at [127, 97] on img at bounding box center [133, 129] width 173 height 76
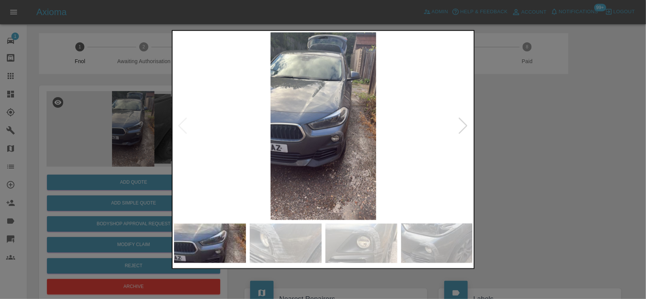
click at [296, 134] on img at bounding box center [323, 126] width 299 height 188
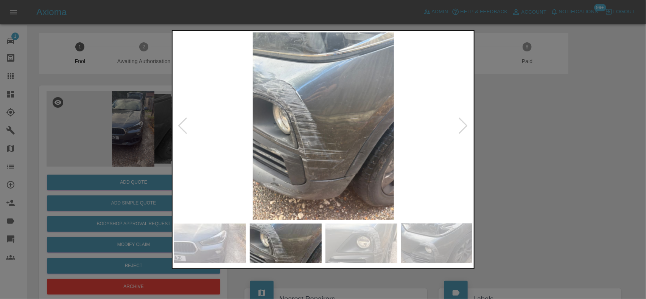
click at [276, 139] on img at bounding box center [323, 126] width 299 height 188
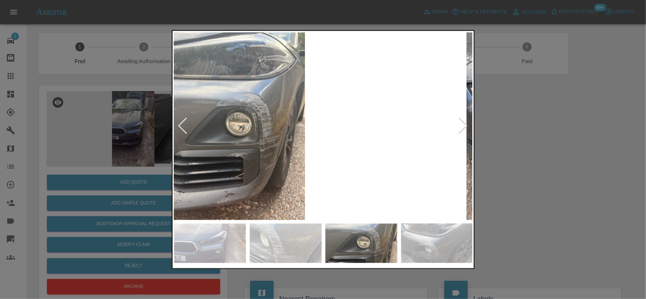
click at [261, 144] on img at bounding box center [234, 126] width 299 height 188
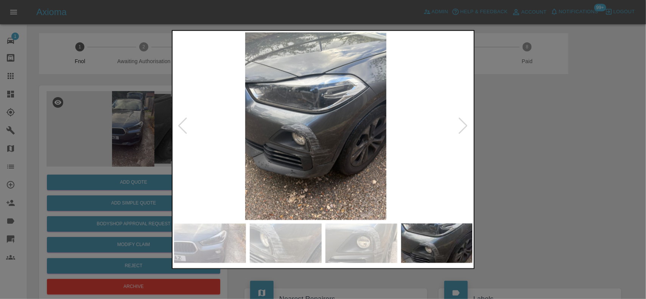
click at [226, 129] on img at bounding box center [316, 126] width 299 height 188
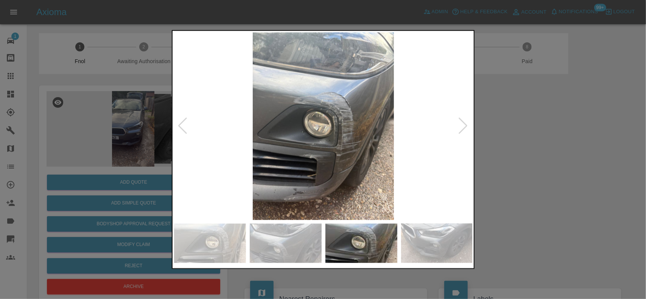
click at [184, 125] on div at bounding box center [323, 126] width 298 height 188
click at [332, 128] on img at bounding box center [323, 126] width 299 height 188
click at [332, 127] on img at bounding box center [323, 126] width 299 height 188
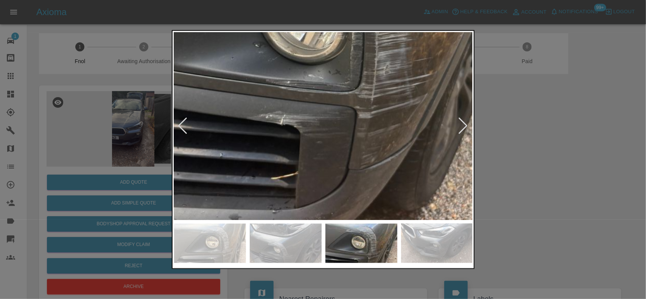
click at [360, 70] on img at bounding box center [319, 28] width 897 height 564
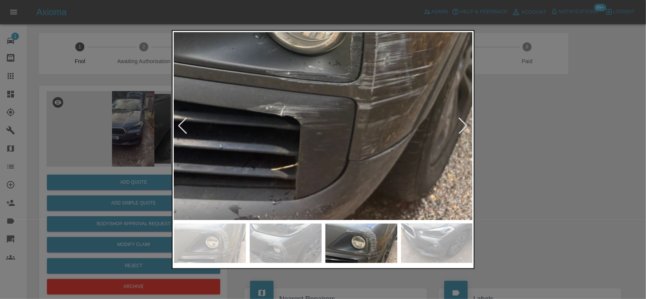
click at [349, 106] on img at bounding box center [319, 19] width 897 height 564
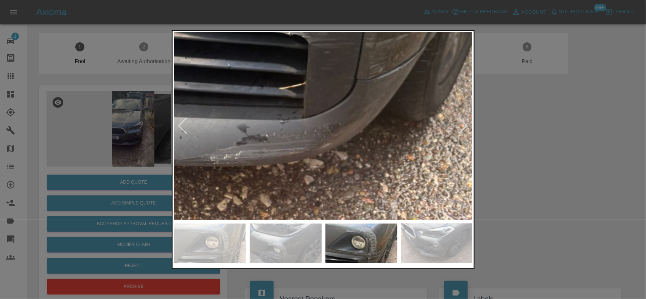
click at [92, 150] on div at bounding box center [323, 149] width 646 height 299
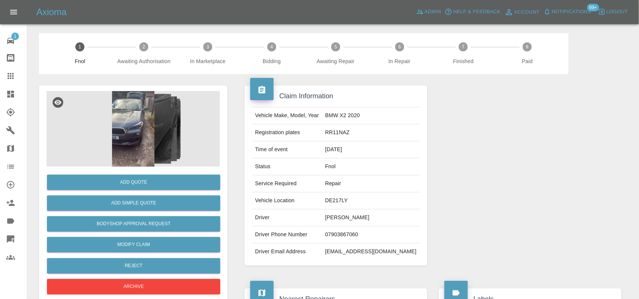
click at [115, 129] on img at bounding box center [133, 129] width 173 height 76
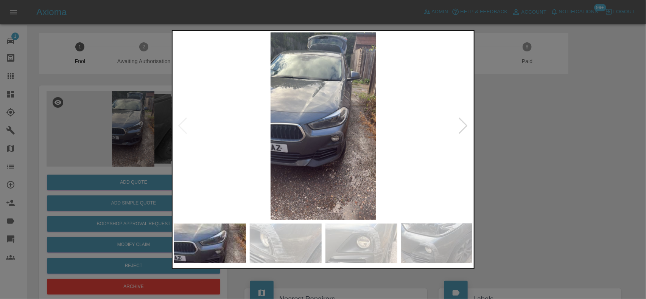
click at [325, 163] on img at bounding box center [323, 126] width 299 height 188
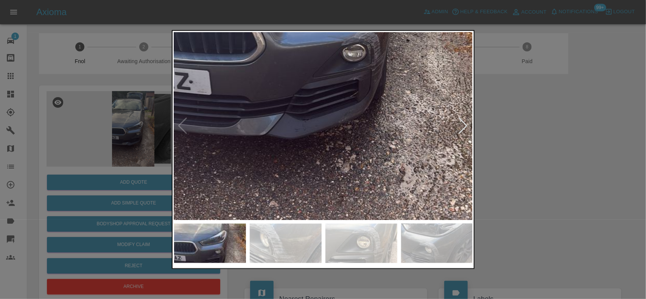
click at [324, 161] on img at bounding box center [317, 15] width 897 height 564
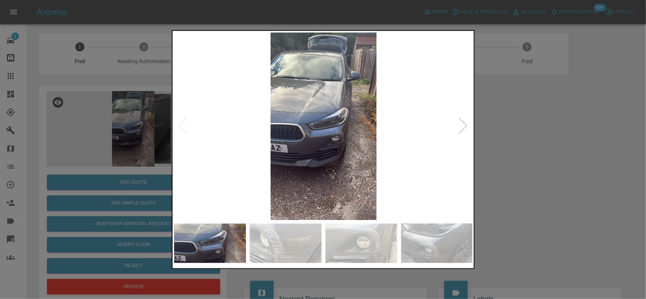
click at [271, 139] on img at bounding box center [323, 126] width 299 height 188
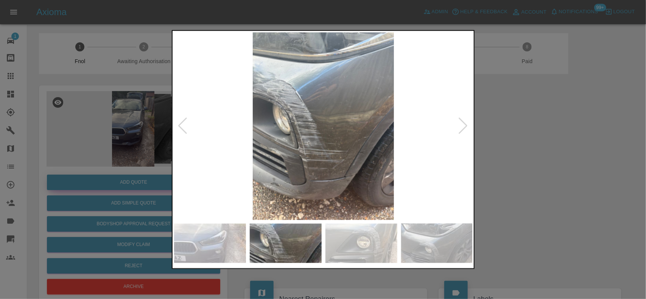
drag, startPoint x: 155, startPoint y: 146, endPoint x: 145, endPoint y: 175, distance: 30.7
click at [151, 156] on div at bounding box center [323, 149] width 646 height 299
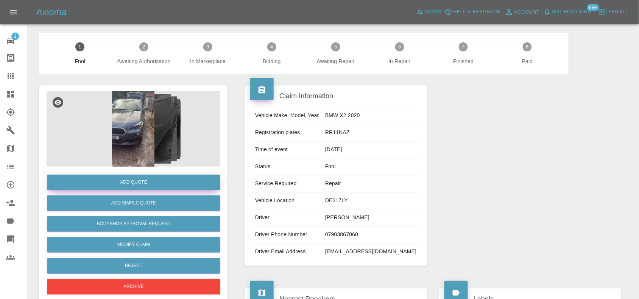
click at [143, 179] on button "Add Quote" at bounding box center [133, 183] width 173 height 16
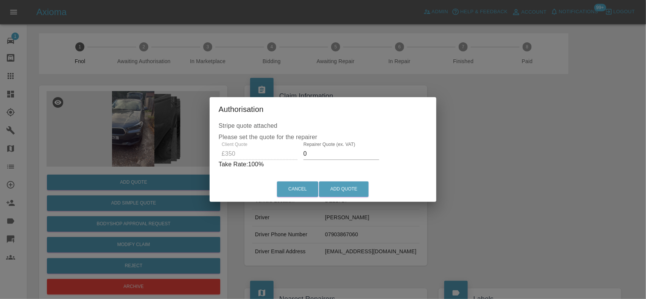
drag, startPoint x: 315, startPoint y: 149, endPoint x: 271, endPoint y: 160, distance: 45.0
click at [271, 160] on div "Client Quote £350 Repairer Quote (ex. VAT) 0 Take Rate: 100 %" at bounding box center [323, 155] width 209 height 27
type input "200"
click at [347, 185] on button "Add Quote" at bounding box center [344, 190] width 50 height 16
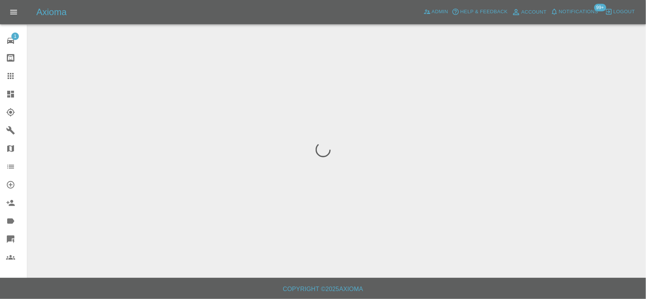
click at [6, 93] on icon at bounding box center [10, 94] width 9 height 9
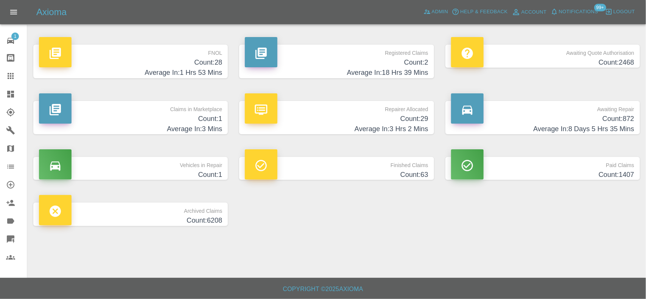
drag, startPoint x: 175, startPoint y: 65, endPoint x: 164, endPoint y: 63, distance: 10.8
click at [173, 65] on h4 "Count: 28" at bounding box center [130, 63] width 183 height 10
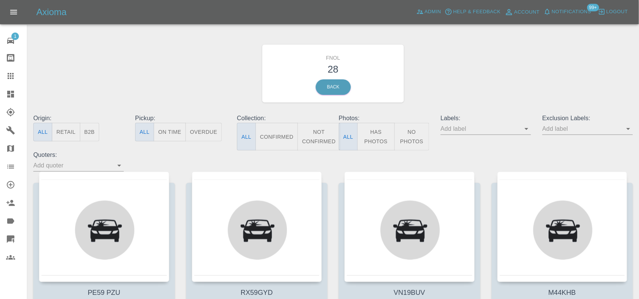
click at [373, 142] on button "Has Photos" at bounding box center [375, 137] width 37 height 28
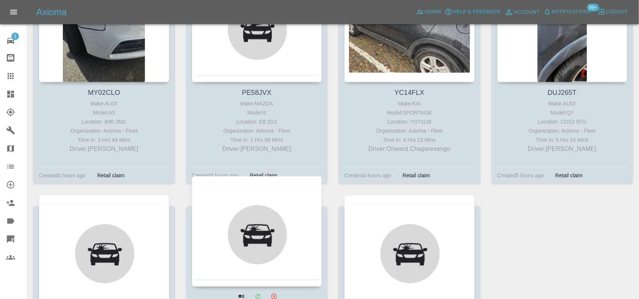
scroll to position [799, 0]
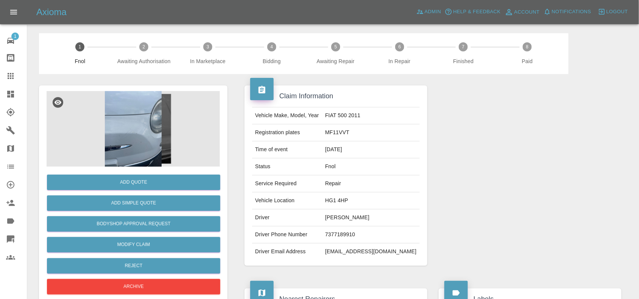
click at [154, 112] on img at bounding box center [133, 129] width 173 height 76
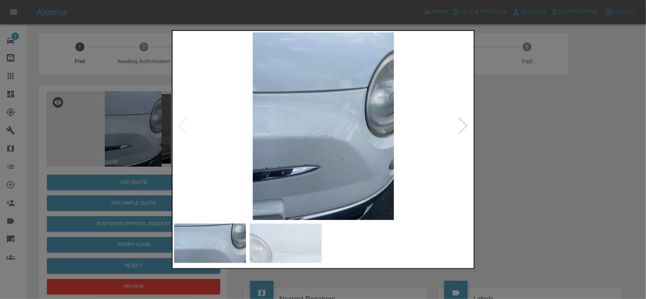
click at [302, 146] on img at bounding box center [323, 126] width 299 height 188
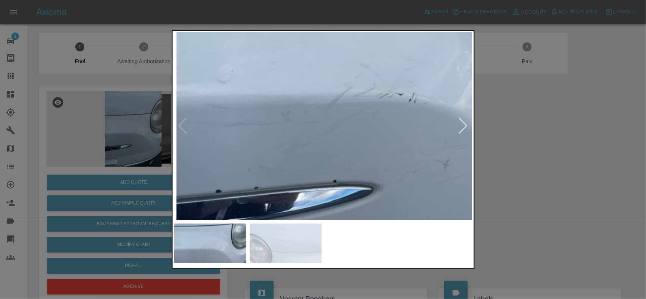
click at [301, 145] on img at bounding box center [387, 65] width 897 height 564
click at [297, 144] on img at bounding box center [387, 65] width 897 height 564
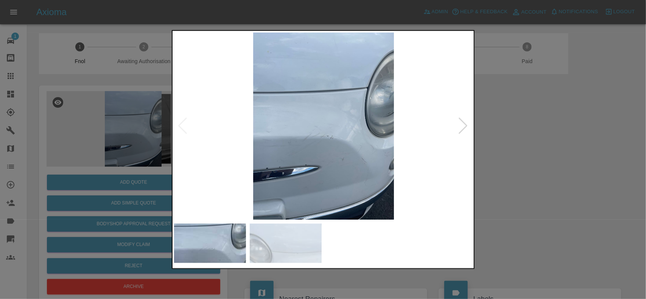
click at [329, 164] on img at bounding box center [323, 126] width 299 height 188
click at [325, 156] on img at bounding box center [323, 126] width 299 height 188
click at [220, 140] on img at bounding box center [323, 126] width 299 height 188
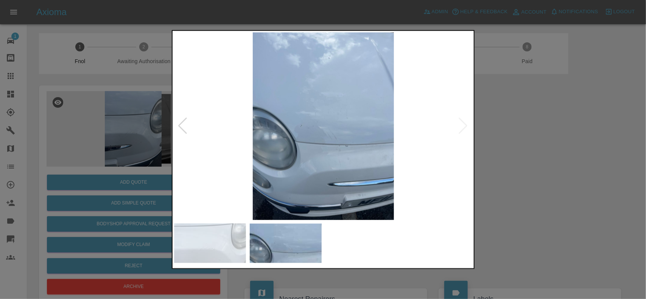
click at [345, 162] on img at bounding box center [323, 126] width 299 height 188
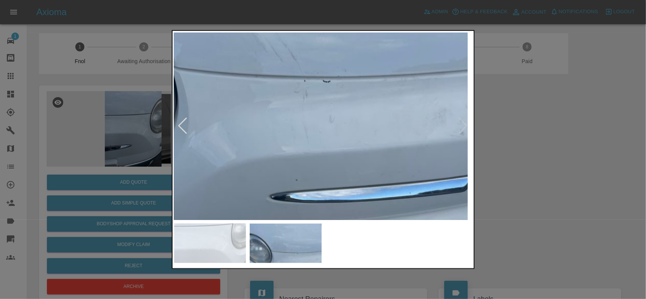
click at [333, 174] on img at bounding box center [256, 21] width 897 height 564
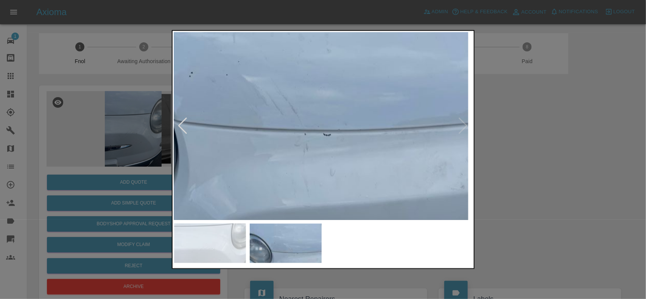
click at [111, 150] on div at bounding box center [323, 149] width 646 height 299
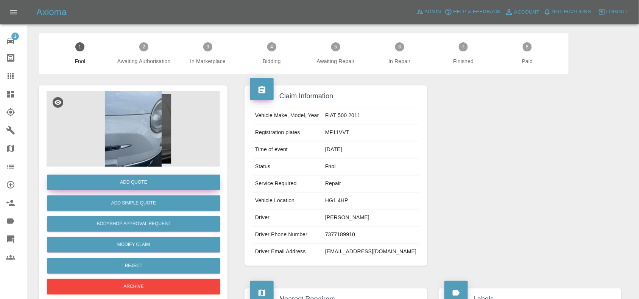
click at [115, 176] on button "Add Quote" at bounding box center [133, 183] width 173 height 16
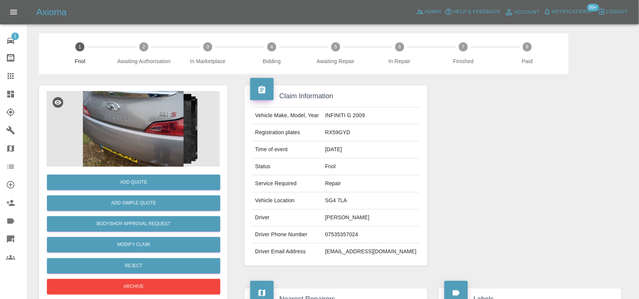
click at [148, 132] on img at bounding box center [133, 129] width 173 height 76
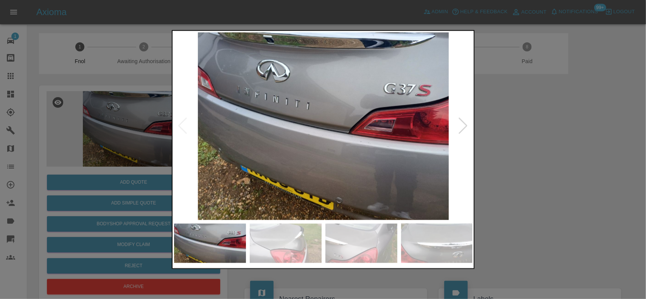
click at [356, 121] on img at bounding box center [323, 126] width 299 height 188
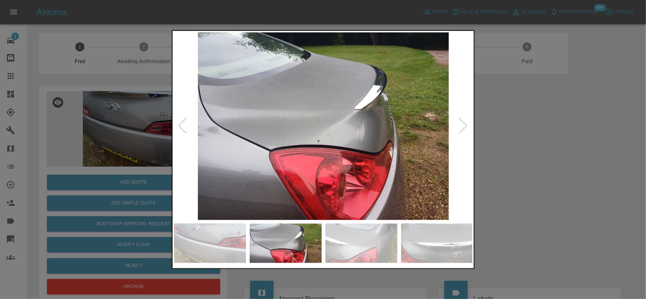
click at [292, 123] on img at bounding box center [323, 126] width 299 height 188
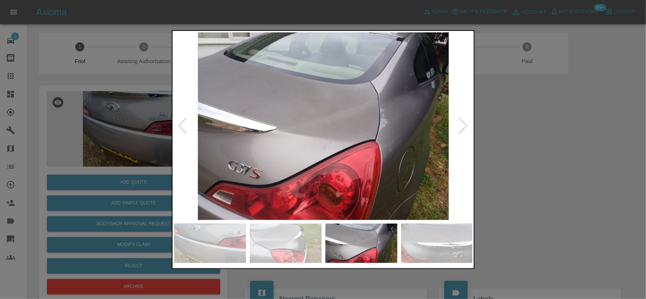
drag, startPoint x: 28, startPoint y: 123, endPoint x: 148, endPoint y: 123, distance: 120.4
click at [31, 123] on div at bounding box center [323, 149] width 646 height 299
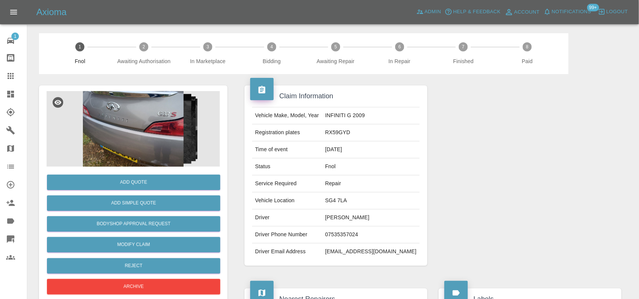
click at [388, 115] on td "INFINITI G 2009" at bounding box center [371, 116] width 98 height 17
copy td "INFINITI G 2009"
click at [158, 139] on img at bounding box center [133, 129] width 173 height 76
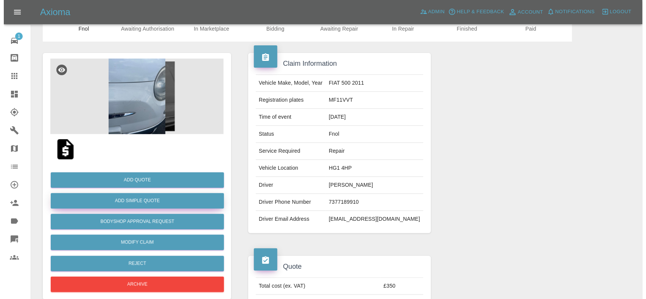
scroll to position [47, 0]
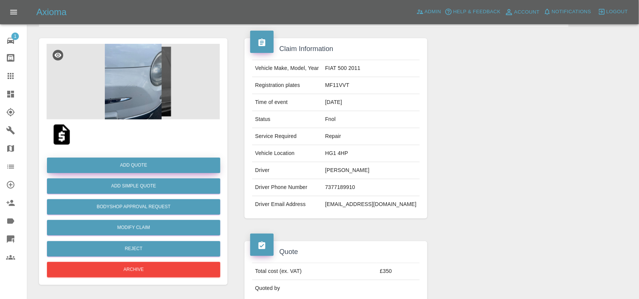
click at [146, 165] on button "Add Quote" at bounding box center [133, 166] width 173 height 16
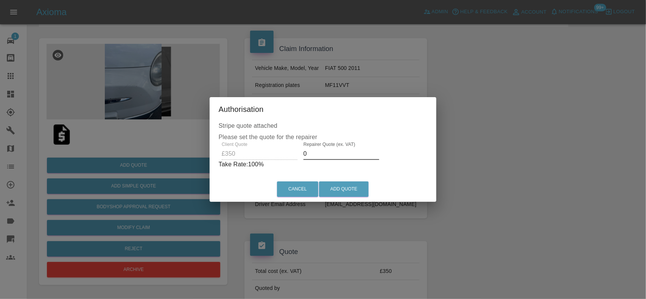
click at [266, 157] on div "Client Quote £350 Repairer Quote (ex. VAT) 0 Take Rate: 100 %" at bounding box center [323, 155] width 209 height 27
type input "220"
click at [324, 181] on div "Cancel Add Quote" at bounding box center [323, 189] width 224 height 25
click at [327, 184] on button "Add Quote" at bounding box center [344, 190] width 50 height 16
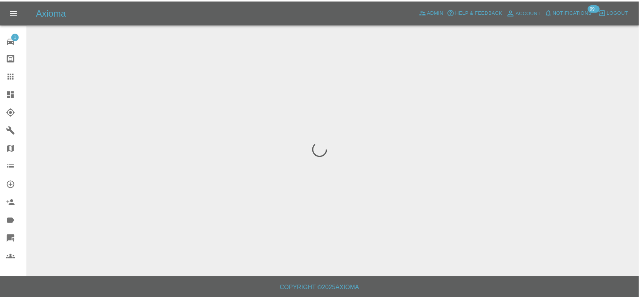
scroll to position [0, 0]
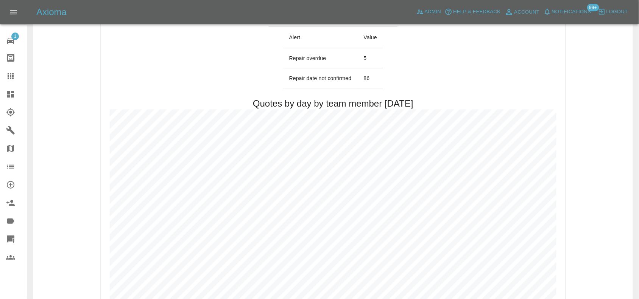
scroll to position [426, 0]
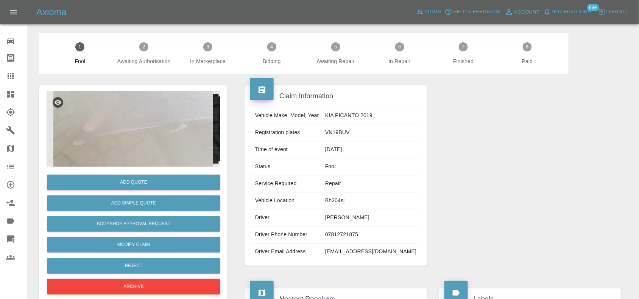
click at [146, 127] on img at bounding box center [133, 129] width 173 height 76
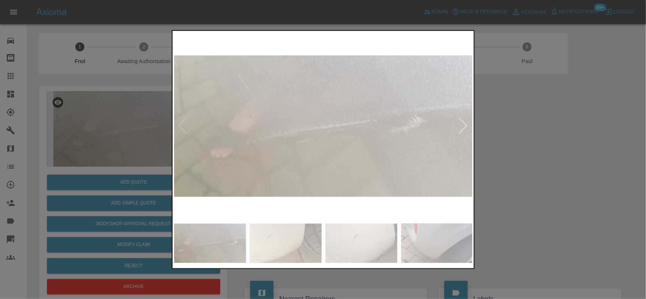
click at [283, 162] on img at bounding box center [323, 126] width 299 height 188
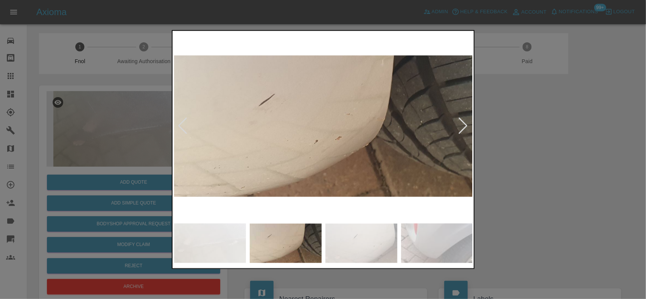
click at [273, 148] on img at bounding box center [323, 126] width 299 height 188
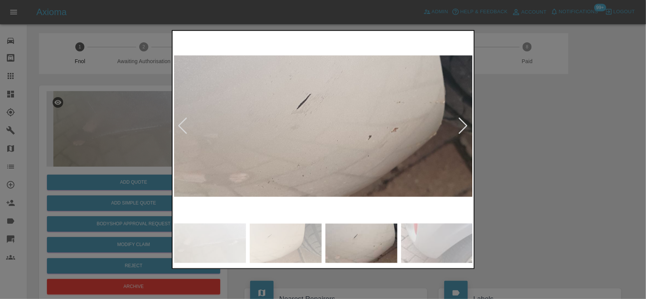
click at [320, 157] on img at bounding box center [323, 126] width 299 height 188
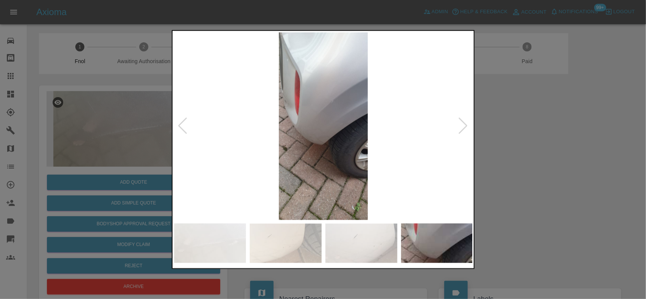
click at [331, 162] on img at bounding box center [323, 126] width 299 height 188
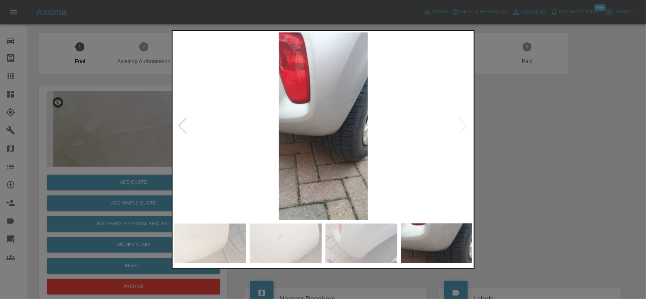
click at [221, 143] on img at bounding box center [323, 126] width 299 height 188
click at [252, 136] on img at bounding box center [323, 126] width 299 height 188
click at [339, 146] on img at bounding box center [323, 126] width 299 height 188
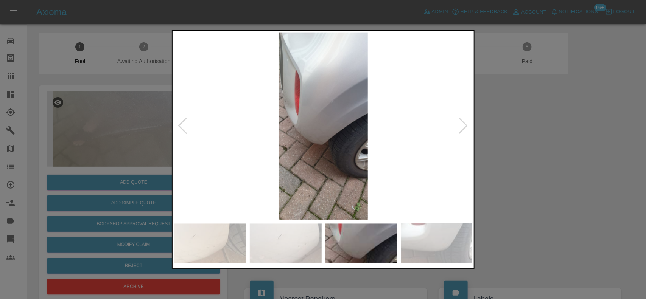
click at [342, 146] on img at bounding box center [323, 126] width 299 height 188
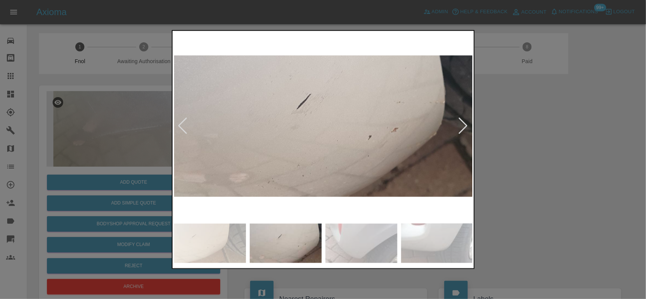
click at [332, 144] on img at bounding box center [323, 126] width 299 height 188
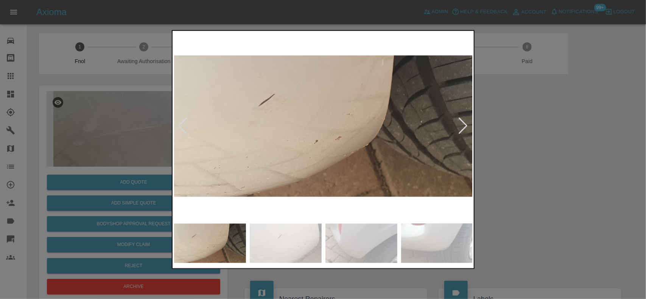
click at [338, 155] on img at bounding box center [323, 126] width 299 height 188
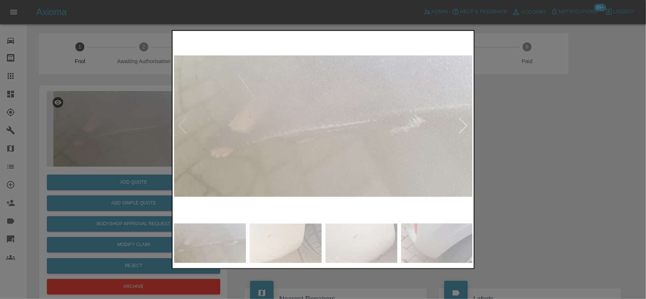
click at [362, 160] on img at bounding box center [323, 126] width 299 height 188
click at [392, 160] on img at bounding box center [323, 126] width 299 height 188
click at [127, 128] on div at bounding box center [323, 149] width 646 height 299
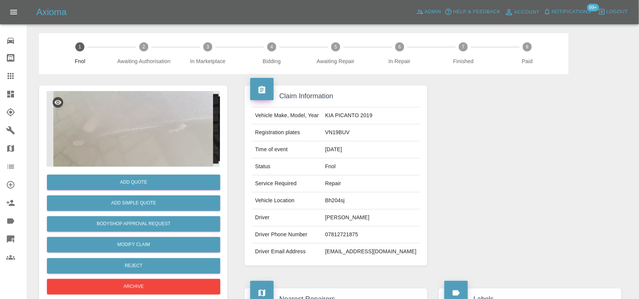
click at [146, 123] on img at bounding box center [133, 129] width 173 height 76
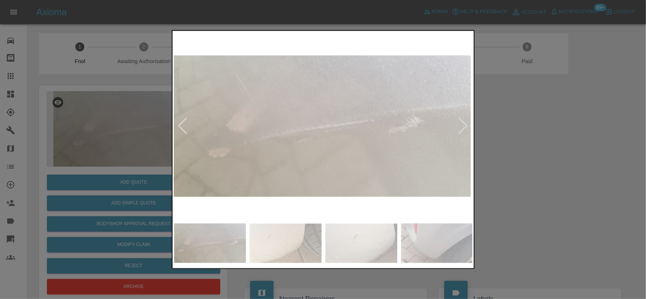
click at [312, 158] on img at bounding box center [320, 126] width 299 height 188
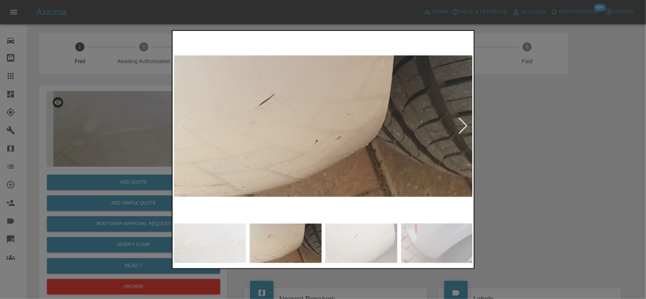
click at [284, 151] on img at bounding box center [323, 126] width 299 height 188
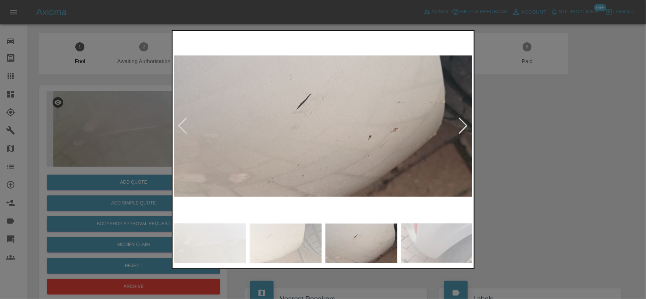
click at [298, 148] on img at bounding box center [323, 126] width 299 height 188
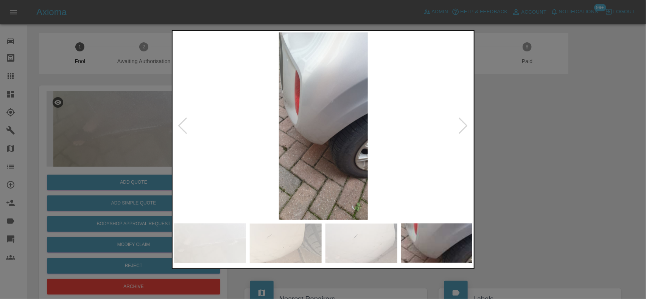
click at [290, 140] on img at bounding box center [323, 126] width 299 height 188
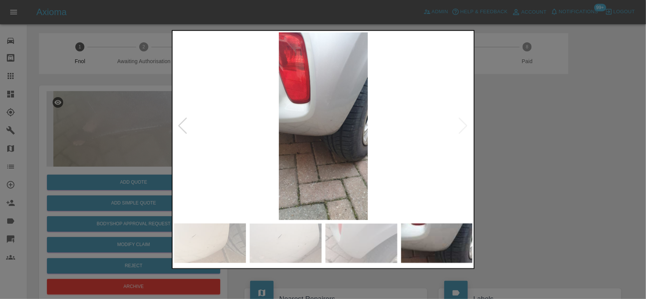
click at [216, 121] on img at bounding box center [323, 126] width 299 height 188
drag, startPoint x: 110, startPoint y: 122, endPoint x: 114, endPoint y: 165, distance: 43.4
click at [109, 128] on div at bounding box center [323, 149] width 646 height 299
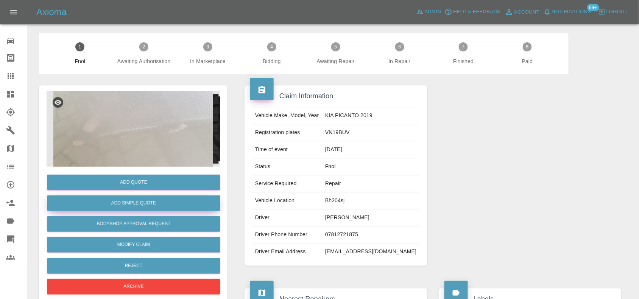
click at [120, 199] on button "Add Simple Quote" at bounding box center [133, 204] width 173 height 16
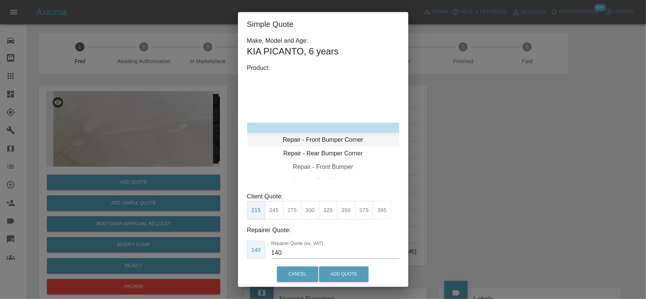
type input "120"
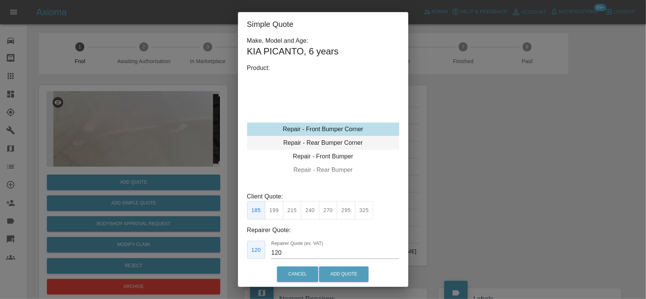
click at [318, 143] on div "Repair - Rear Bumper Corner" at bounding box center [323, 143] width 152 height 14
click at [275, 215] on button "199" at bounding box center [274, 210] width 19 height 19
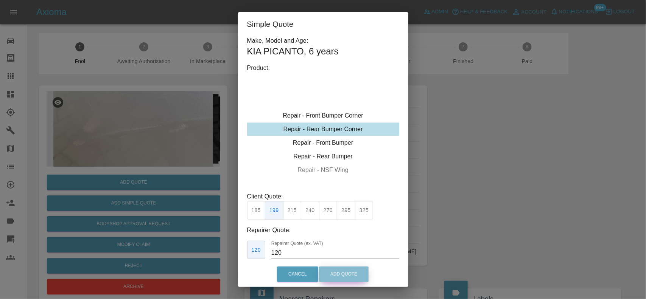
click at [337, 273] on button "Add Quote" at bounding box center [344, 275] width 50 height 16
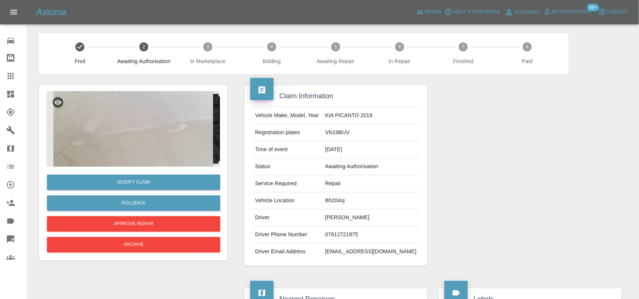
click at [151, 138] on img at bounding box center [133, 129] width 173 height 76
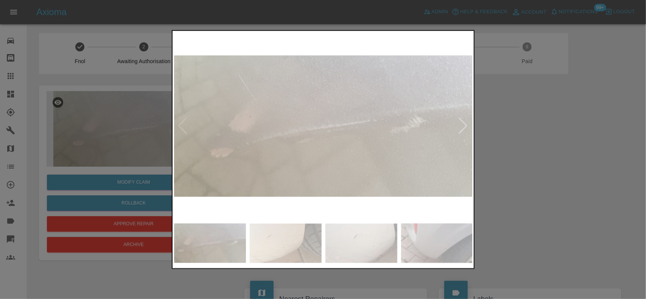
click at [299, 133] on img at bounding box center [323, 126] width 299 height 188
click at [282, 129] on div at bounding box center [323, 126] width 298 height 188
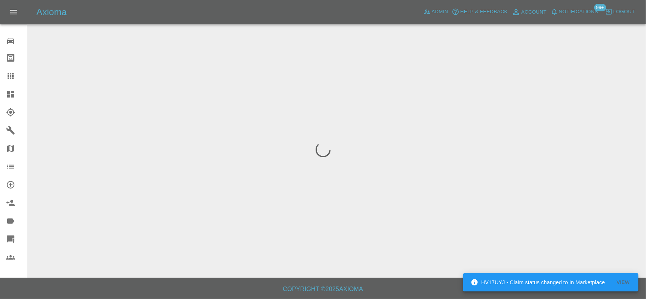
click at [305, 141] on div at bounding box center [323, 149] width 646 height 299
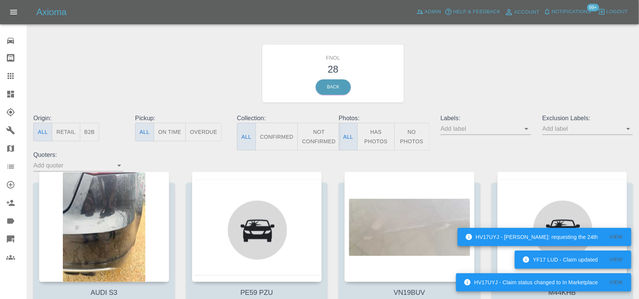
click at [368, 140] on button "Has Photos" at bounding box center [375, 137] width 37 height 28
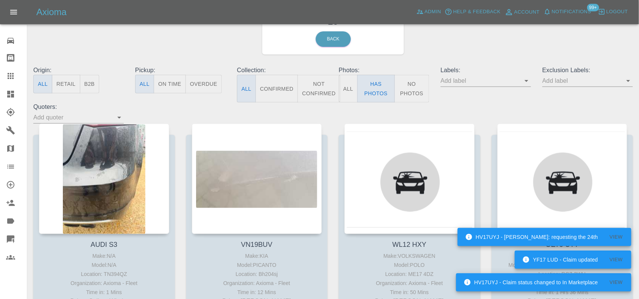
scroll to position [142, 0]
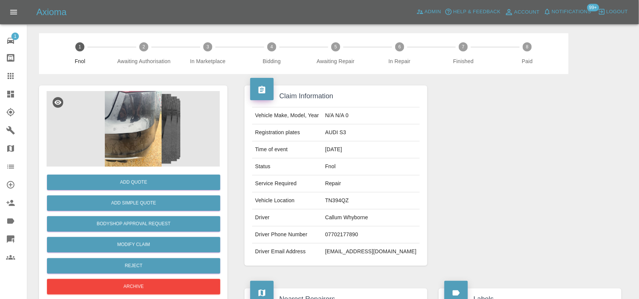
click at [132, 154] on img at bounding box center [133, 129] width 173 height 76
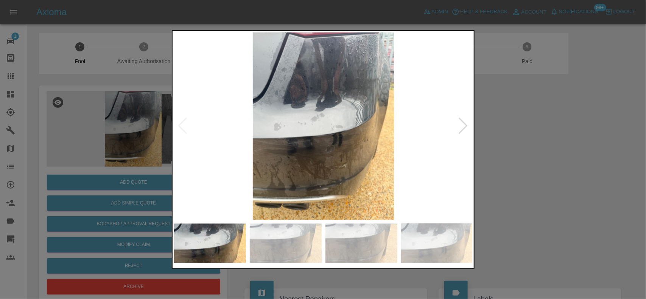
click at [292, 140] on img at bounding box center [323, 126] width 299 height 188
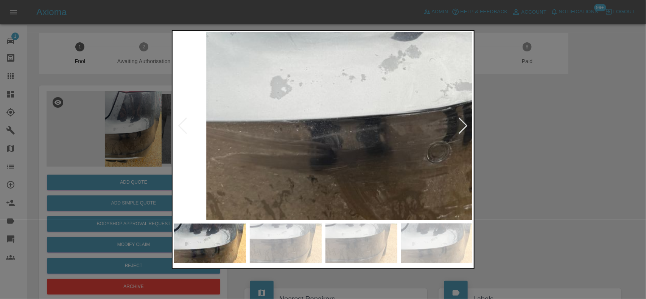
click at [332, 158] on img at bounding box center [417, 85] width 897 height 564
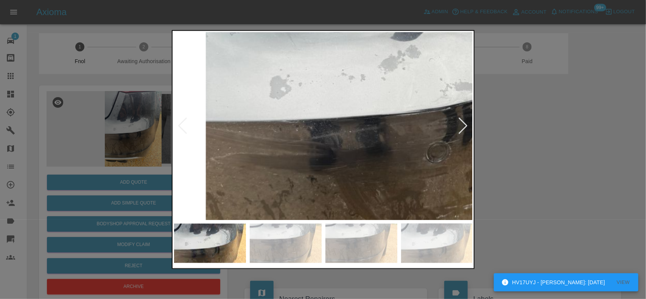
click at [332, 158] on img at bounding box center [416, 85] width 897 height 564
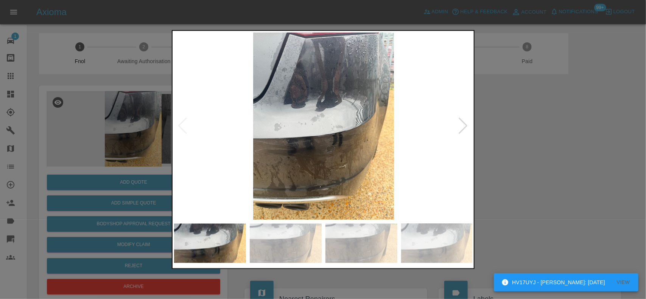
click at [311, 167] on img at bounding box center [323, 126] width 299 height 188
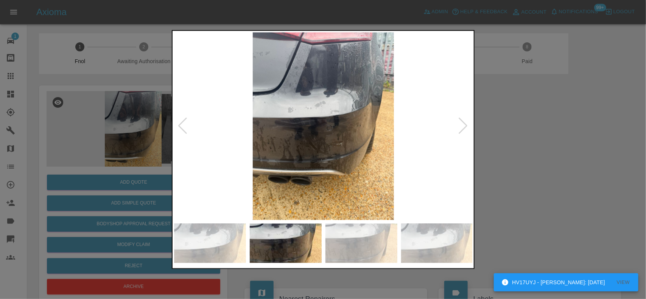
click at [295, 160] on img at bounding box center [323, 126] width 299 height 188
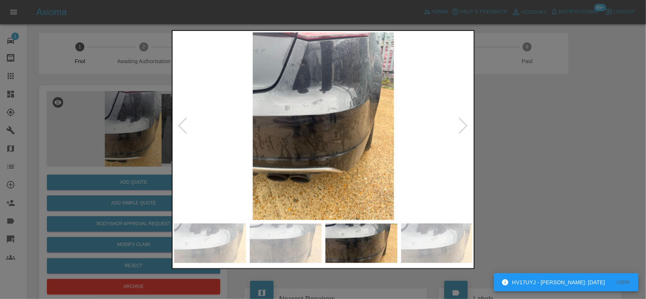
click at [268, 143] on img at bounding box center [323, 126] width 299 height 188
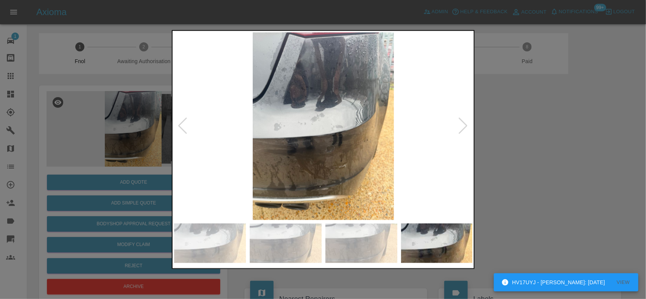
click at [309, 153] on img at bounding box center [323, 126] width 299 height 188
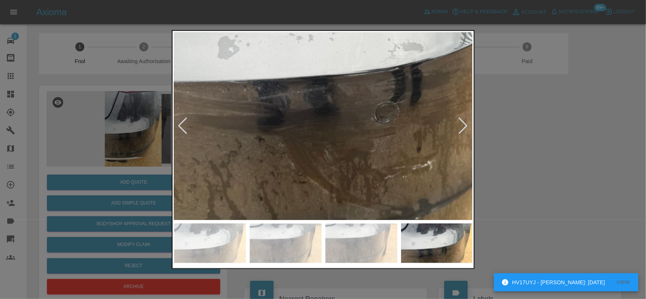
click at [310, 155] on img at bounding box center [364, 45] width 897 height 564
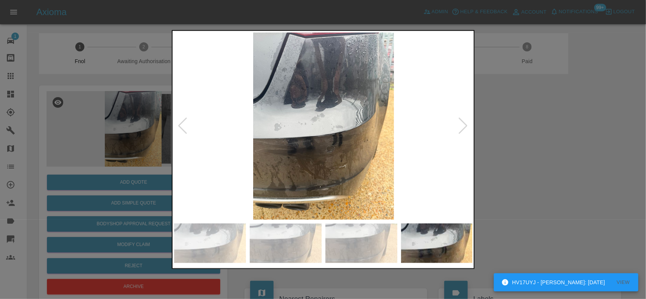
click at [252, 150] on img at bounding box center [323, 126] width 299 height 188
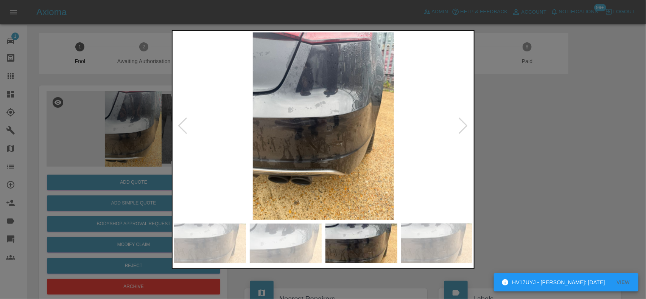
click at [194, 145] on img at bounding box center [323, 126] width 299 height 188
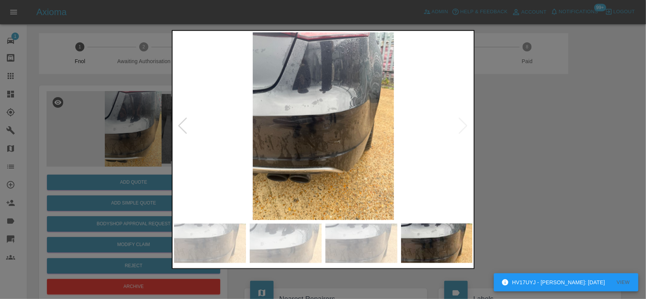
click at [158, 126] on div at bounding box center [323, 149] width 646 height 299
click at [132, 111] on div at bounding box center [323, 149] width 646 height 299
drag, startPoint x: 78, startPoint y: 130, endPoint x: 111, endPoint y: 182, distance: 61.8
click at [97, 151] on div at bounding box center [323, 149] width 646 height 299
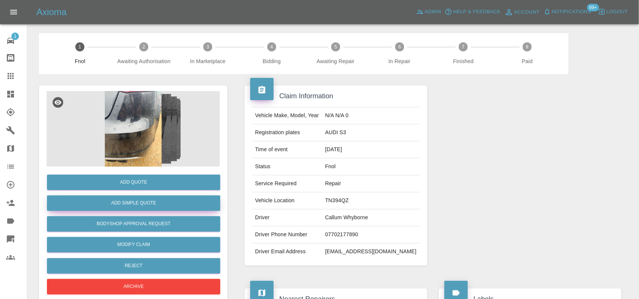
click at [124, 205] on button "Add Simple Quote" at bounding box center [133, 204] width 173 height 16
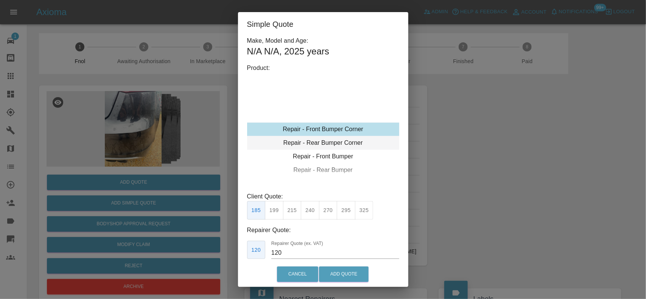
click at [320, 146] on div "Repair - Rear Bumper Corner" at bounding box center [323, 143] width 152 height 14
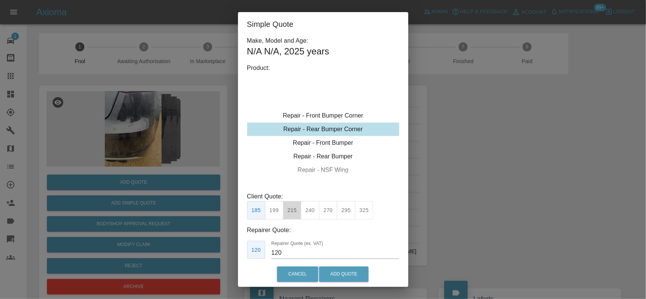
click at [294, 213] on button "215" at bounding box center [292, 210] width 19 height 19
drag, startPoint x: 288, startPoint y: 251, endPoint x: 229, endPoint y: 232, distance: 61.6
click at [235, 239] on div "Simple Quote Make, Model and Age: N/A N/A , 2025 years Product: Repair - Front …" at bounding box center [323, 149] width 646 height 299
type input "125"
click at [353, 280] on button "Add Quote" at bounding box center [344, 275] width 50 height 16
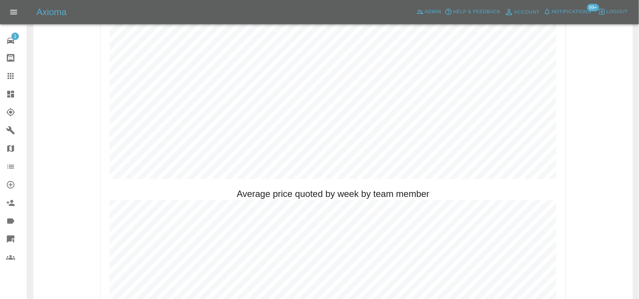
scroll to position [473, 0]
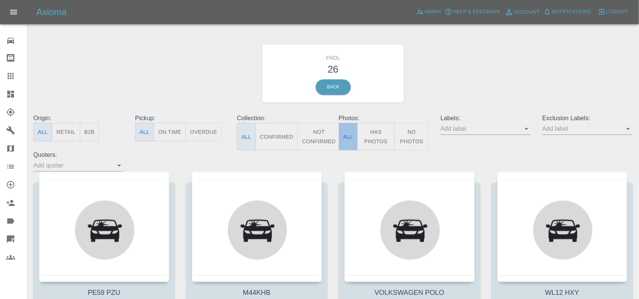
drag, startPoint x: 356, startPoint y: 136, endPoint x: 384, endPoint y: 133, distance: 28.6
click at [358, 136] on div "All Has Photos No Photos" at bounding box center [384, 137] width 90 height 28
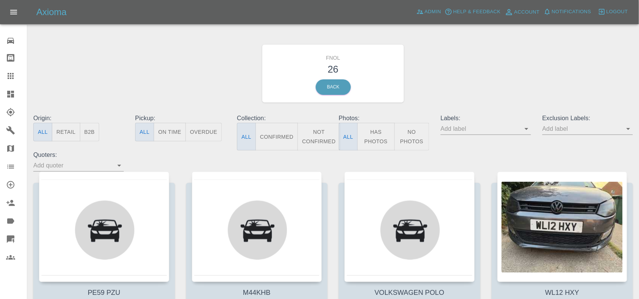
click at [384, 133] on button "Has Photos" at bounding box center [375, 137] width 37 height 28
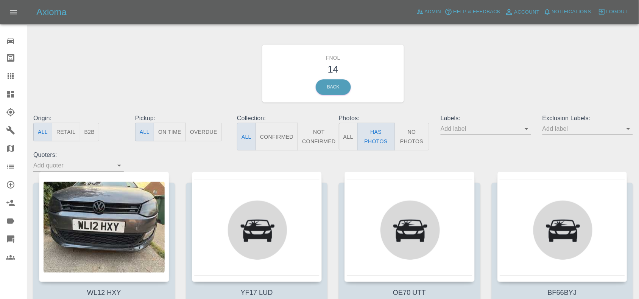
click at [407, 134] on button "No Photos" at bounding box center [411, 137] width 35 height 28
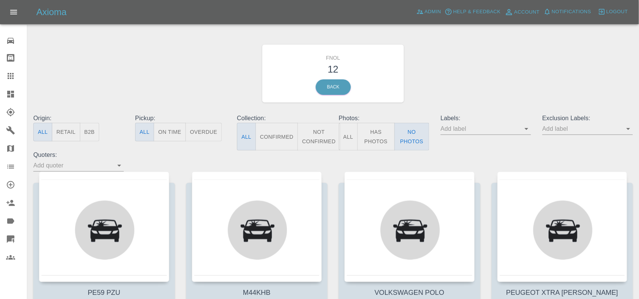
drag, startPoint x: 387, startPoint y: 141, endPoint x: 382, endPoint y: 141, distance: 4.9
click at [386, 141] on button "Has Photos" at bounding box center [375, 137] width 37 height 28
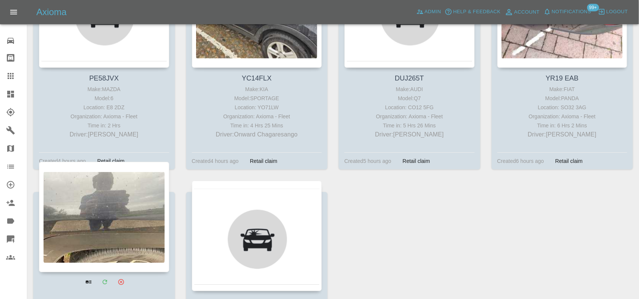
scroll to position [473, 0]
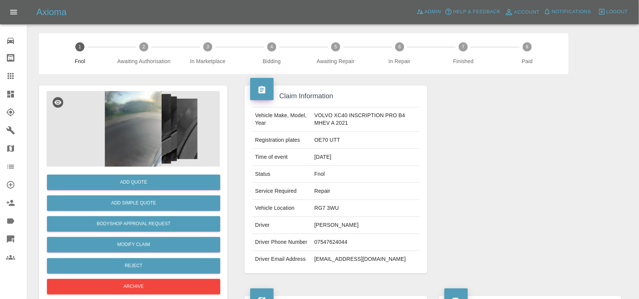
click at [151, 103] on img at bounding box center [133, 129] width 173 height 76
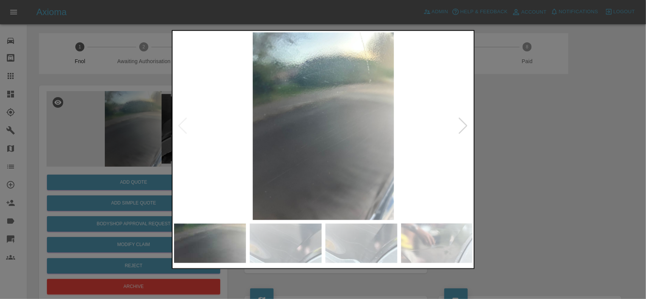
click at [263, 139] on img at bounding box center [323, 126] width 299 height 188
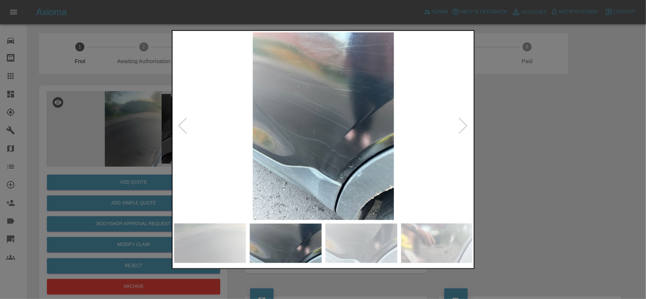
click at [269, 147] on img at bounding box center [323, 126] width 299 height 188
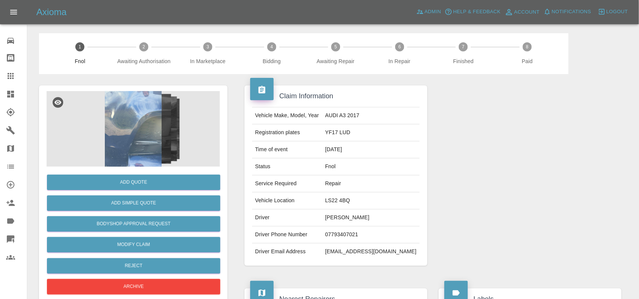
click at [138, 159] on img at bounding box center [133, 129] width 173 height 76
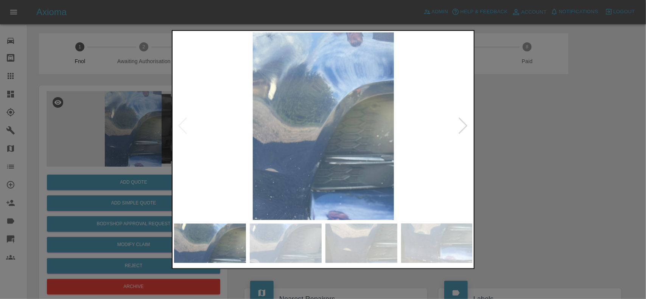
click at [326, 122] on img at bounding box center [323, 126] width 299 height 188
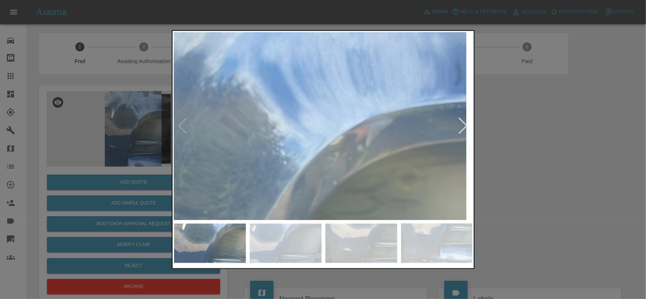
click at [342, 99] on img at bounding box center [255, 239] width 897 height 564
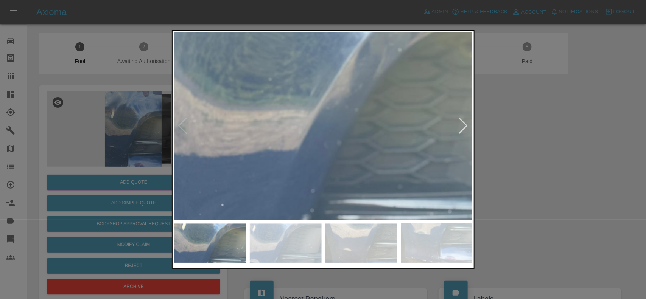
click at [305, 157] on img at bounding box center [319, 106] width 897 height 564
click at [274, 171] on img at bounding box center [319, 106] width 897 height 564
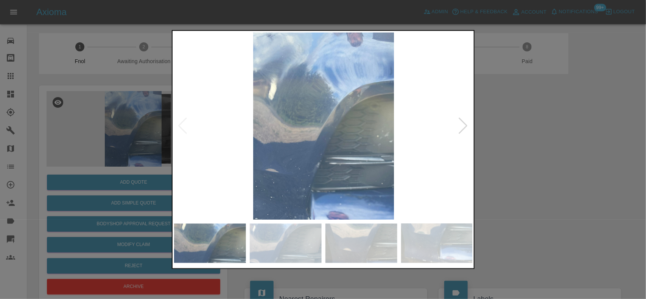
click at [260, 184] on img at bounding box center [323, 126] width 299 height 188
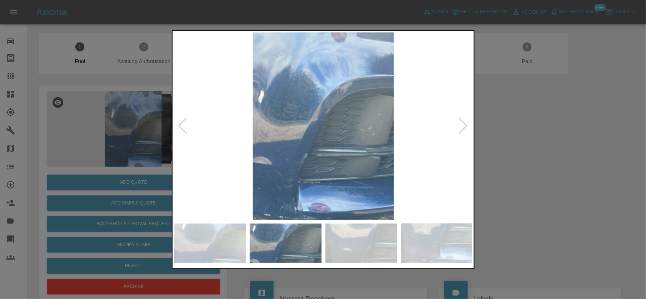
click at [255, 182] on img at bounding box center [323, 126] width 299 height 188
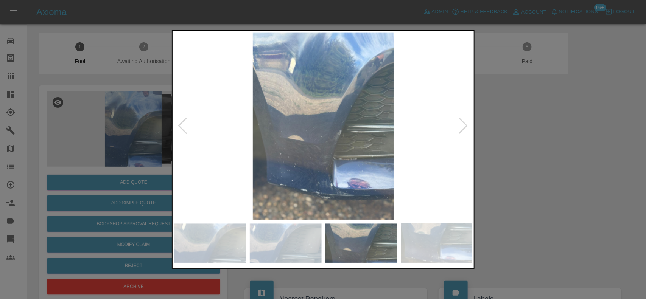
click at [339, 150] on img at bounding box center [323, 126] width 299 height 188
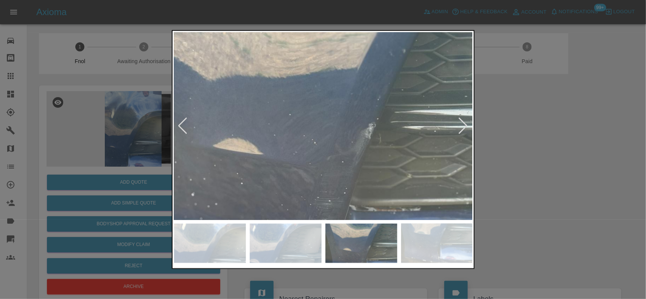
click at [381, 165] on img at bounding box center [319, 111] width 897 height 564
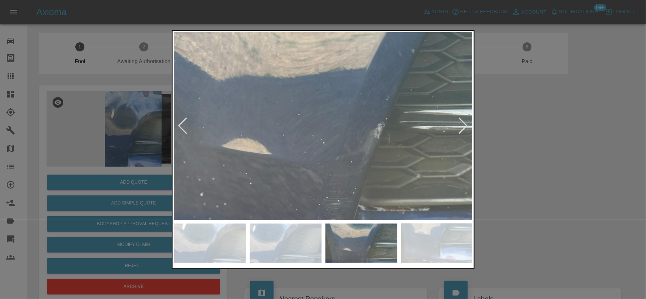
click at [381, 165] on img at bounding box center [328, 111] width 897 height 564
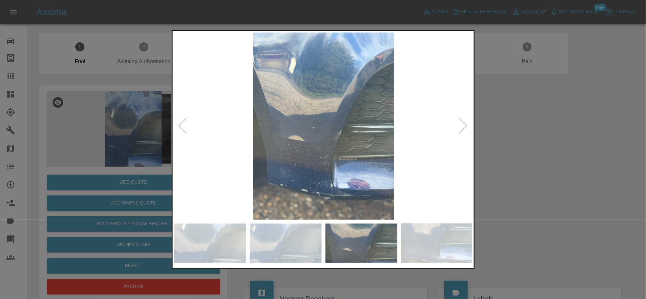
click at [343, 163] on img at bounding box center [323, 126] width 299 height 188
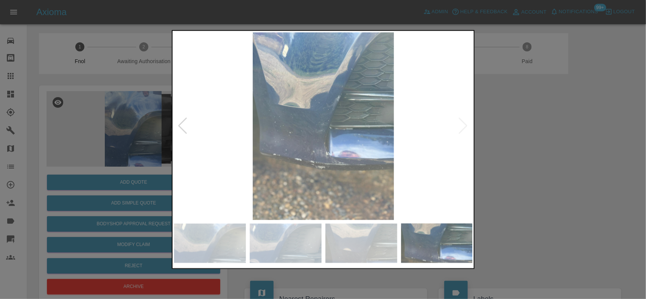
click at [343, 158] on img at bounding box center [323, 126] width 299 height 188
click at [330, 157] on img at bounding box center [323, 126] width 299 height 188
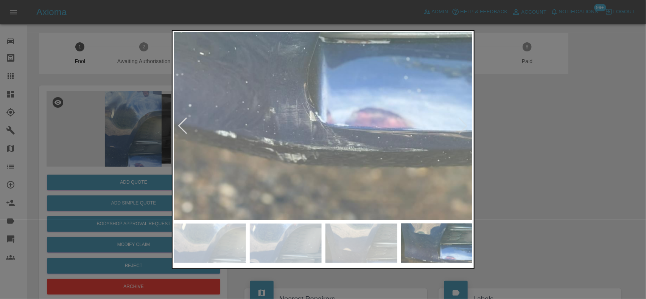
click at [353, 152] on img at bounding box center [300, 34] width 897 height 564
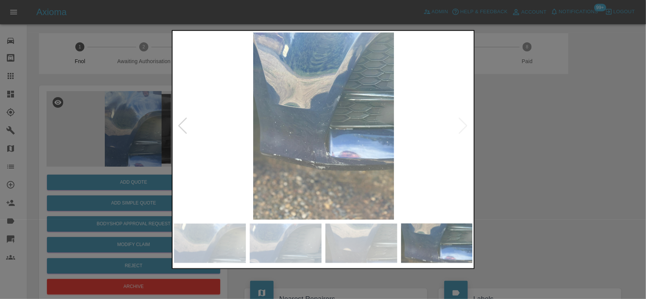
click at [297, 149] on img at bounding box center [323, 126] width 299 height 188
click at [224, 146] on img at bounding box center [323, 126] width 299 height 188
click at [168, 166] on div at bounding box center [323, 149] width 646 height 299
click at [146, 206] on div at bounding box center [323, 149] width 646 height 299
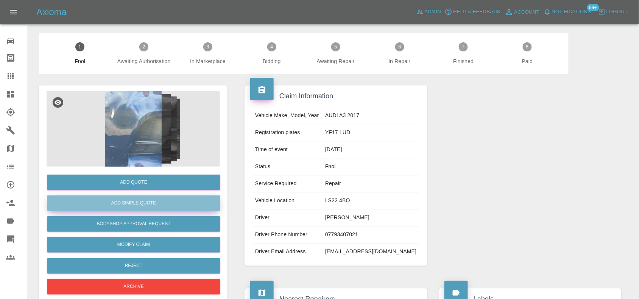
click at [154, 203] on button "Add Simple Quote" at bounding box center [133, 204] width 173 height 16
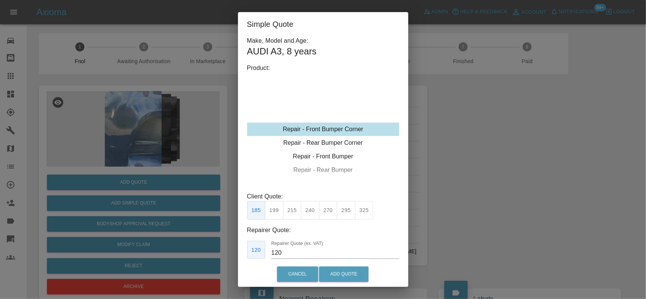
click at [318, 129] on div "Repair - Front Bumper Corner" at bounding box center [323, 130] width 152 height 14
click at [307, 207] on button "240" at bounding box center [310, 210] width 19 height 19
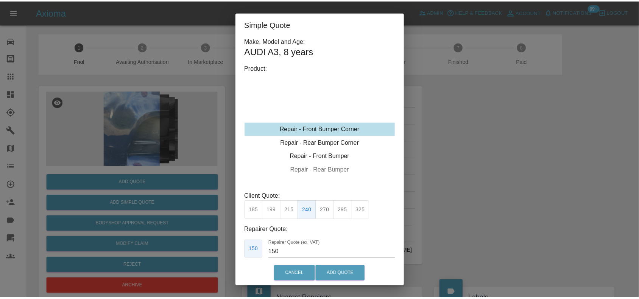
scroll to position [20, 0]
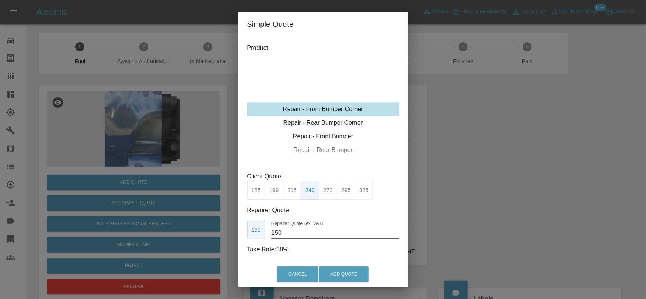
drag, startPoint x: 296, startPoint y: 232, endPoint x: 230, endPoint y: 235, distance: 65.6
click at [238, 234] on div "Make, Model and Age: AUDI A3 , 8 years Product: Repair - Front Bumper Corner Re…" at bounding box center [323, 149] width 170 height 226
type input "140"
click at [354, 279] on button "Add Quote" at bounding box center [344, 275] width 50 height 16
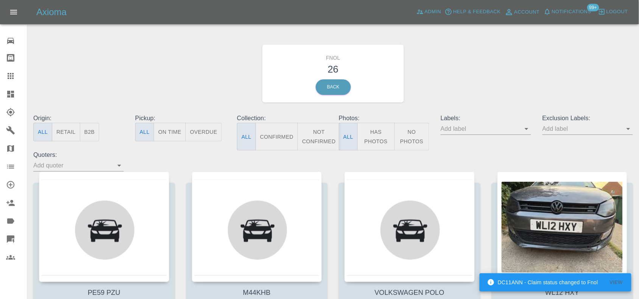
click at [381, 136] on button "Has Photos" at bounding box center [375, 137] width 37 height 28
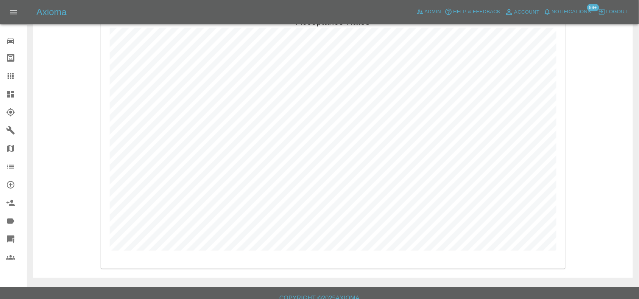
scroll to position [1589, 0]
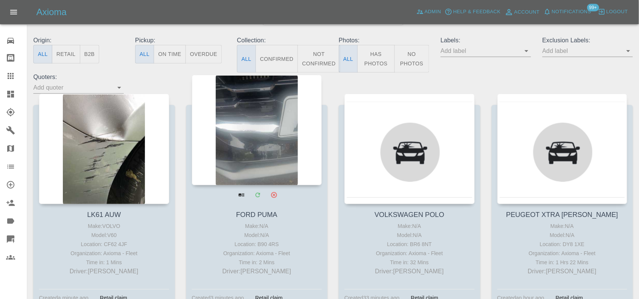
scroll to position [95, 0]
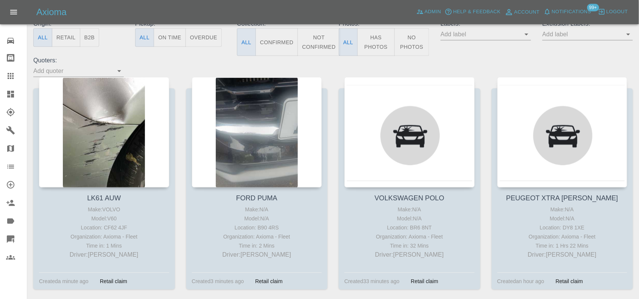
click at [383, 26] on p "Photos:" at bounding box center [384, 23] width 90 height 9
click at [378, 33] on button "Has Photos" at bounding box center [375, 42] width 37 height 28
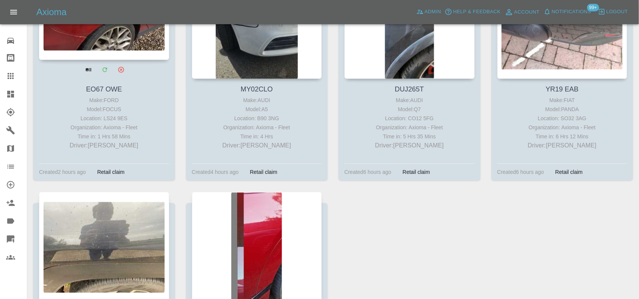
scroll to position [520, 0]
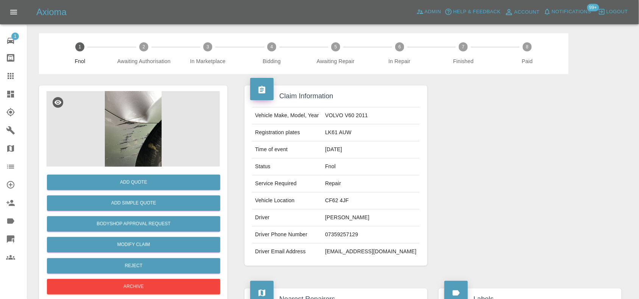
click at [144, 103] on img at bounding box center [133, 129] width 173 height 76
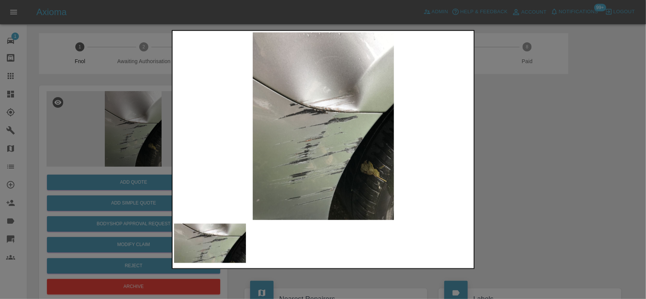
click at [335, 152] on img at bounding box center [323, 126] width 299 height 188
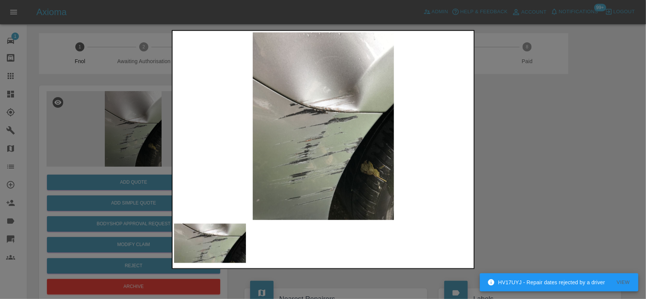
click at [326, 154] on img at bounding box center [323, 126] width 299 height 188
click at [283, 154] on img at bounding box center [323, 126] width 299 height 188
drag, startPoint x: 465, startPoint y: 171, endPoint x: 165, endPoint y: 149, distance: 300.2
click at [312, 173] on div at bounding box center [323, 150] width 303 height 240
drag, startPoint x: 118, startPoint y: 130, endPoint x: 108, endPoint y: 140, distance: 15.0
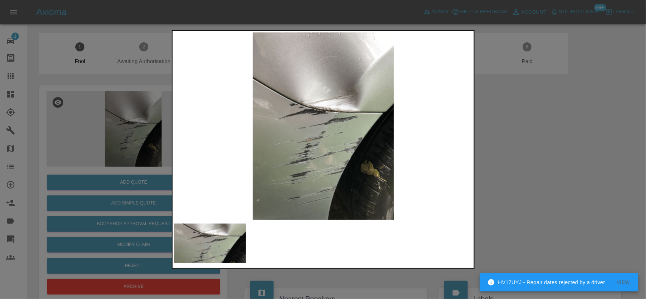
click at [118, 130] on div at bounding box center [323, 149] width 646 height 299
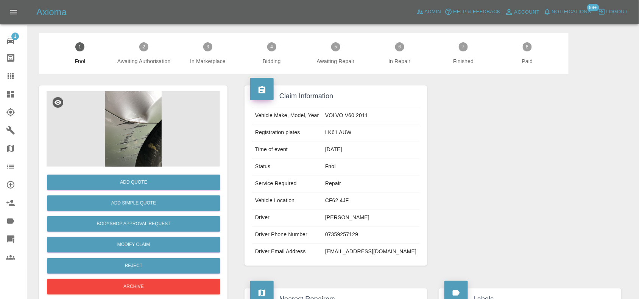
click at [128, 106] on img at bounding box center [133, 129] width 173 height 76
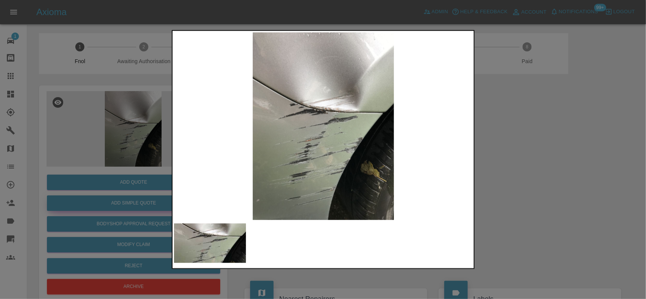
drag, startPoint x: 122, startPoint y: 203, endPoint x: 122, endPoint y: 209, distance: 6.1
click at [122, 205] on div at bounding box center [323, 149] width 646 height 299
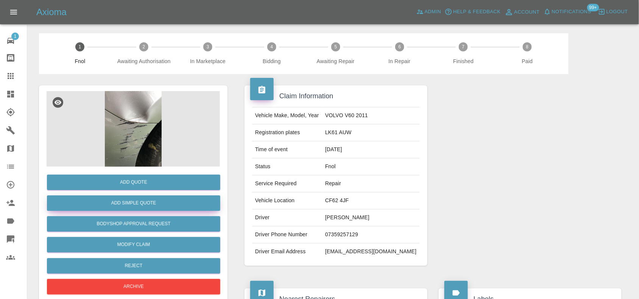
click at [136, 202] on button "Add Simple Quote" at bounding box center [133, 204] width 173 height 16
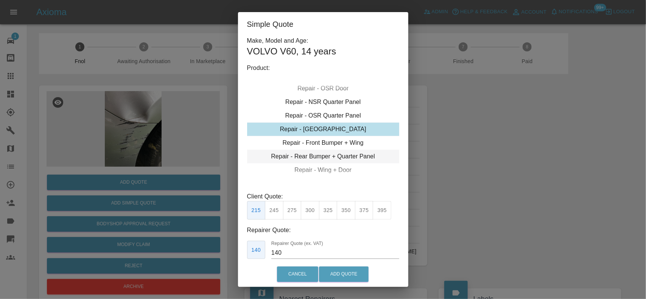
click at [322, 157] on div "Repair - Rear Bumper + Quarter Panel" at bounding box center [323, 157] width 152 height 14
